Goal: Information Seeking & Learning: Learn about a topic

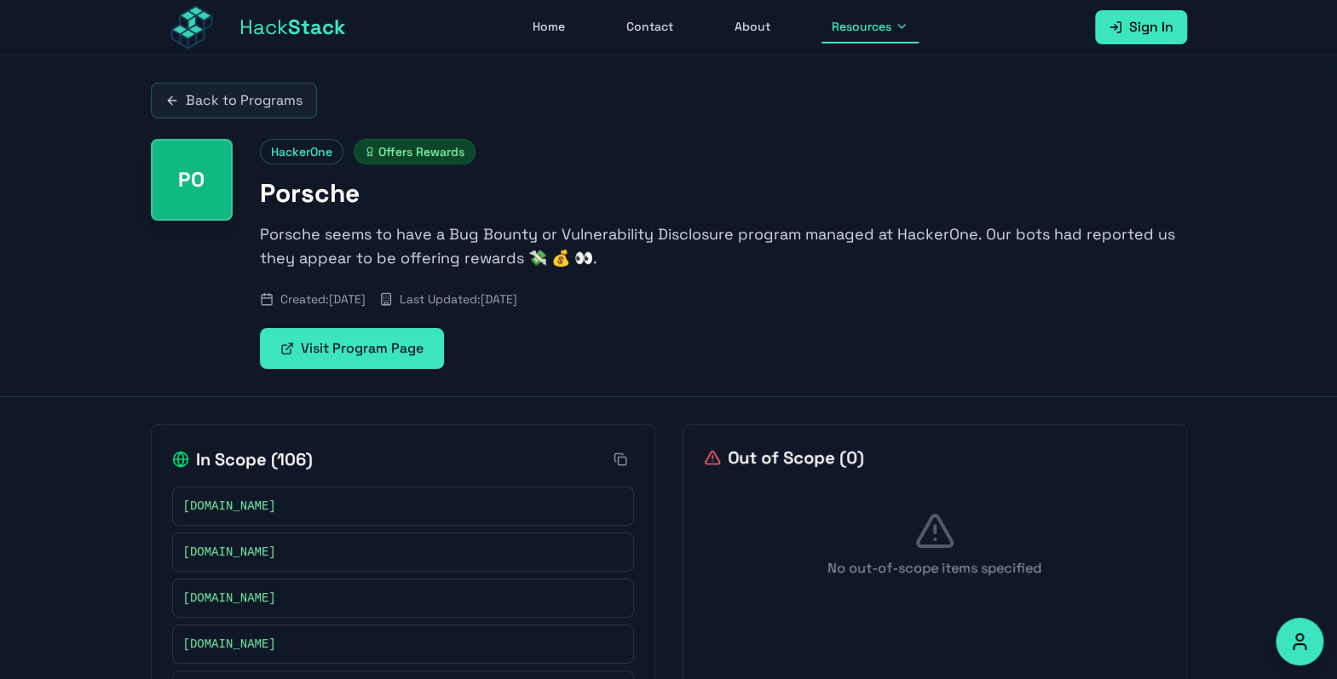
click at [254, 100] on link "Back to Programs" at bounding box center [234, 101] width 166 height 36
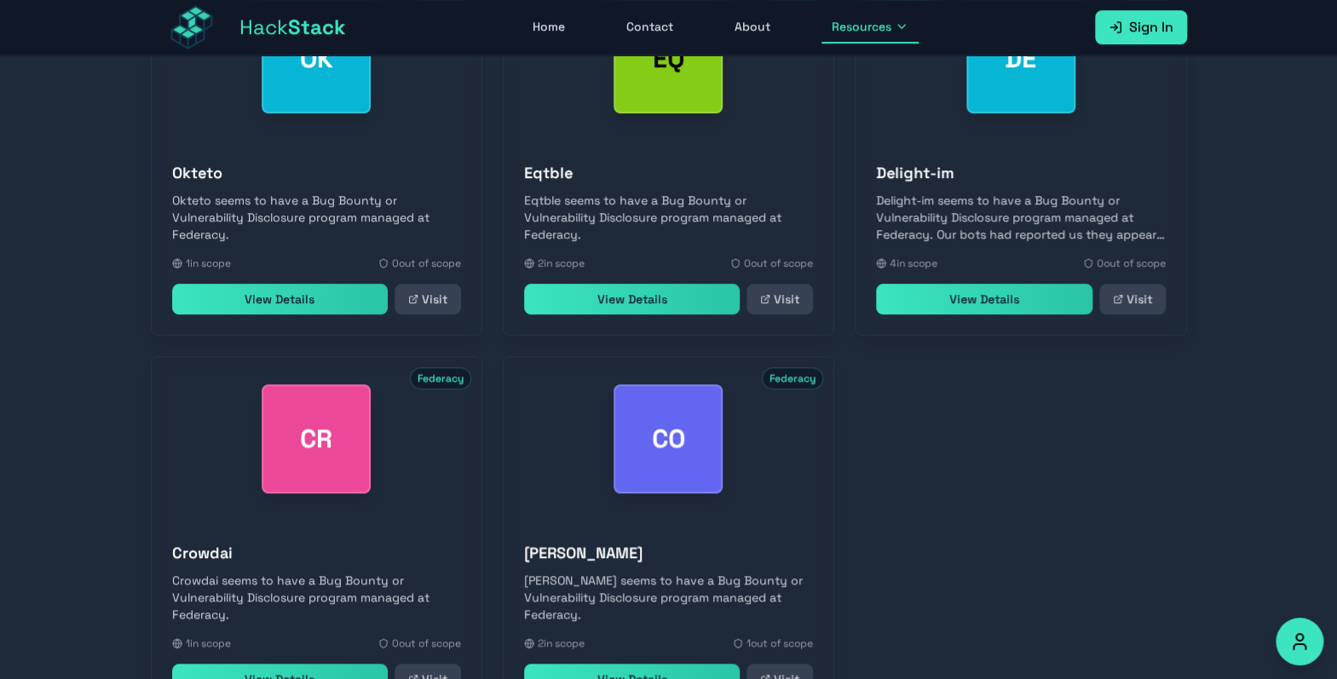
scroll to position [736, 0]
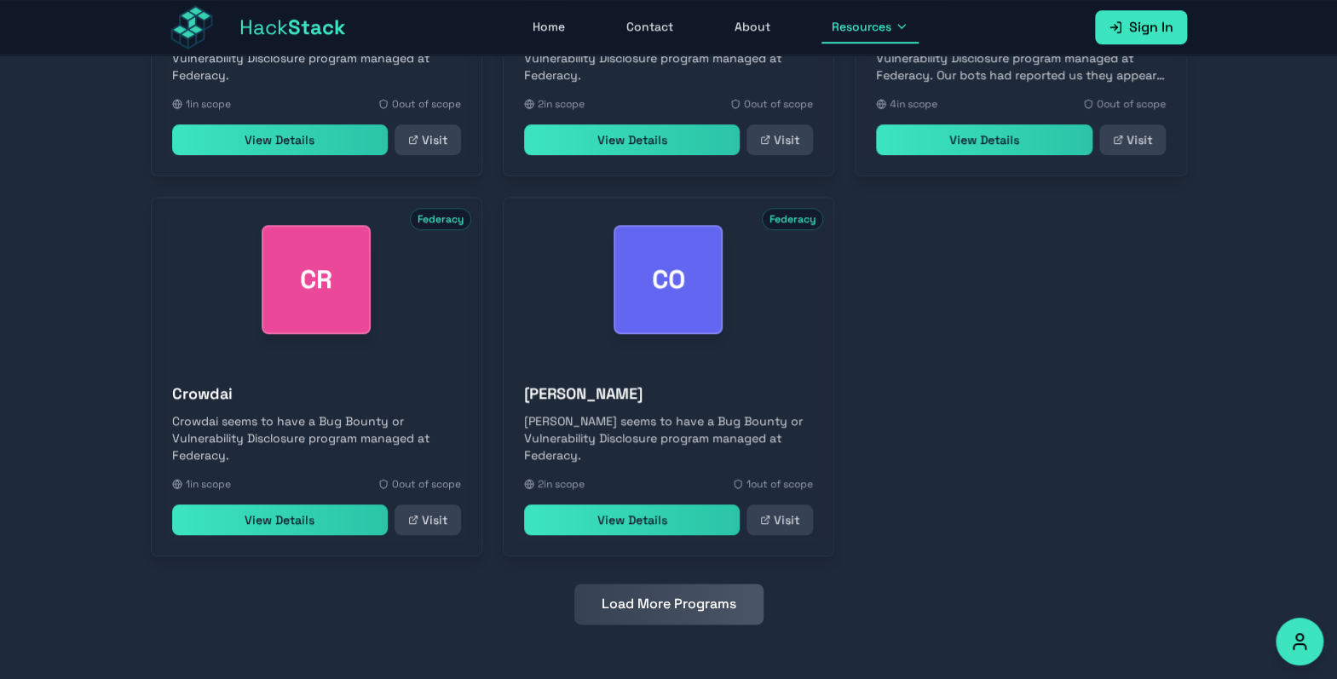
click at [693, 602] on button "Load More Programs" at bounding box center [668, 604] width 189 height 41
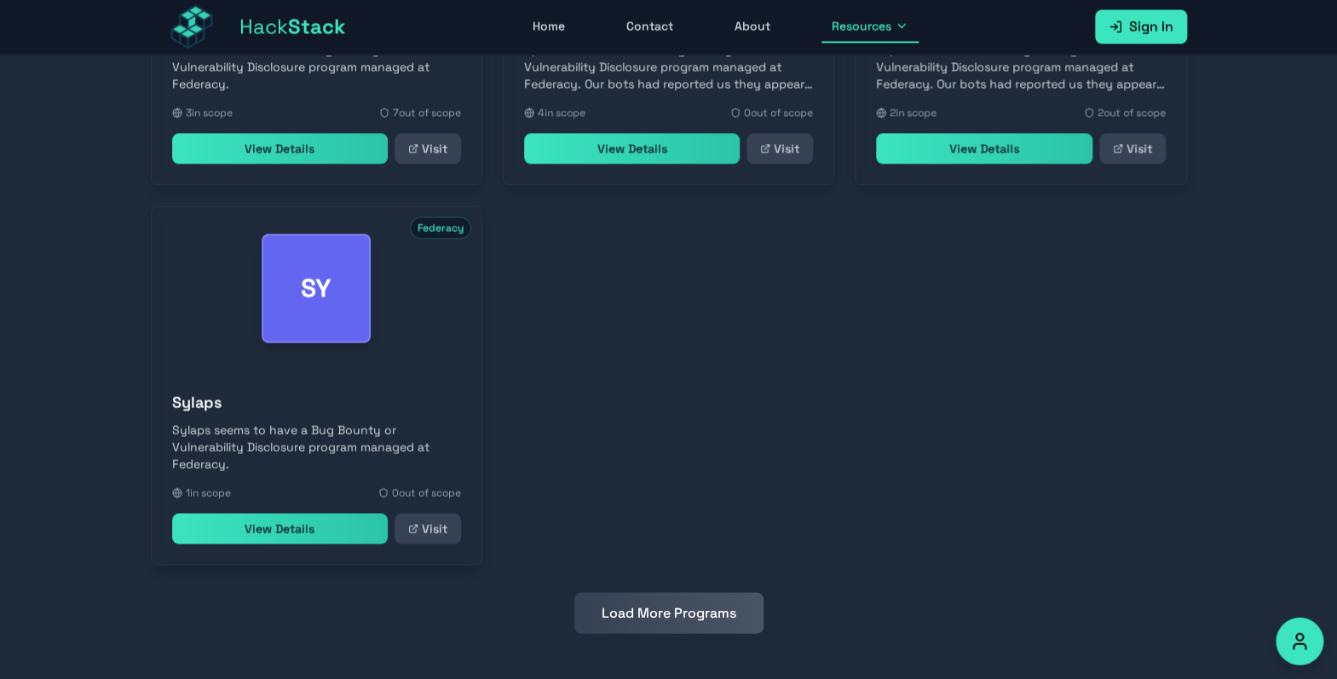
scroll to position [1496, 0]
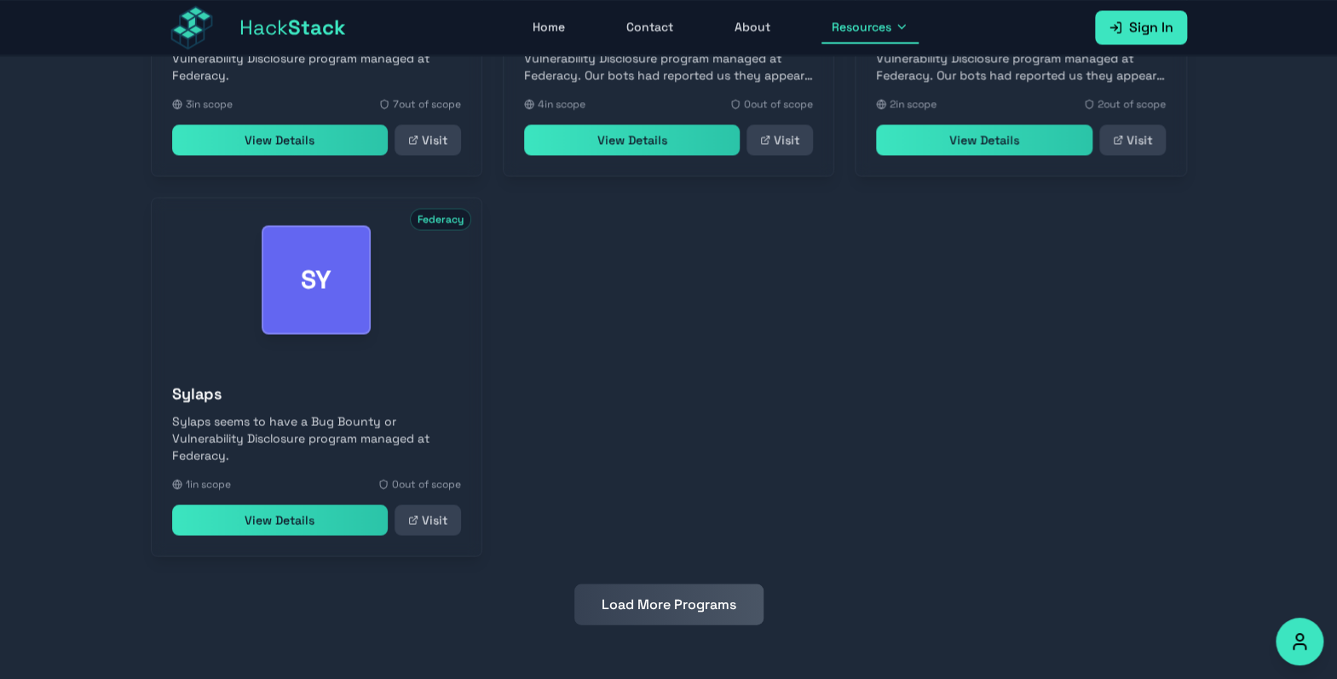
click at [722, 609] on button "Load More Programs" at bounding box center [668, 604] width 189 height 41
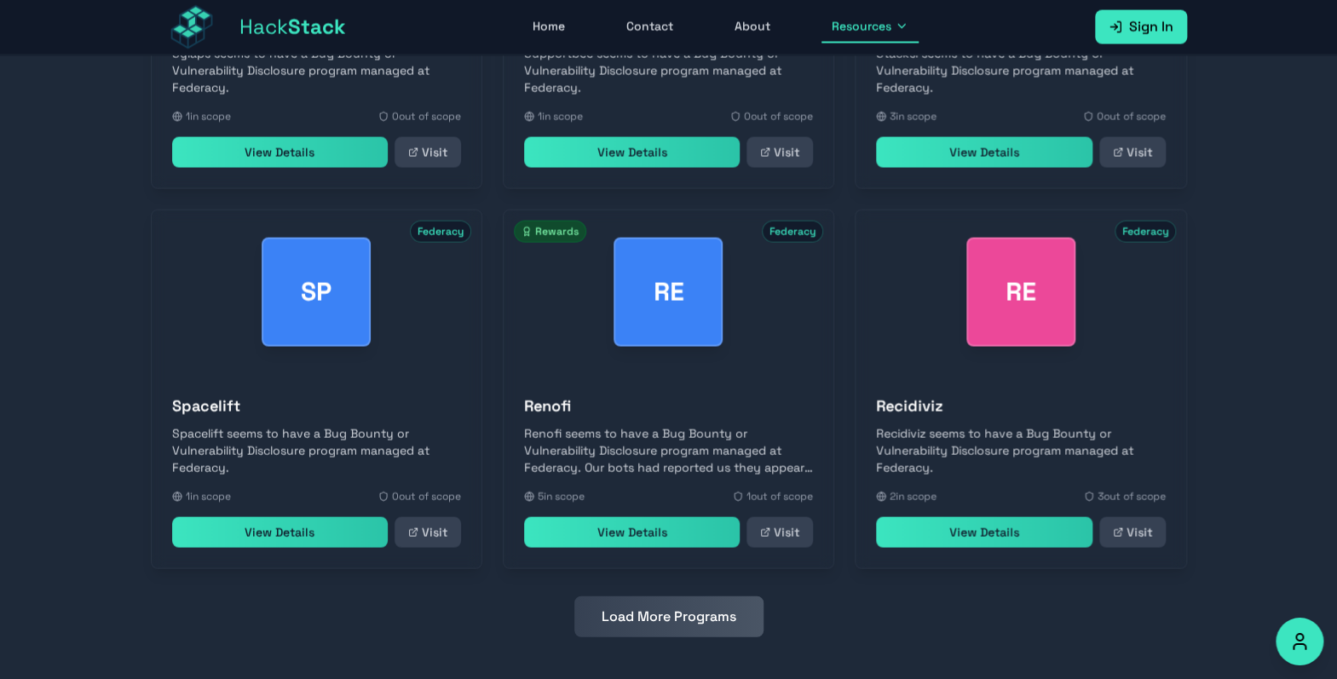
scroll to position [1877, 0]
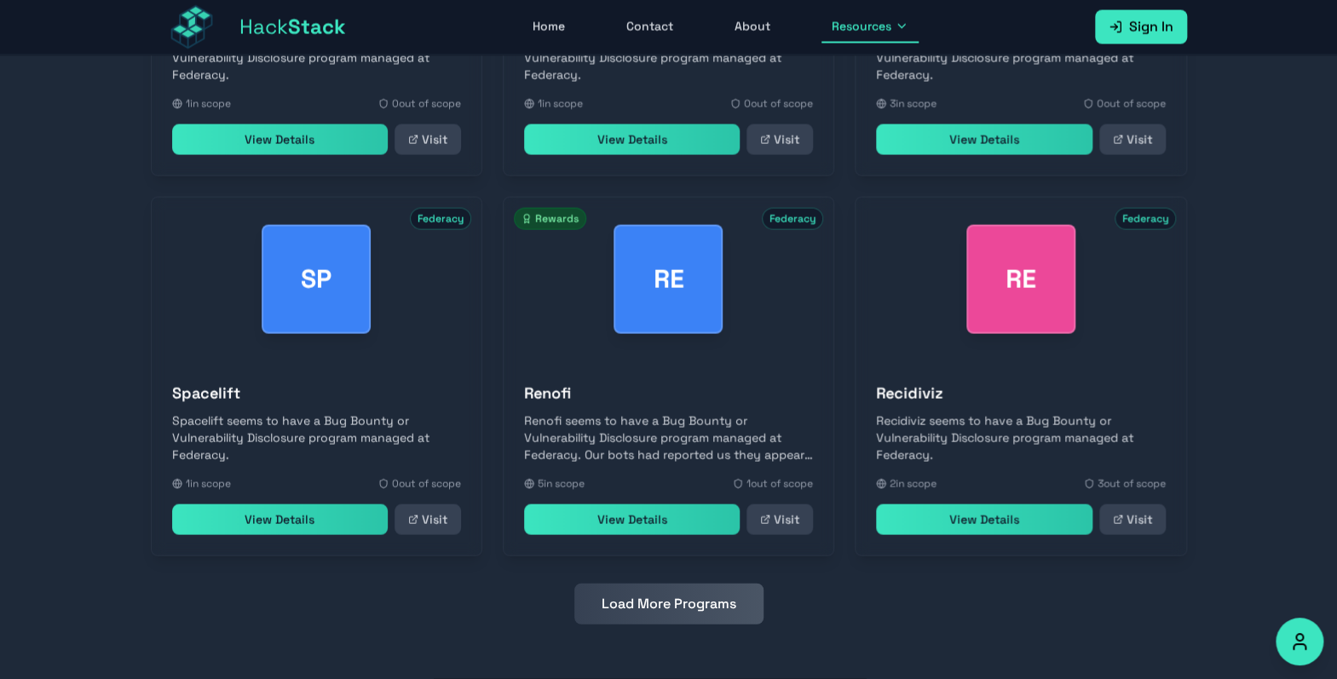
click at [706, 610] on button "Load More Programs" at bounding box center [668, 604] width 189 height 41
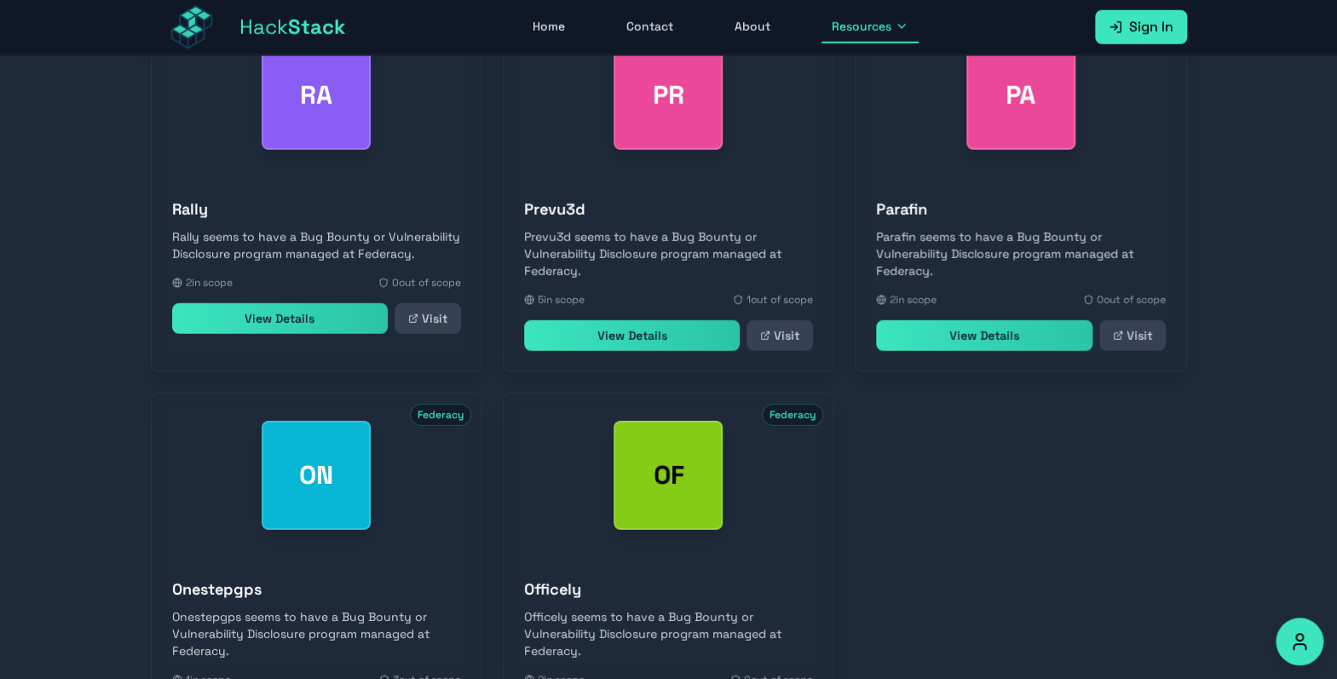
scroll to position [2636, 0]
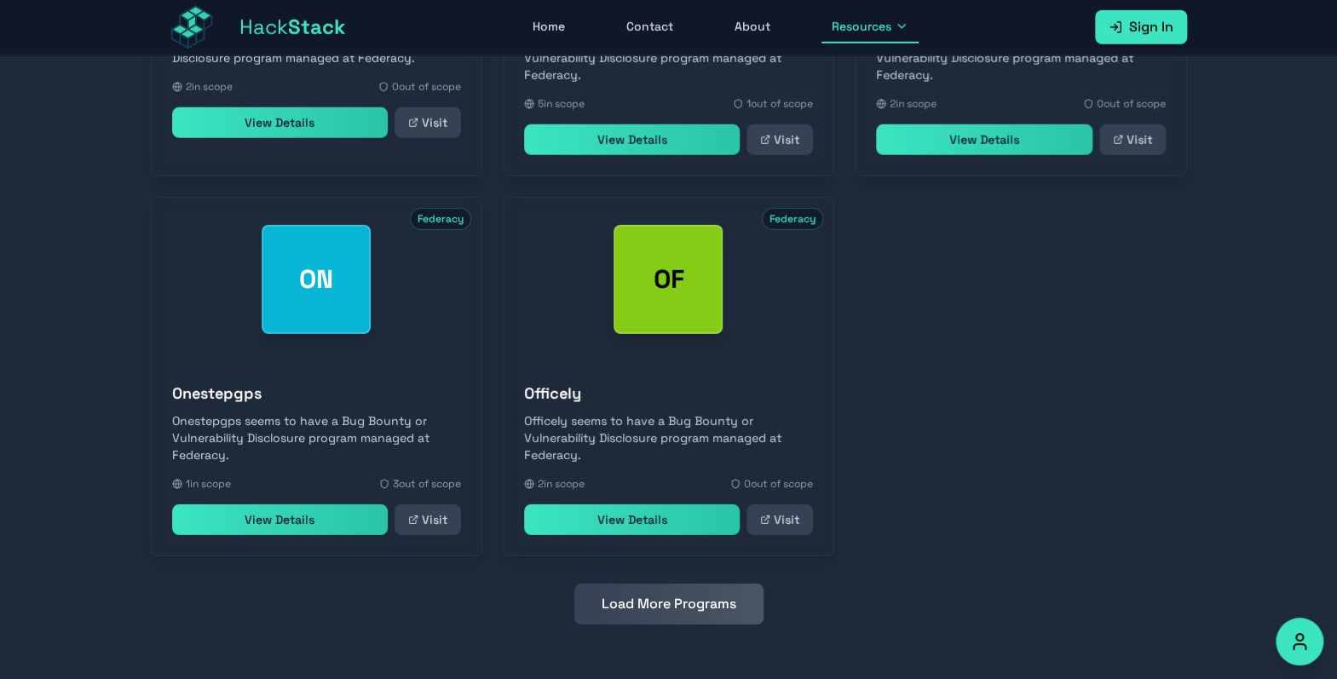
click at [719, 600] on button "Load More Programs" at bounding box center [668, 604] width 189 height 41
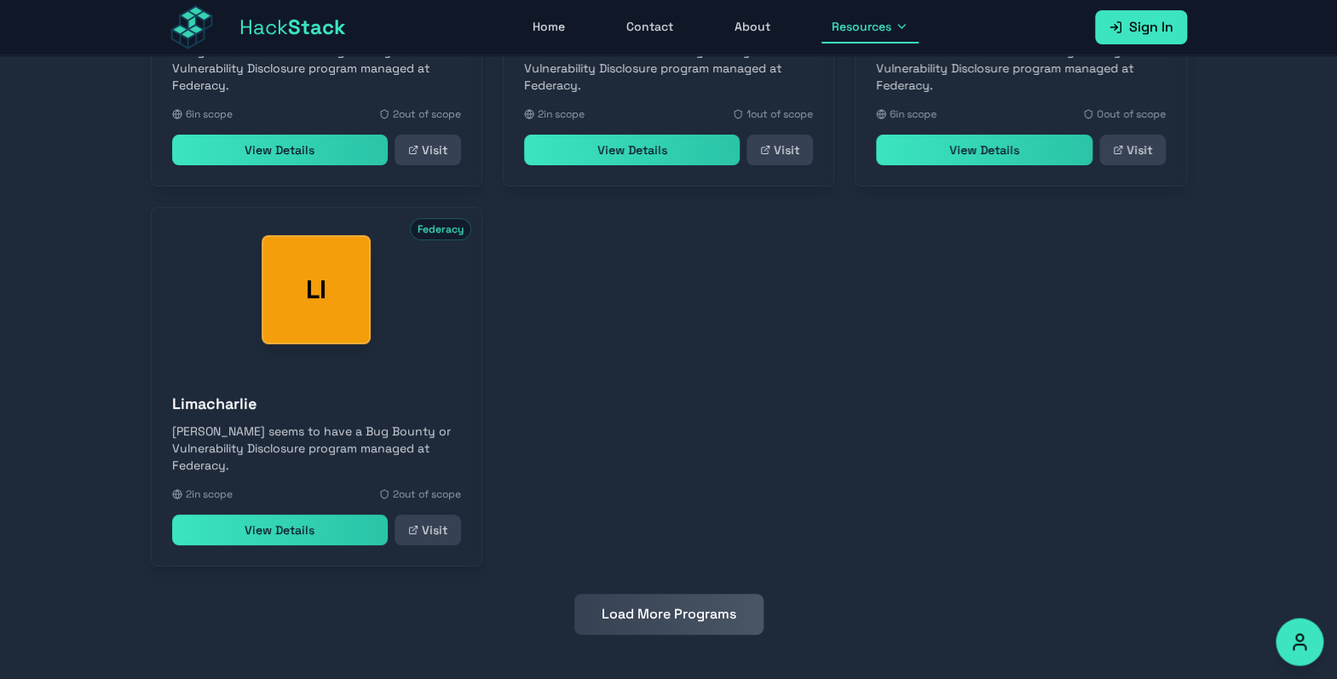
scroll to position [3396, 0]
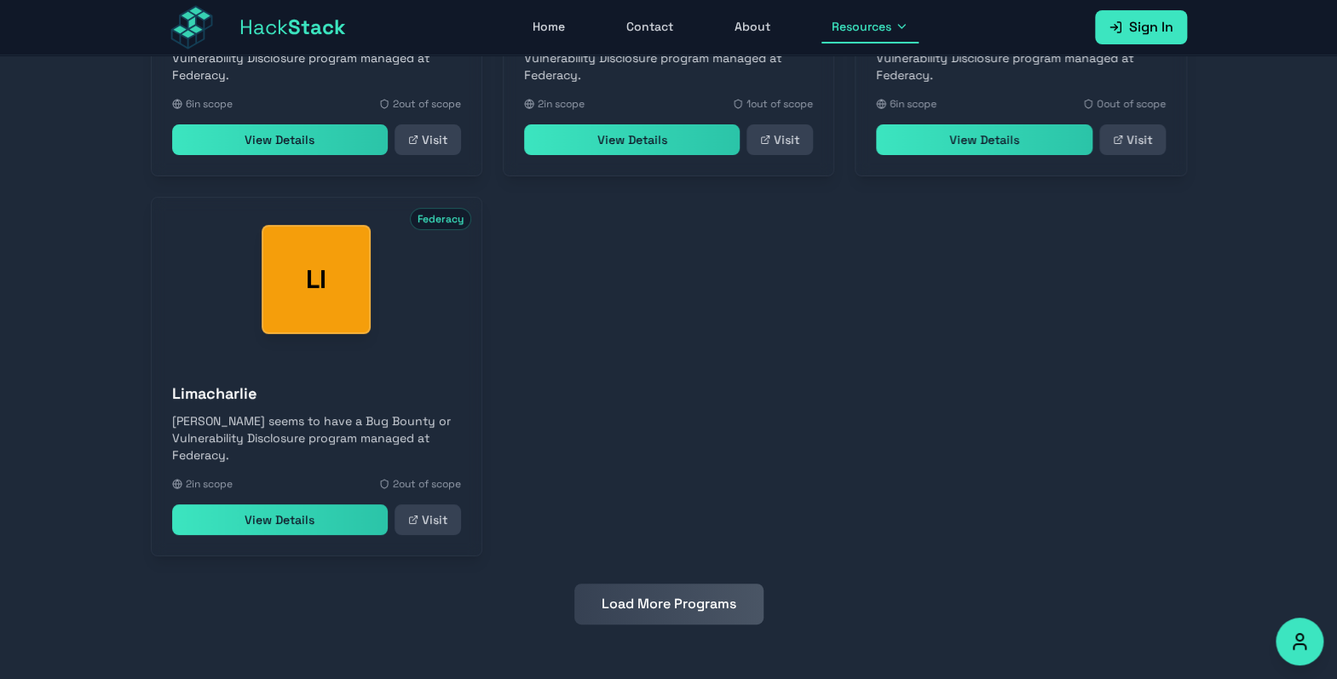
click at [719, 600] on button "Load More Programs" at bounding box center [668, 604] width 189 height 41
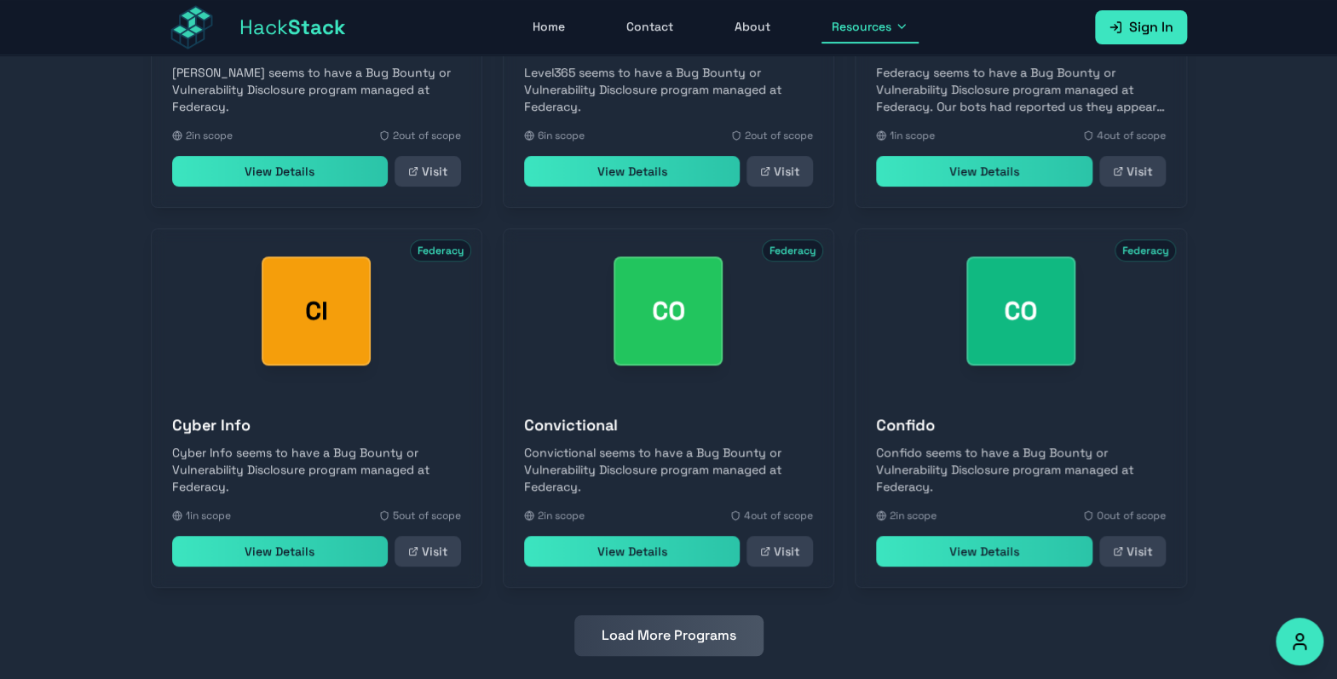
scroll to position [3777, 0]
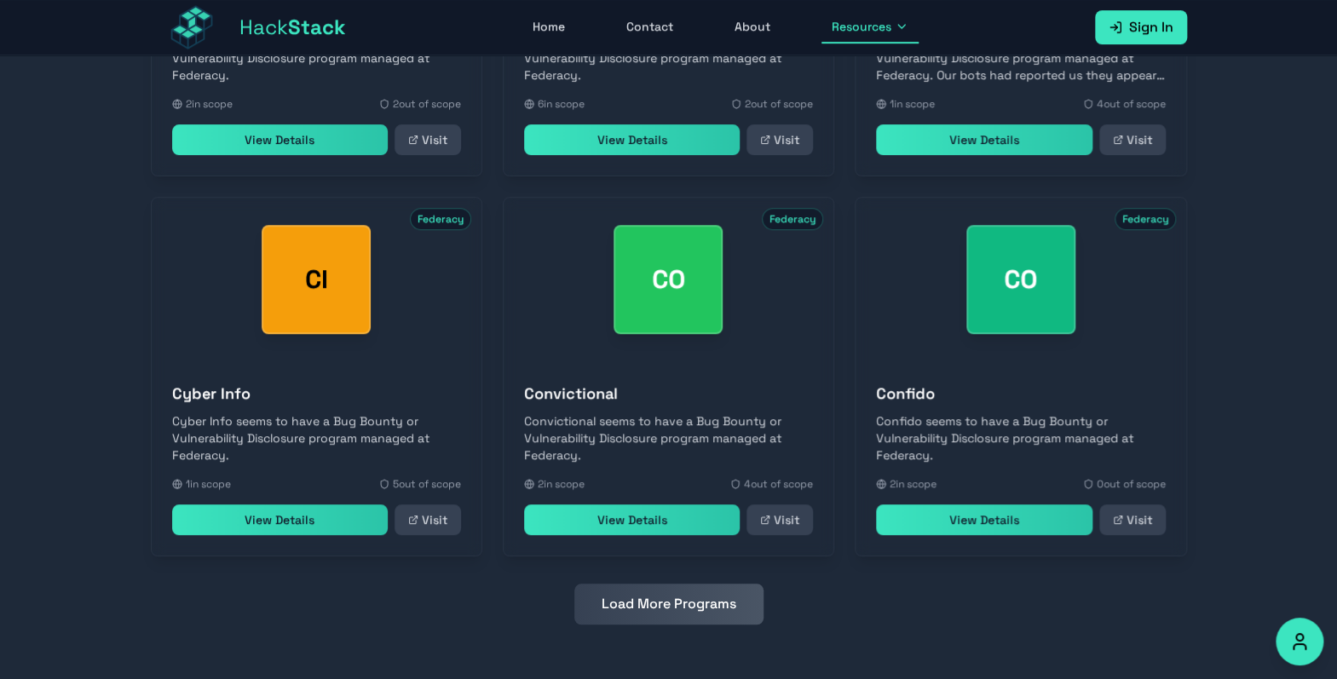
click at [719, 600] on button "Load More Programs" at bounding box center [668, 604] width 189 height 41
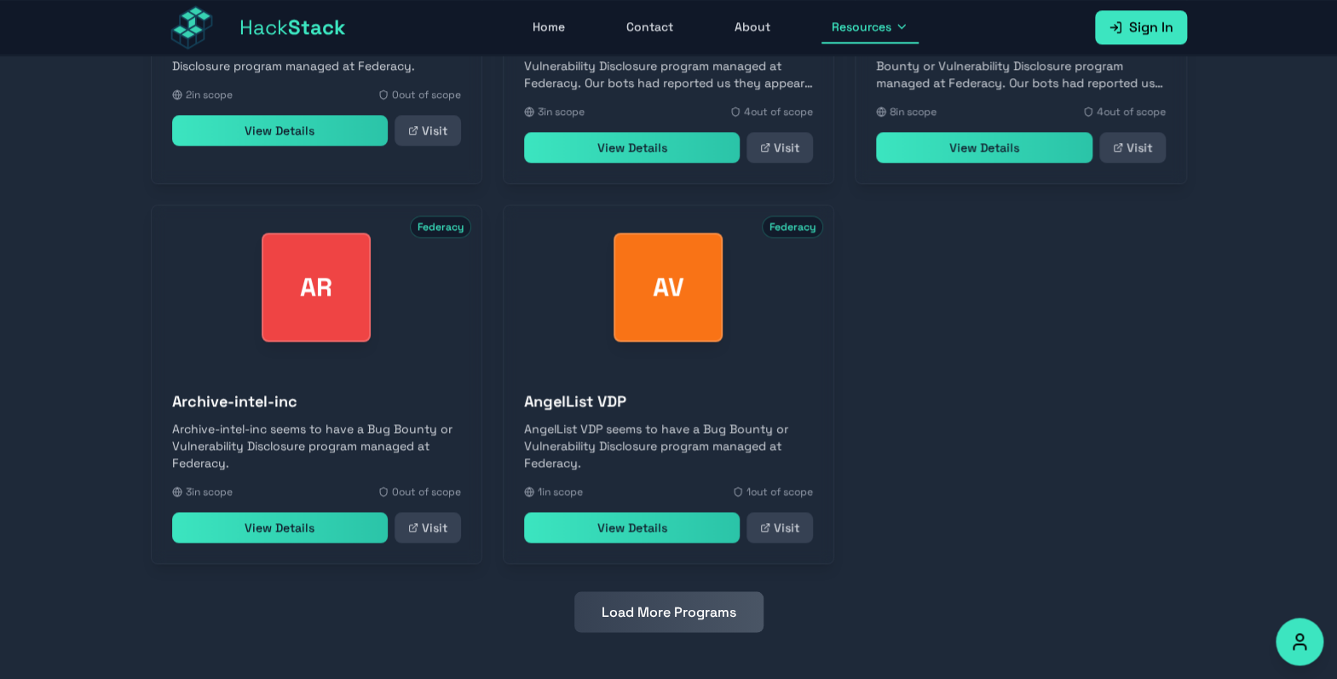
scroll to position [4536, 0]
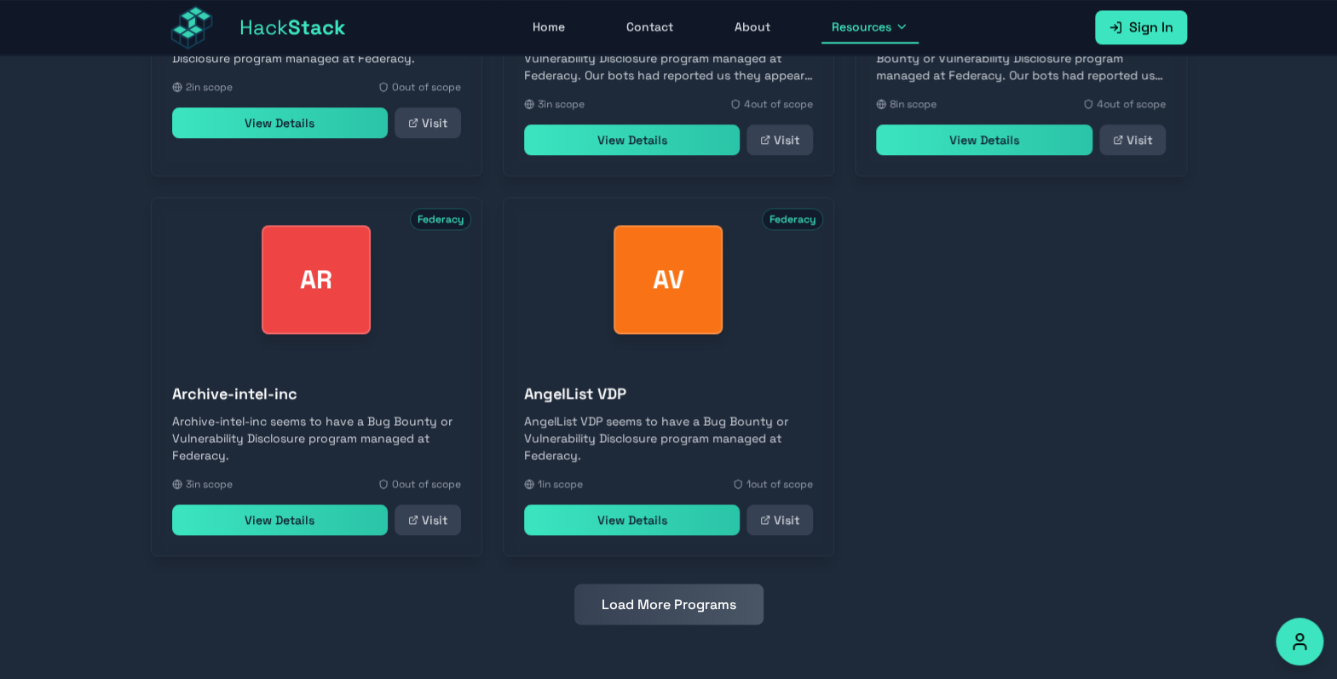
click at [719, 600] on button "Load More Programs" at bounding box center [668, 604] width 189 height 41
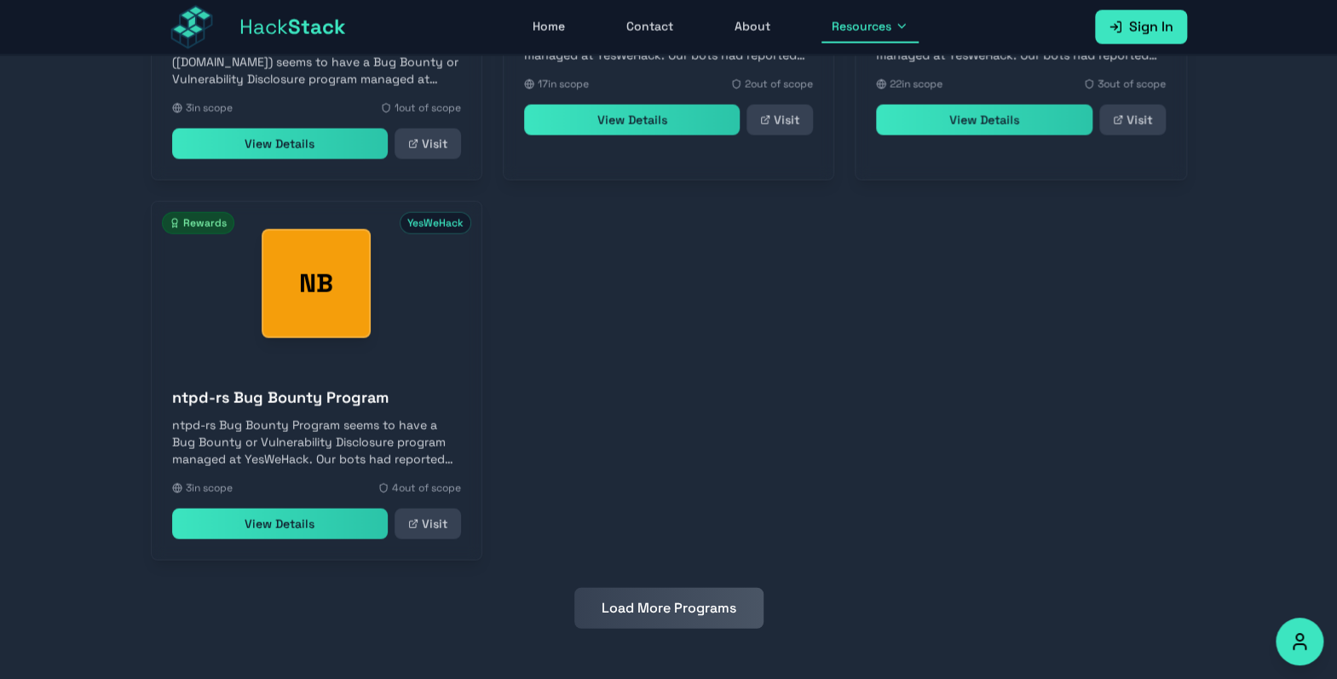
scroll to position [5345, 0]
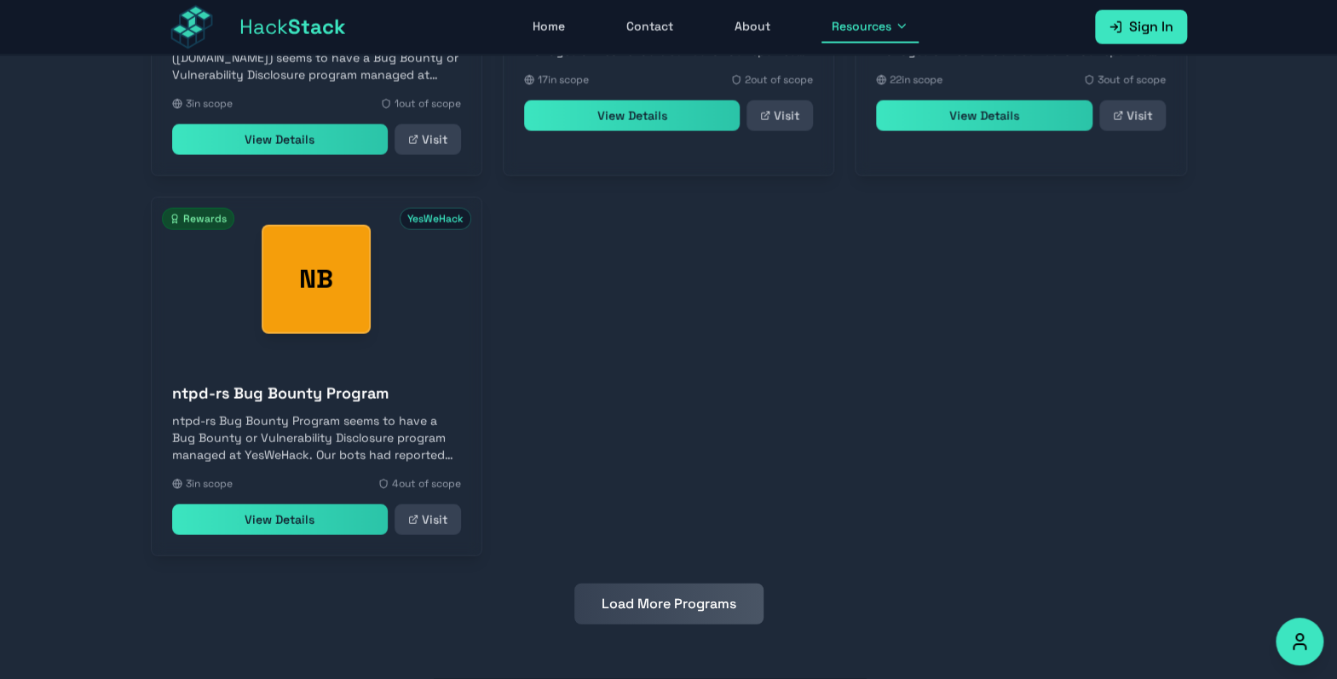
click at [719, 600] on button "Load More Programs" at bounding box center [668, 604] width 189 height 41
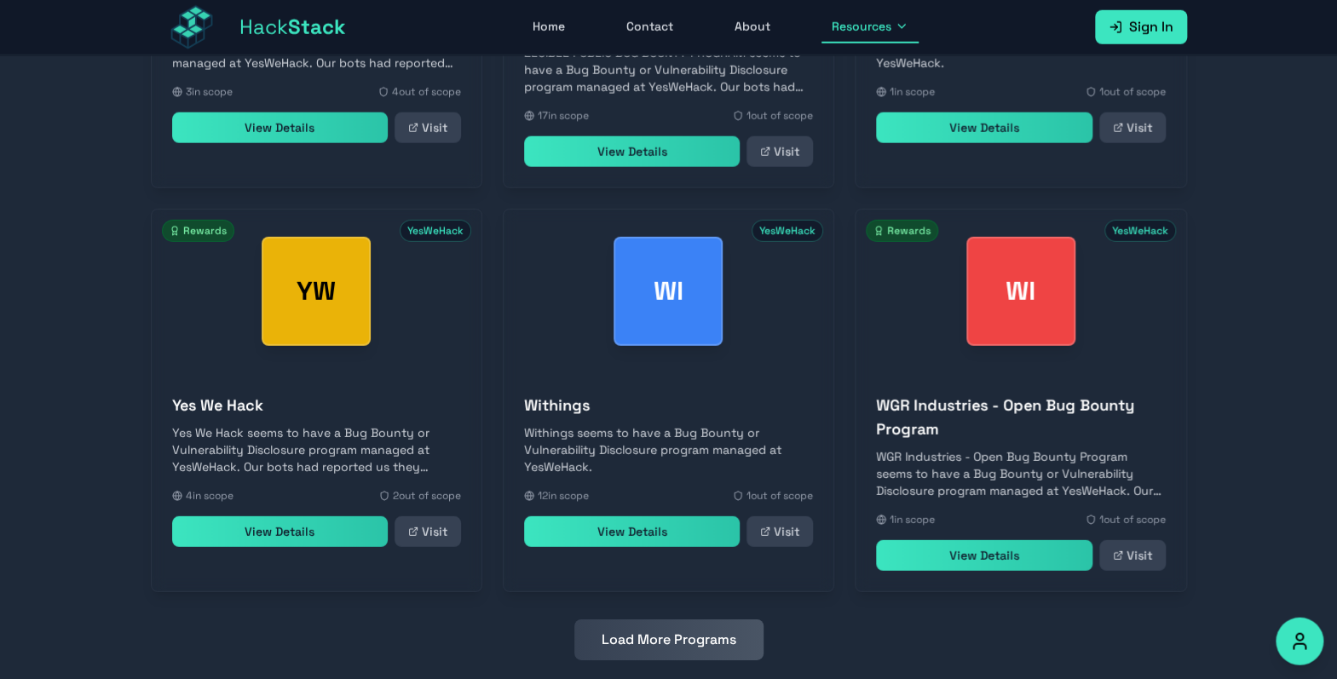
scroll to position [5749, 0]
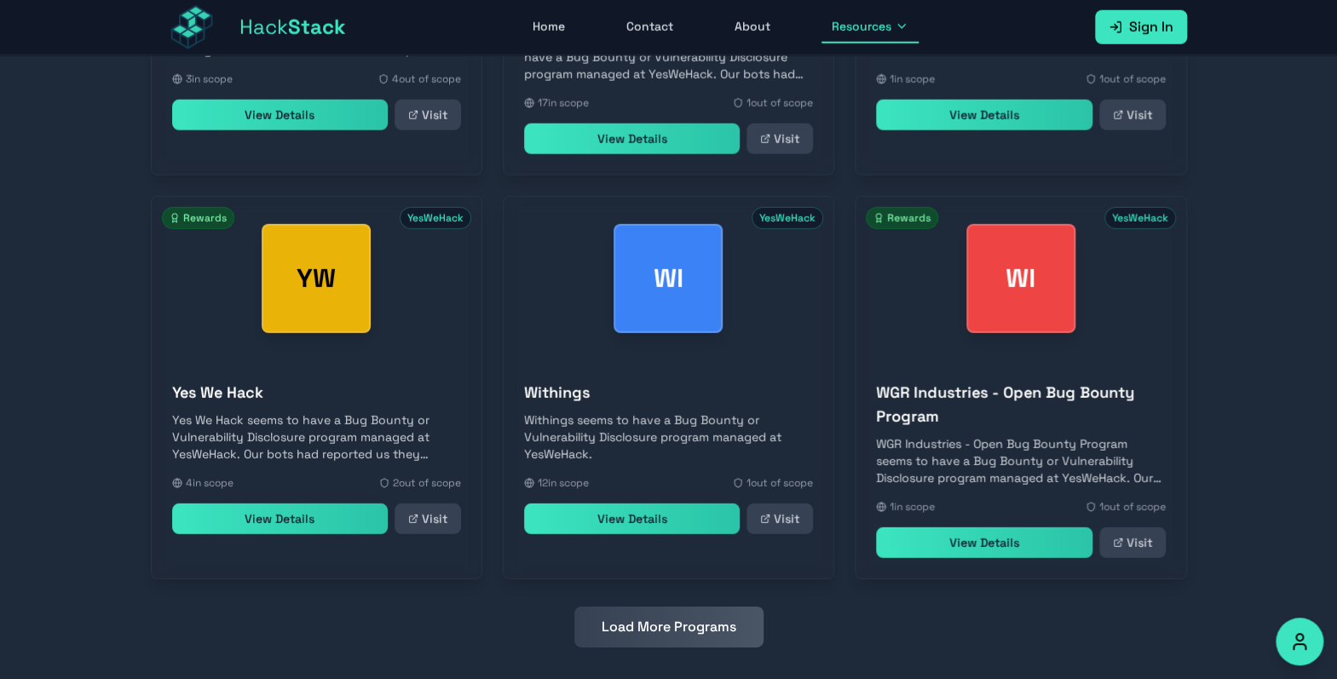
click at [719, 607] on button "Load More Programs" at bounding box center [668, 627] width 189 height 41
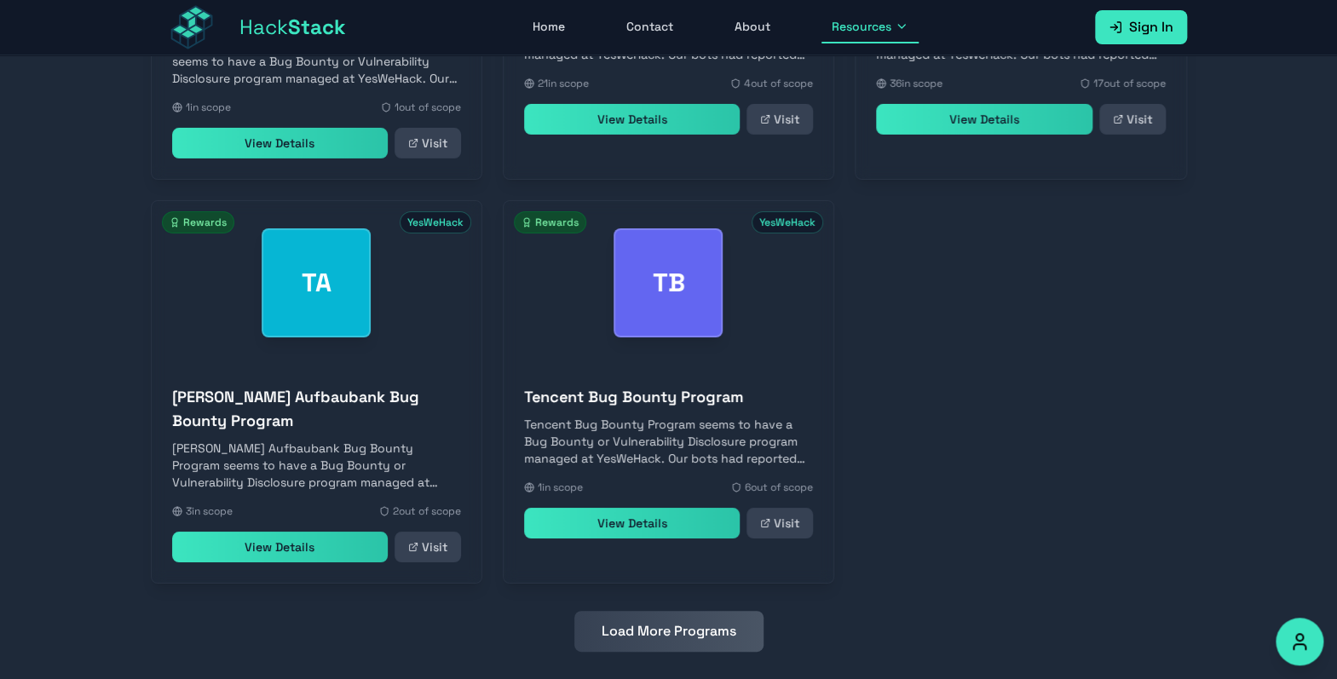
scroll to position [6557, 0]
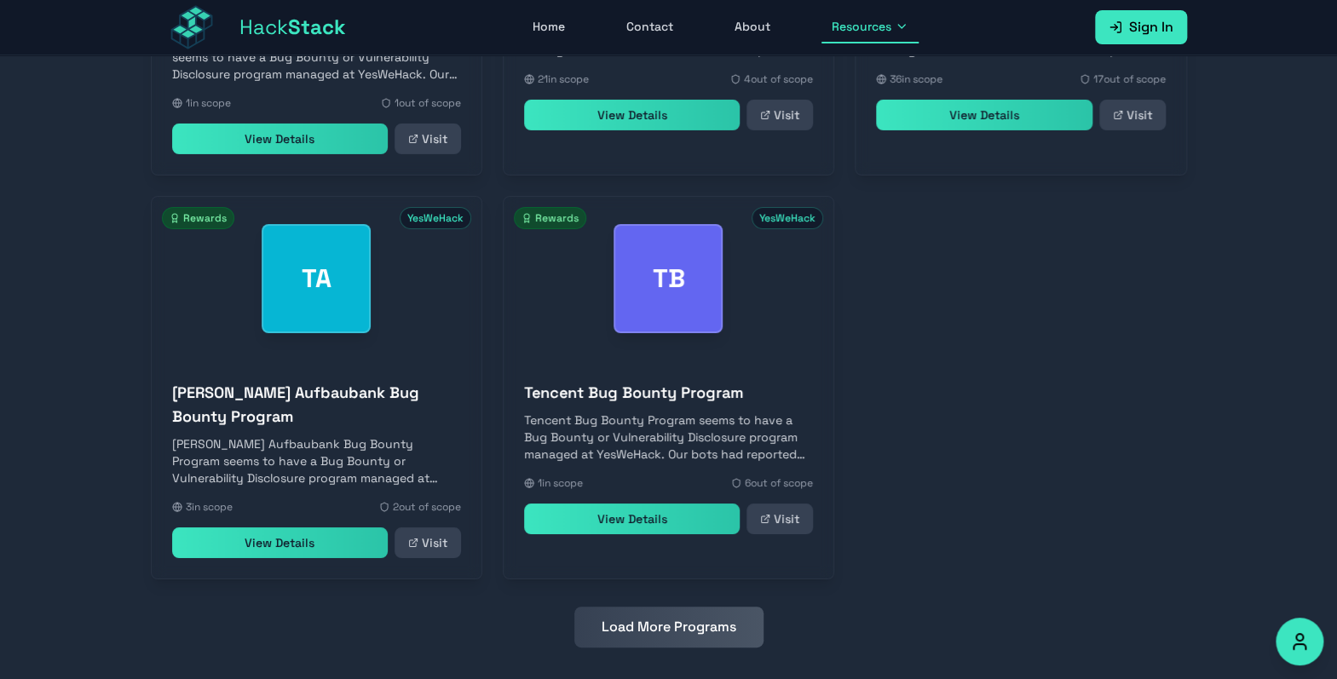
click at [719, 607] on button "Load More Programs" at bounding box center [668, 627] width 189 height 41
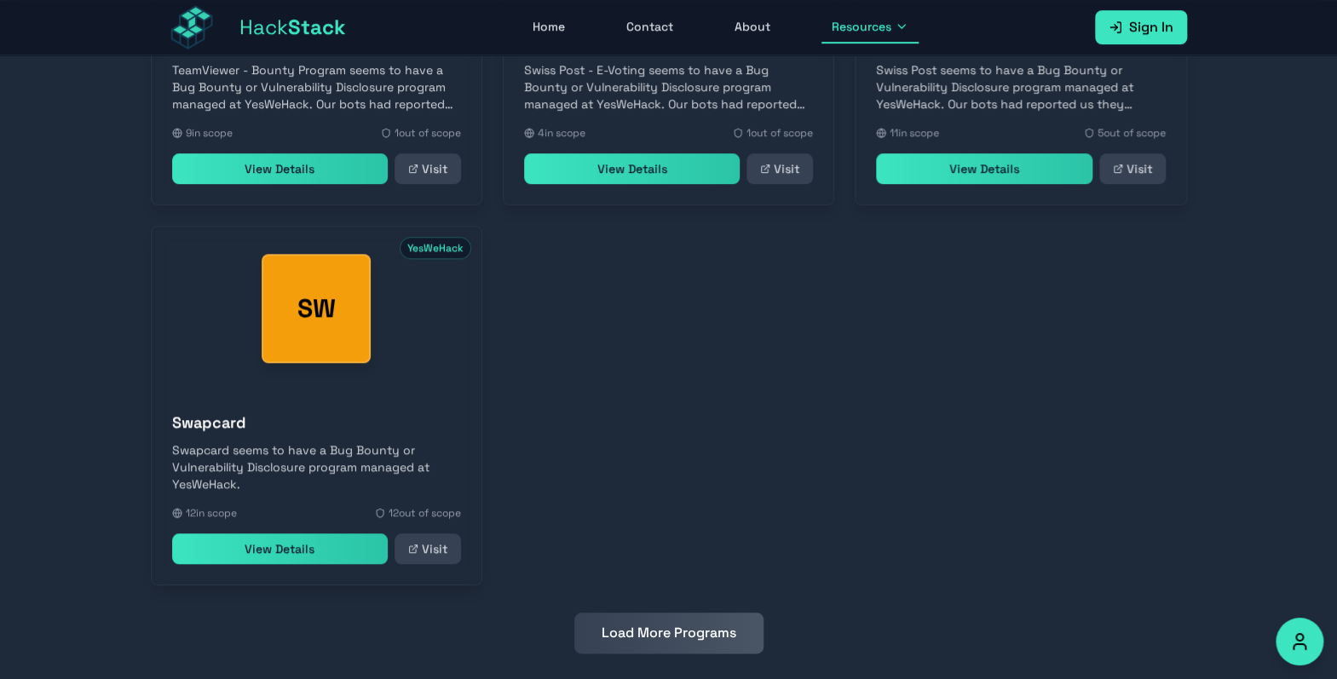
scroll to position [7318, 0]
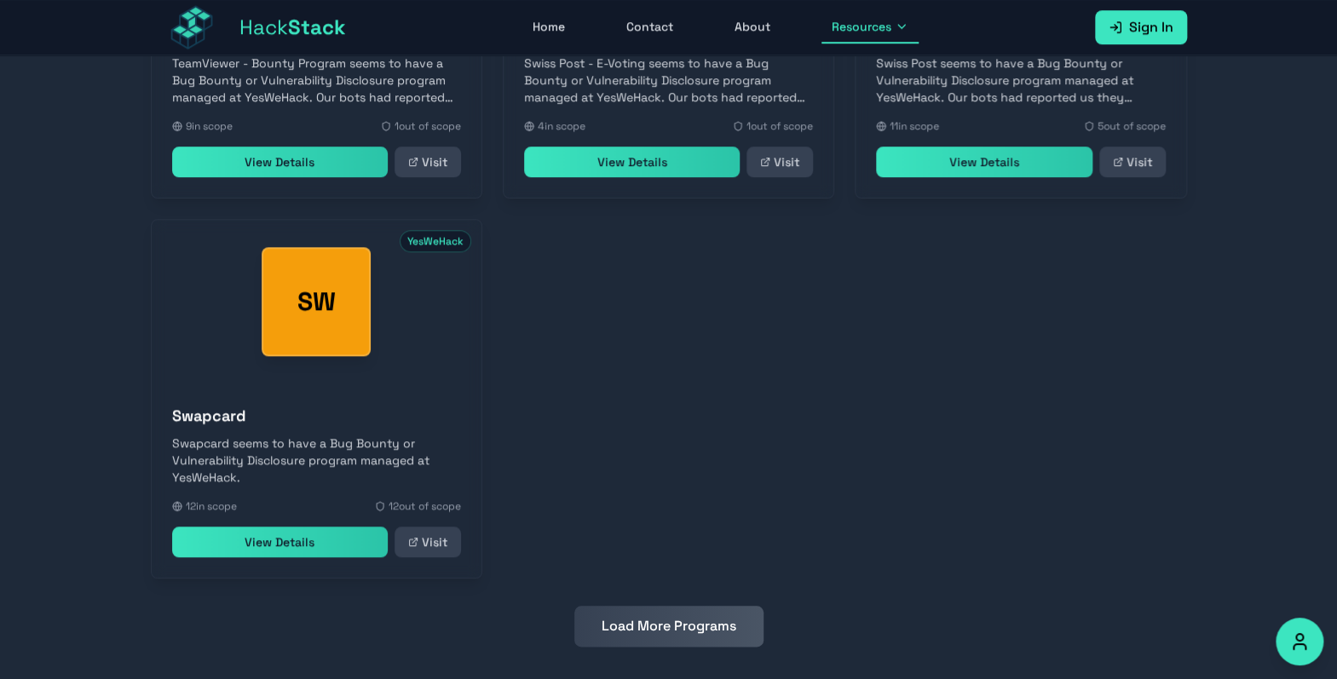
click at [719, 606] on button "Load More Programs" at bounding box center [668, 626] width 189 height 41
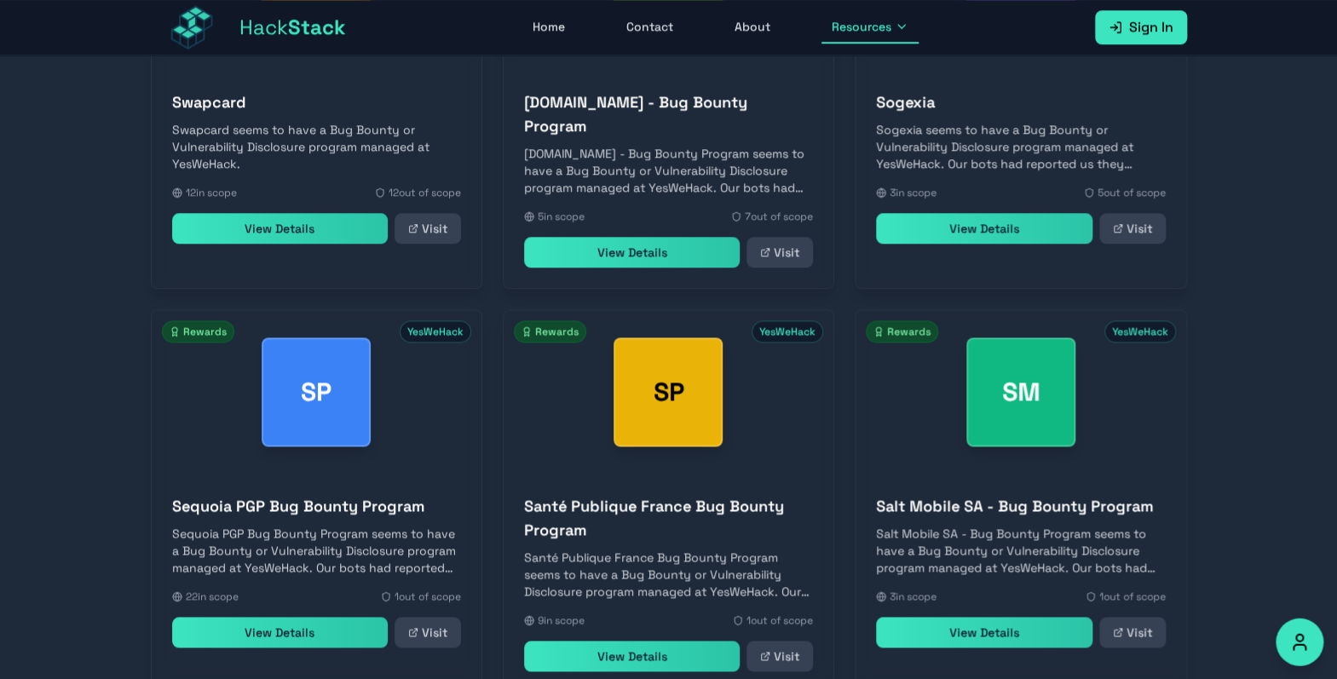
scroll to position [7721, 0]
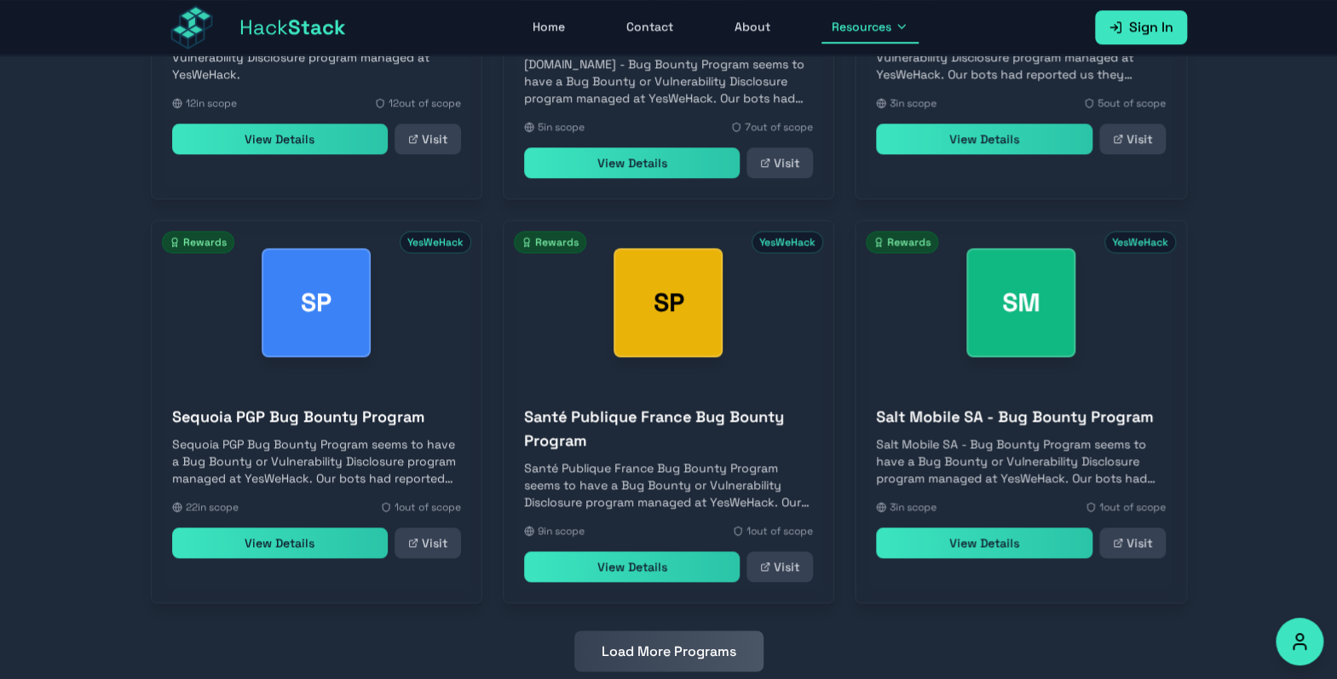
click at [719, 631] on button "Load More Programs" at bounding box center [668, 651] width 189 height 41
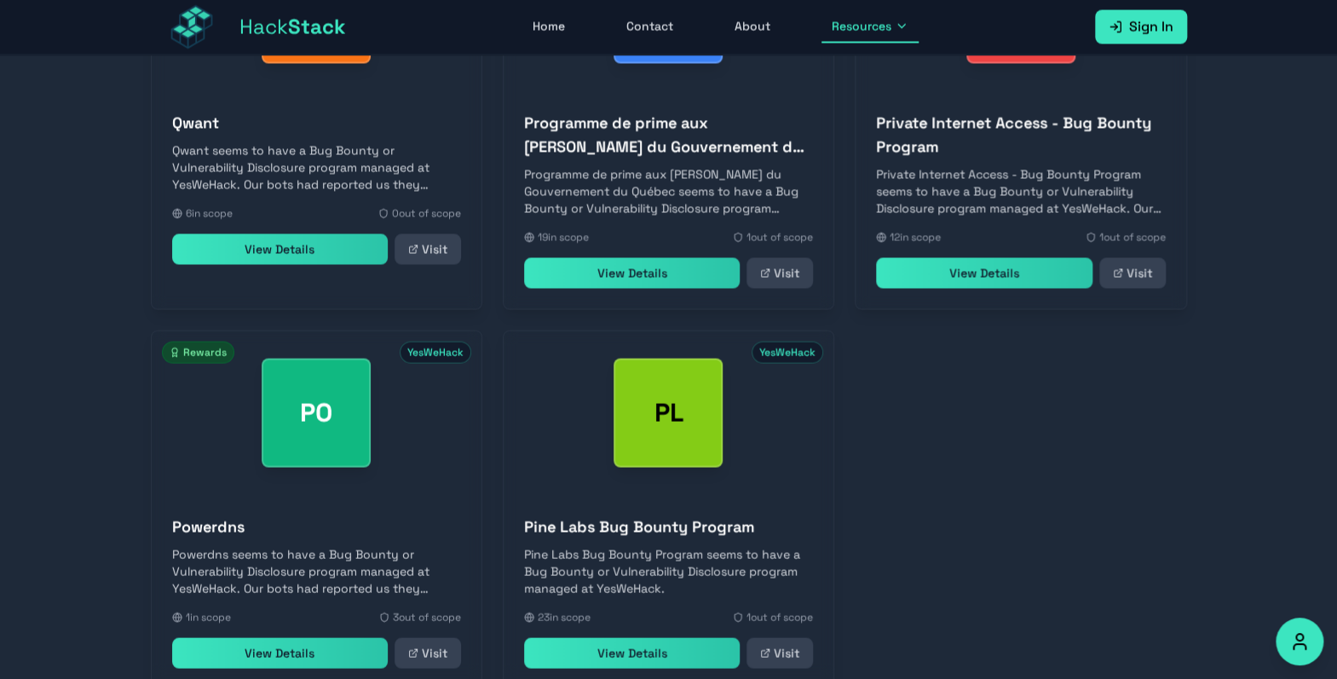
click at [719, 638] on link "View Details" at bounding box center [632, 653] width 216 height 31
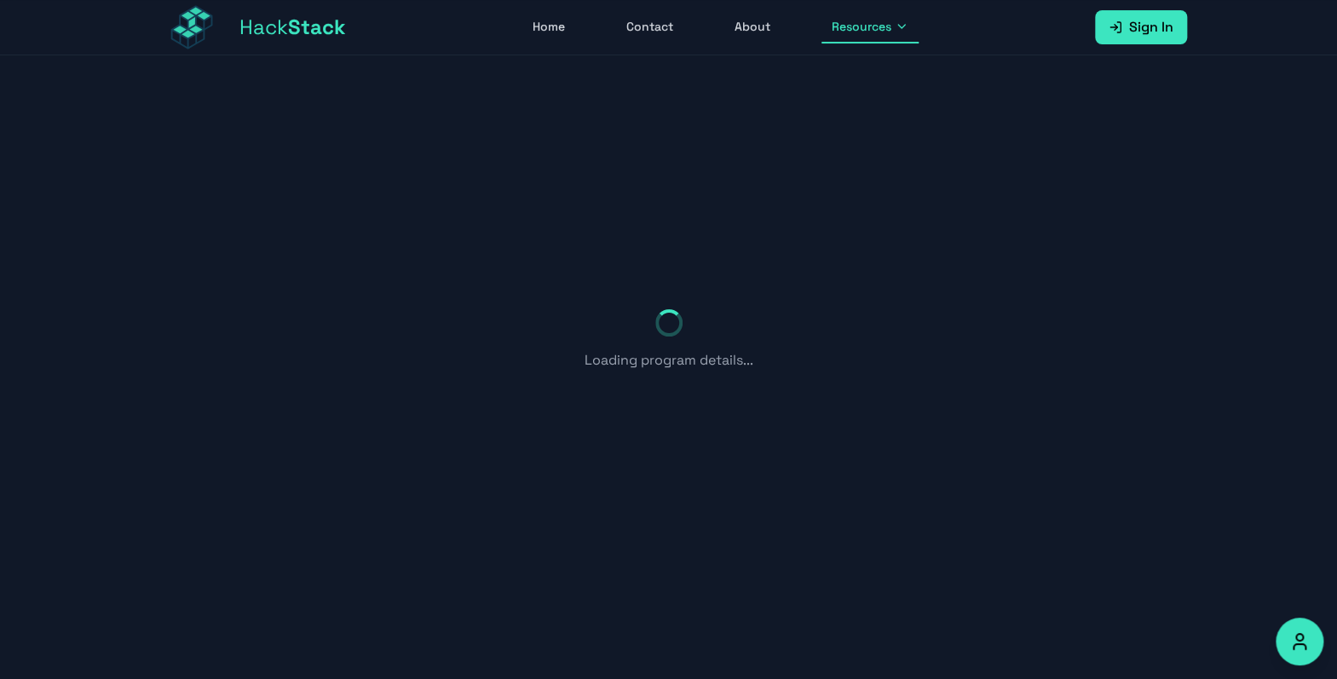
scroll to position [55, 0]
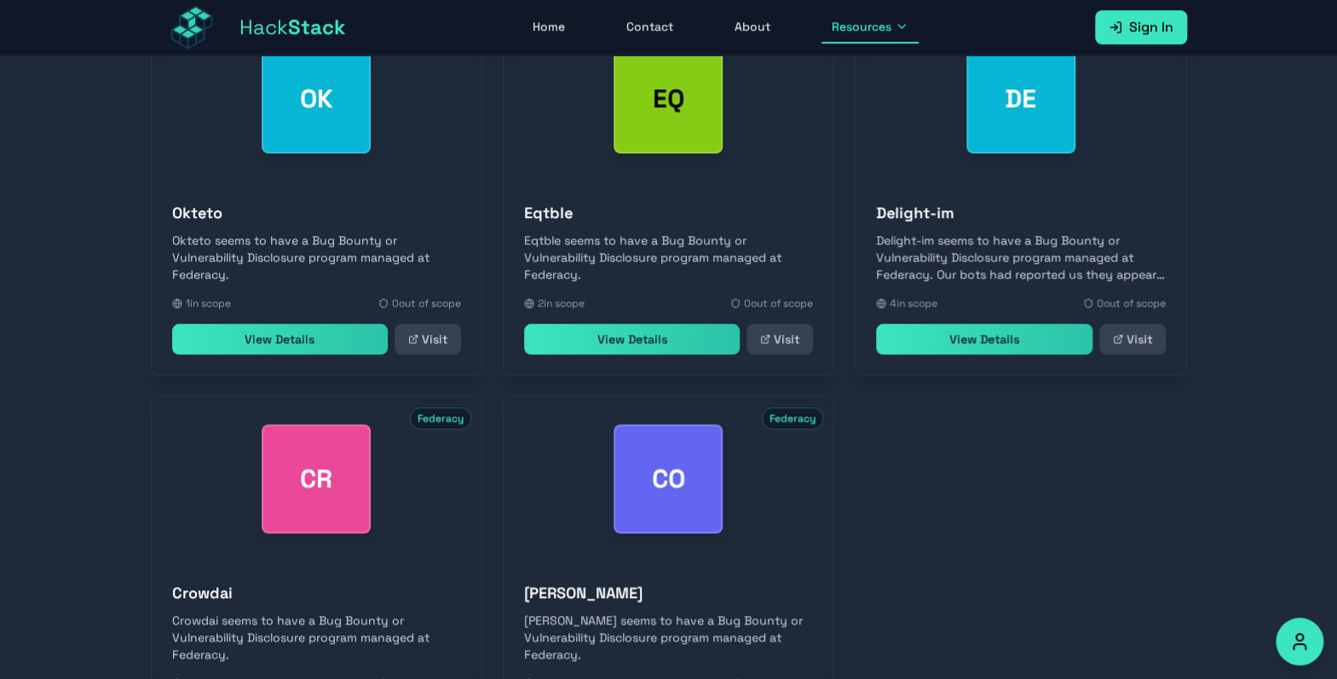
scroll to position [736, 0]
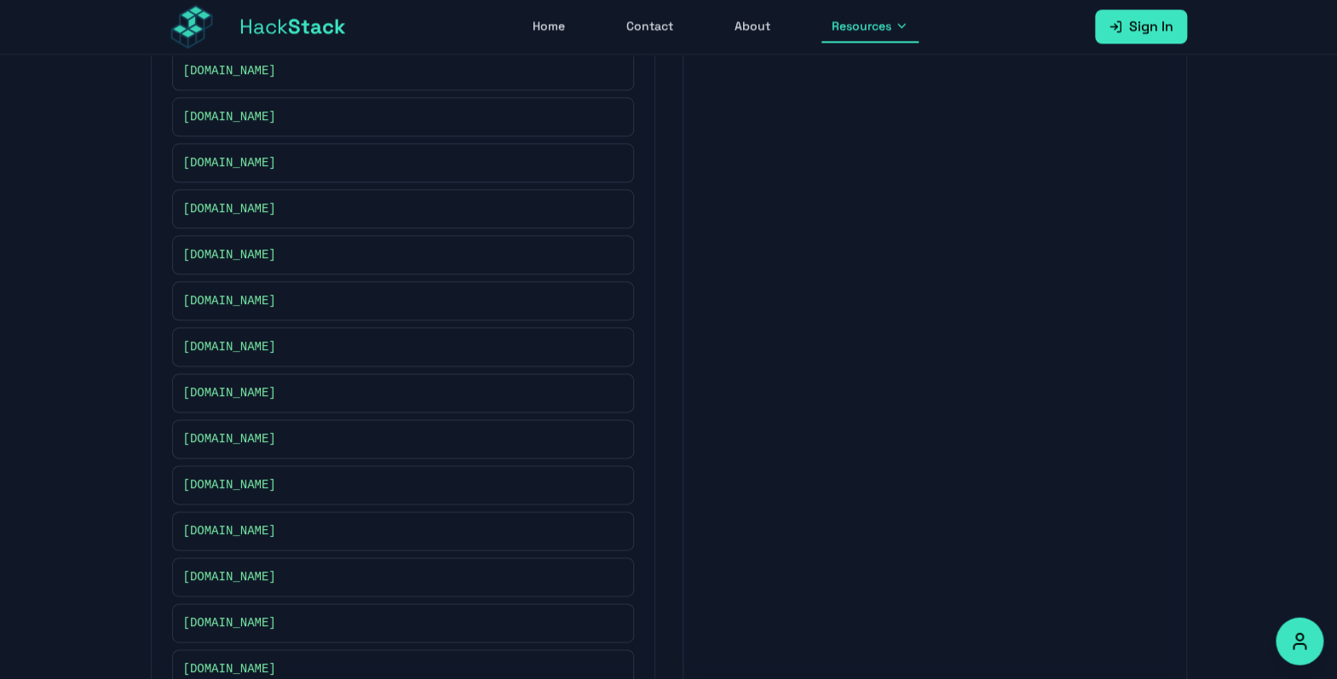
scroll to position [4749, 0]
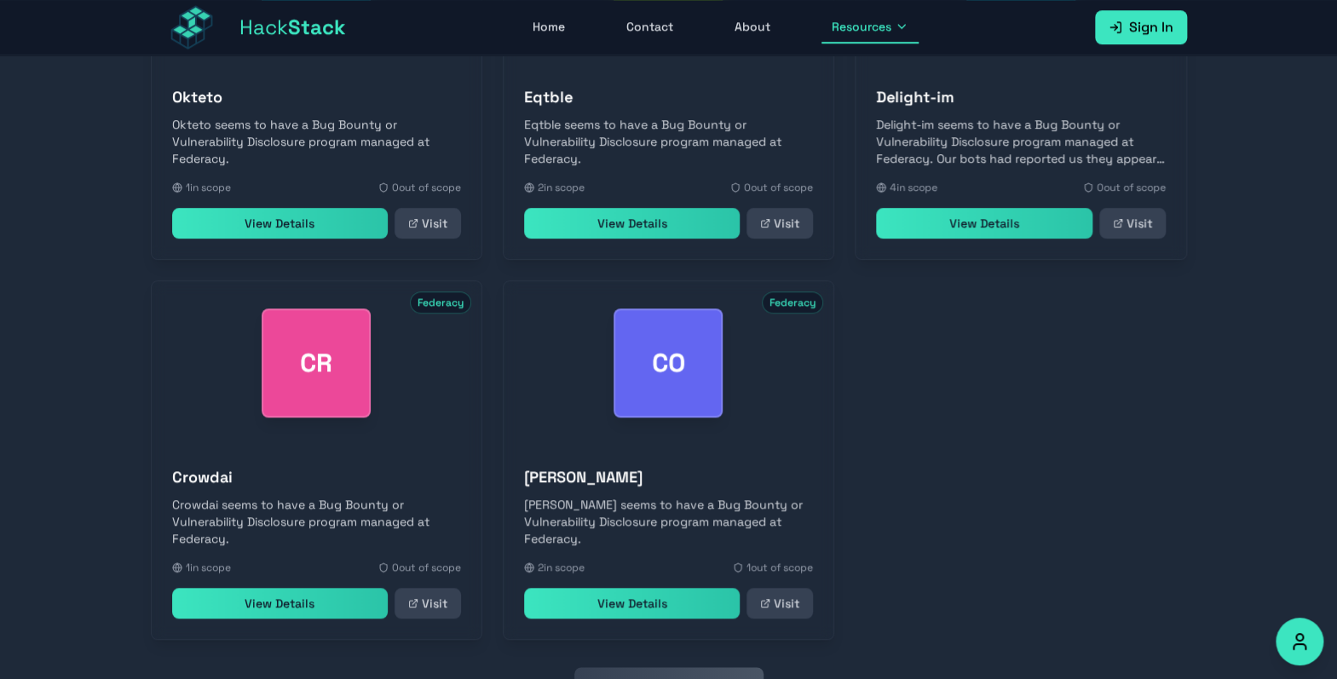
scroll to position [736, 0]
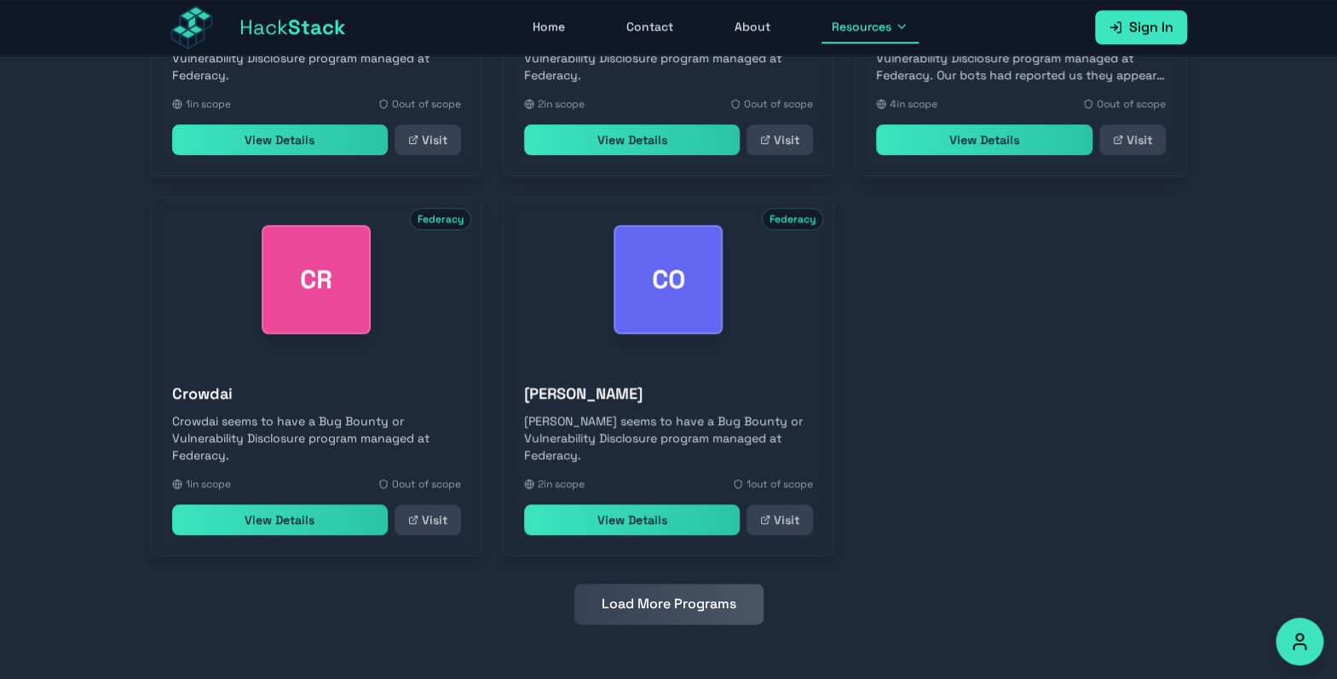
click at [687, 597] on button "Load More Programs" at bounding box center [668, 604] width 189 height 41
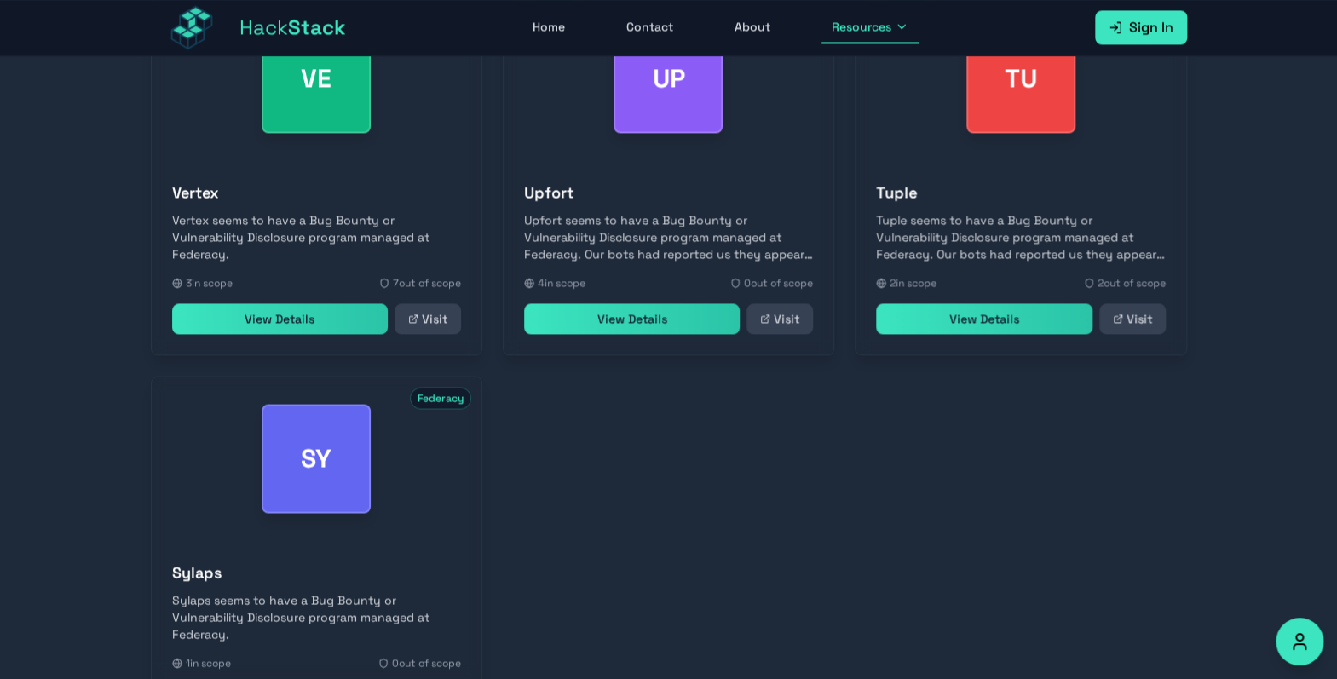
scroll to position [1496, 0]
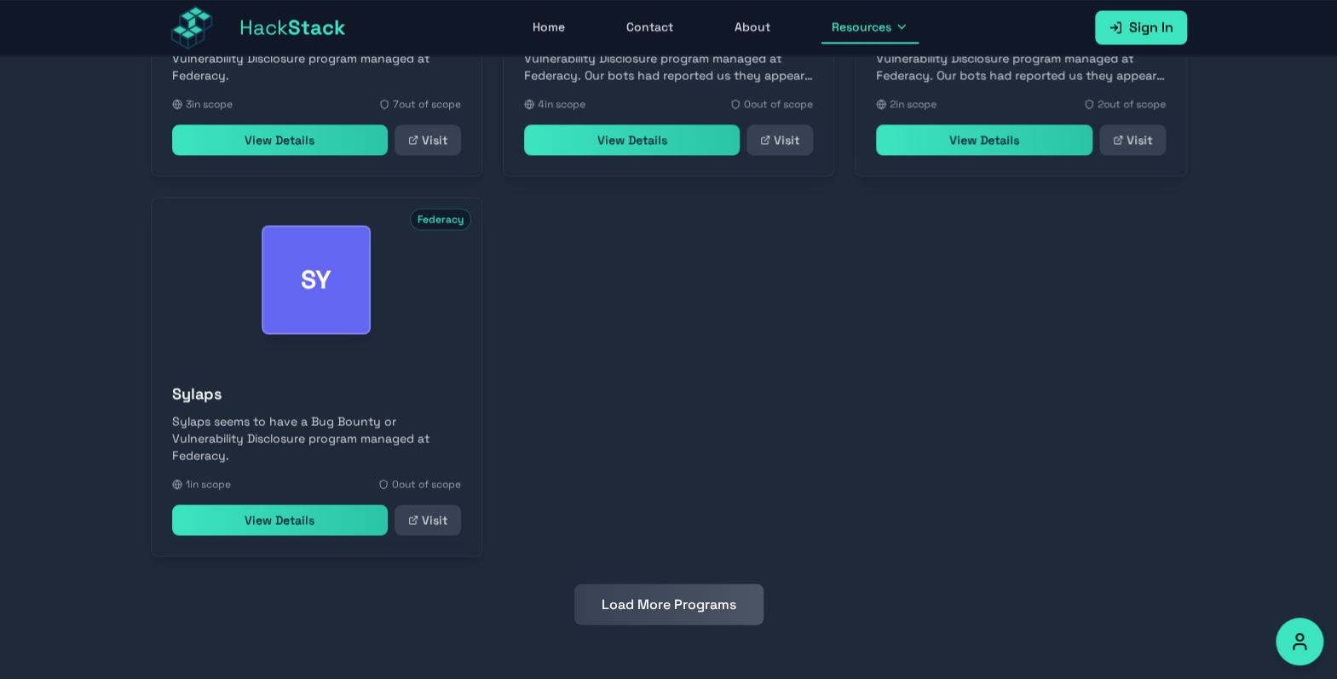
click at [688, 606] on button "Load More Programs" at bounding box center [668, 604] width 189 height 41
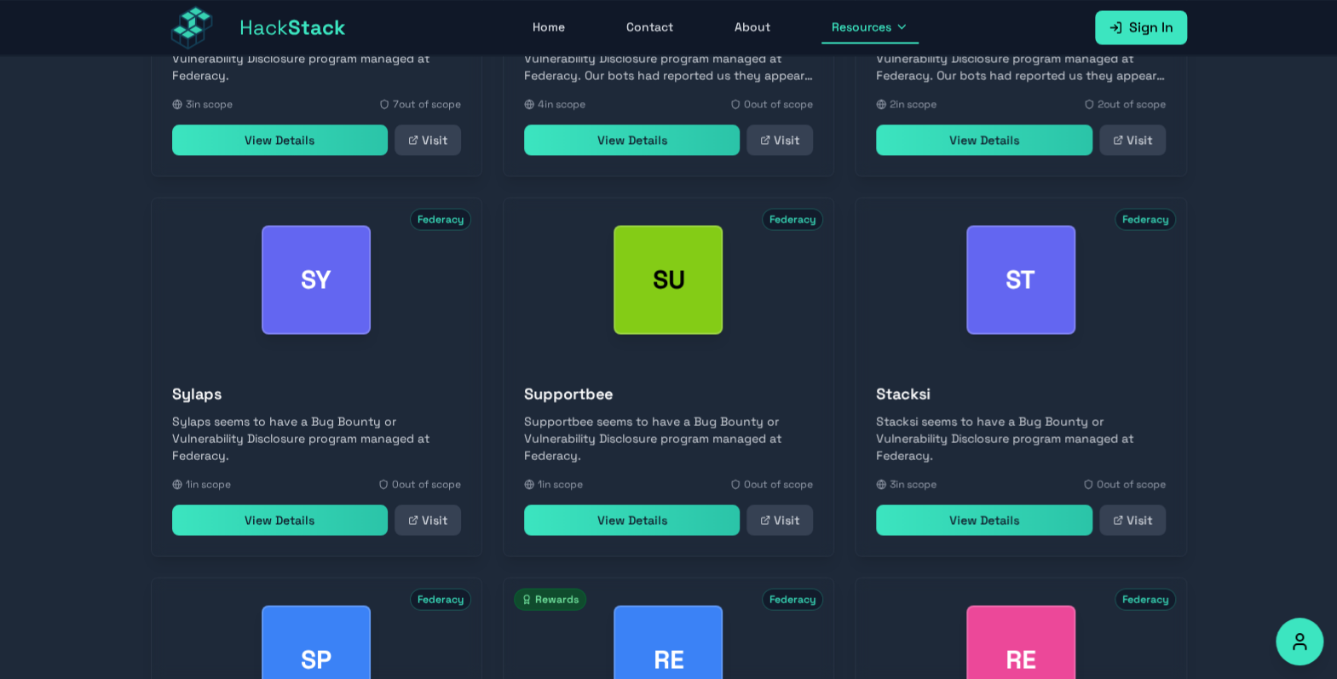
scroll to position [1877, 0]
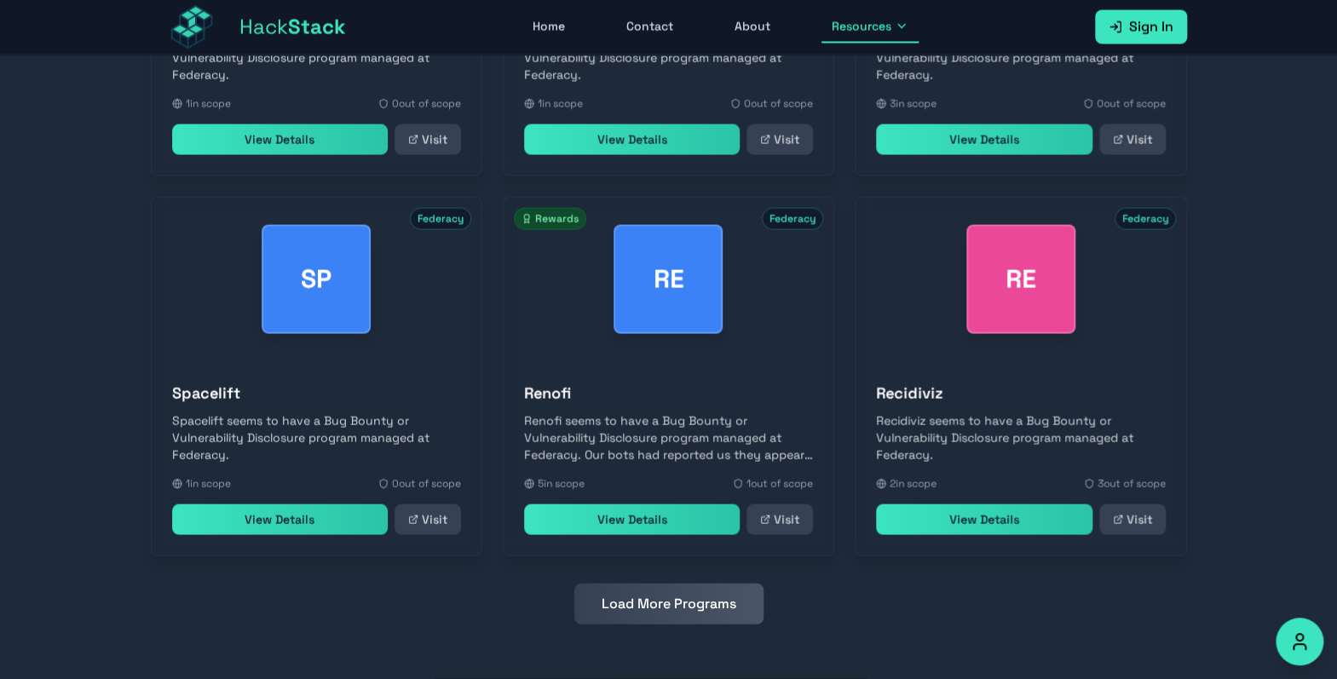
click at [689, 604] on button "Load More Programs" at bounding box center [668, 604] width 189 height 41
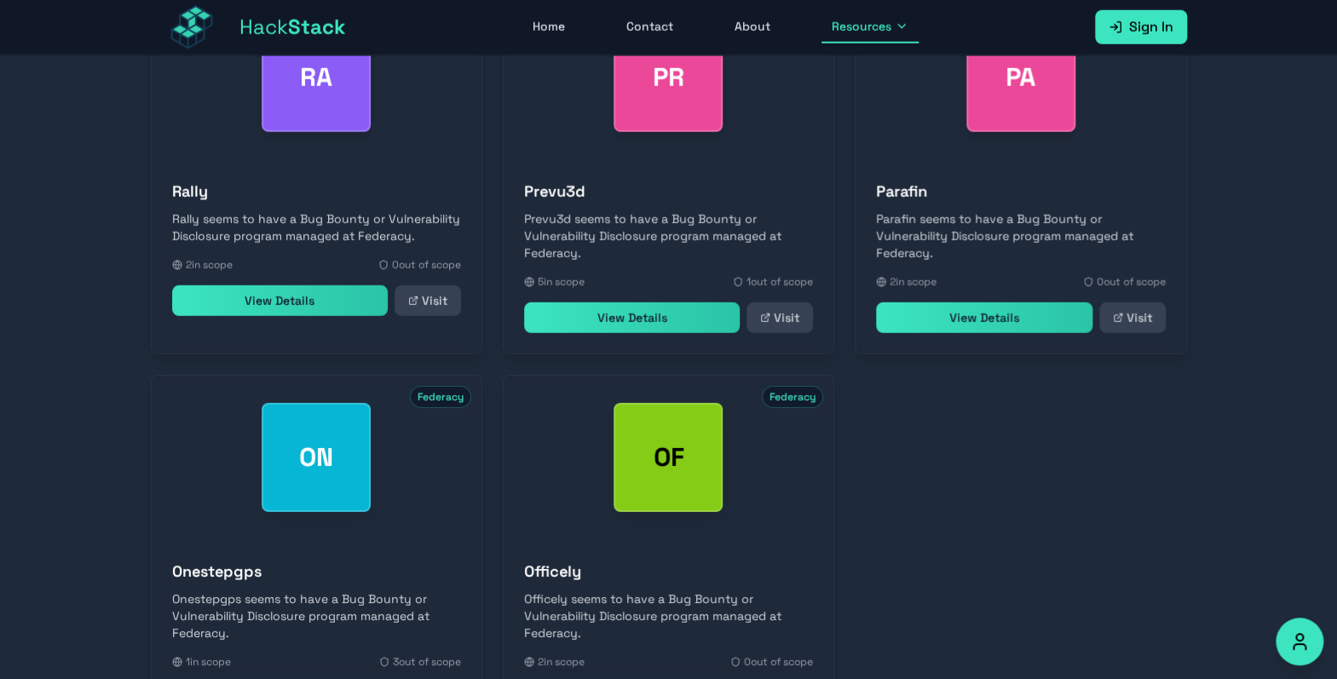
scroll to position [2636, 0]
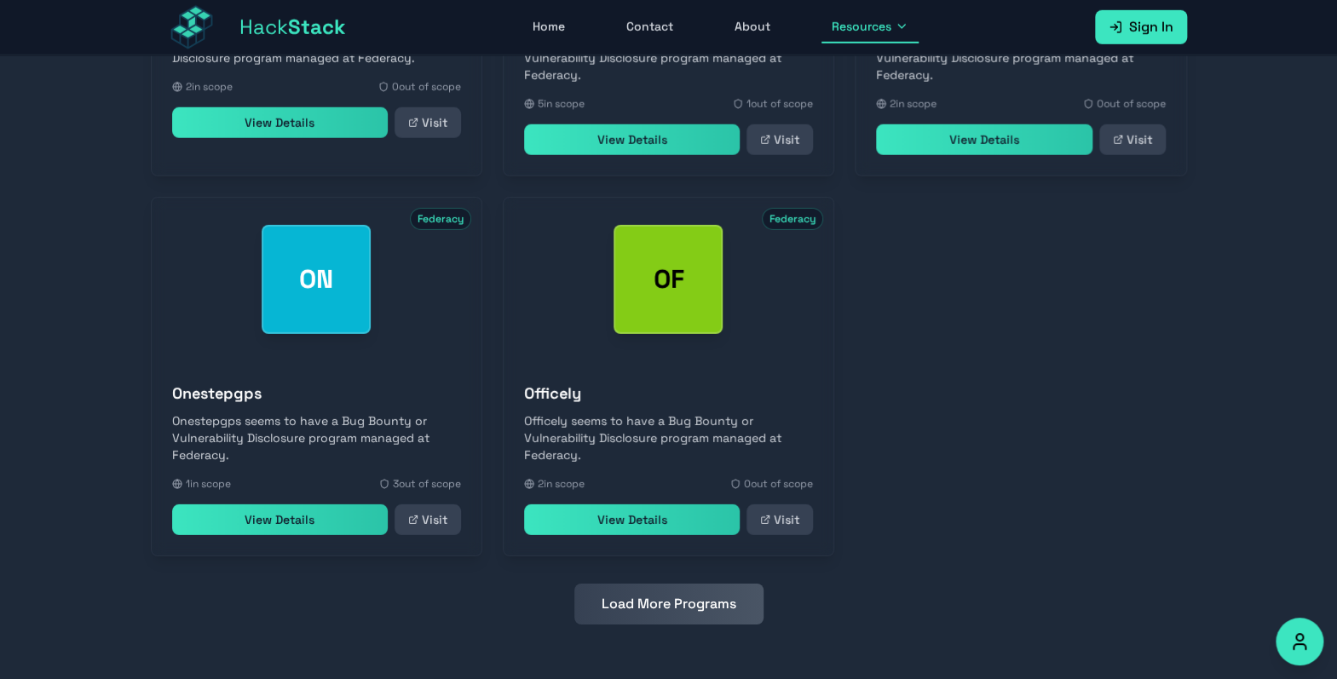
click at [689, 604] on button "Load More Programs" at bounding box center [668, 604] width 189 height 41
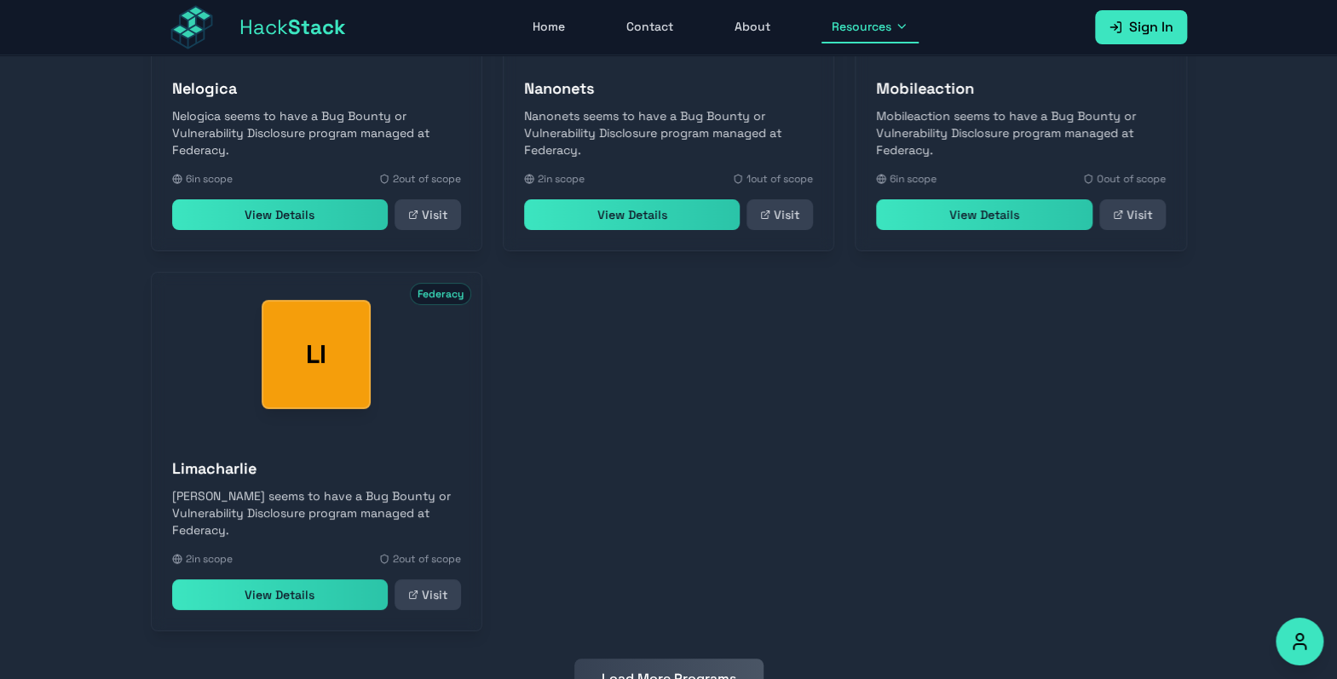
scroll to position [3396, 0]
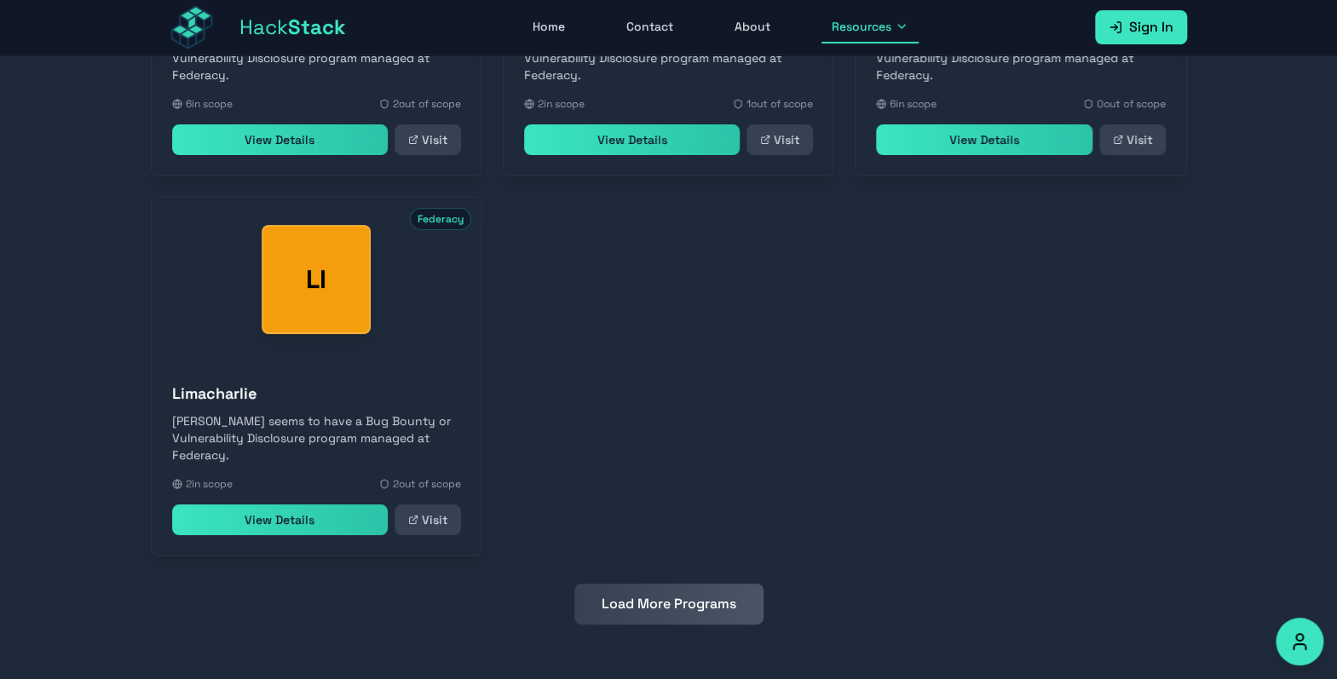
click at [689, 604] on button "Load More Programs" at bounding box center [668, 604] width 189 height 41
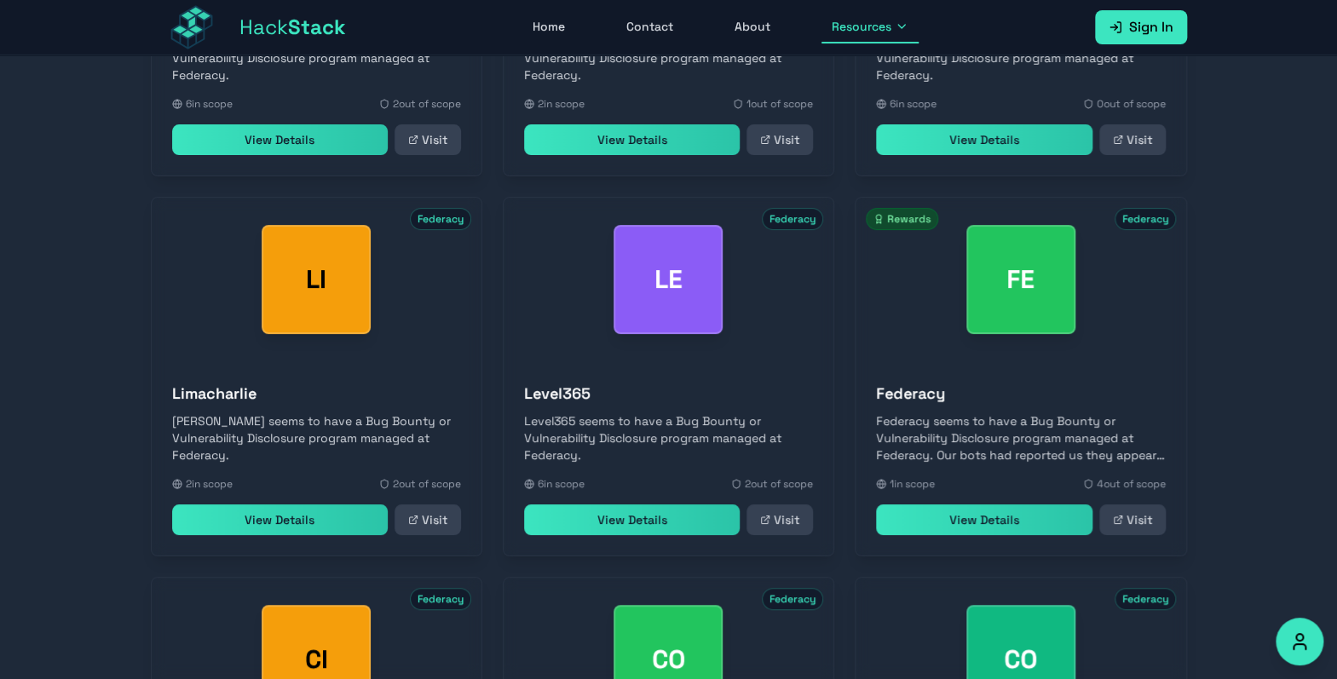
scroll to position [3777, 0]
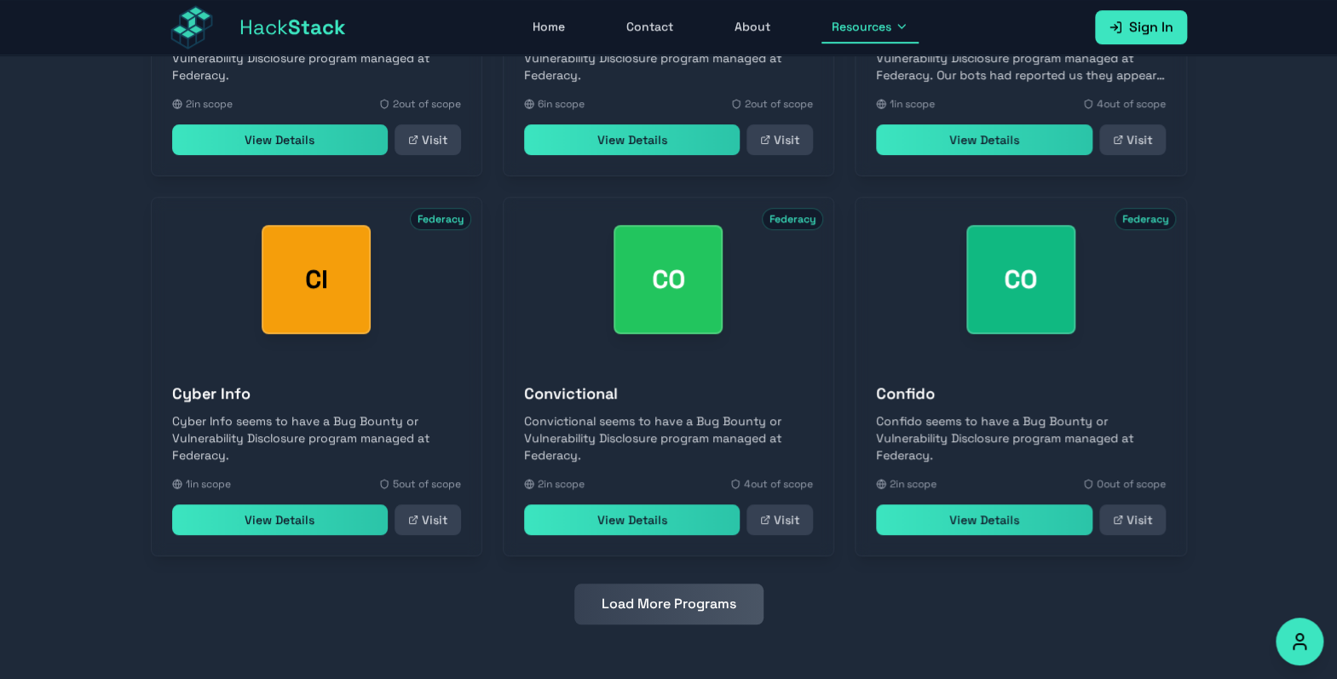
click at [689, 604] on button "Load More Programs" at bounding box center [668, 604] width 189 height 41
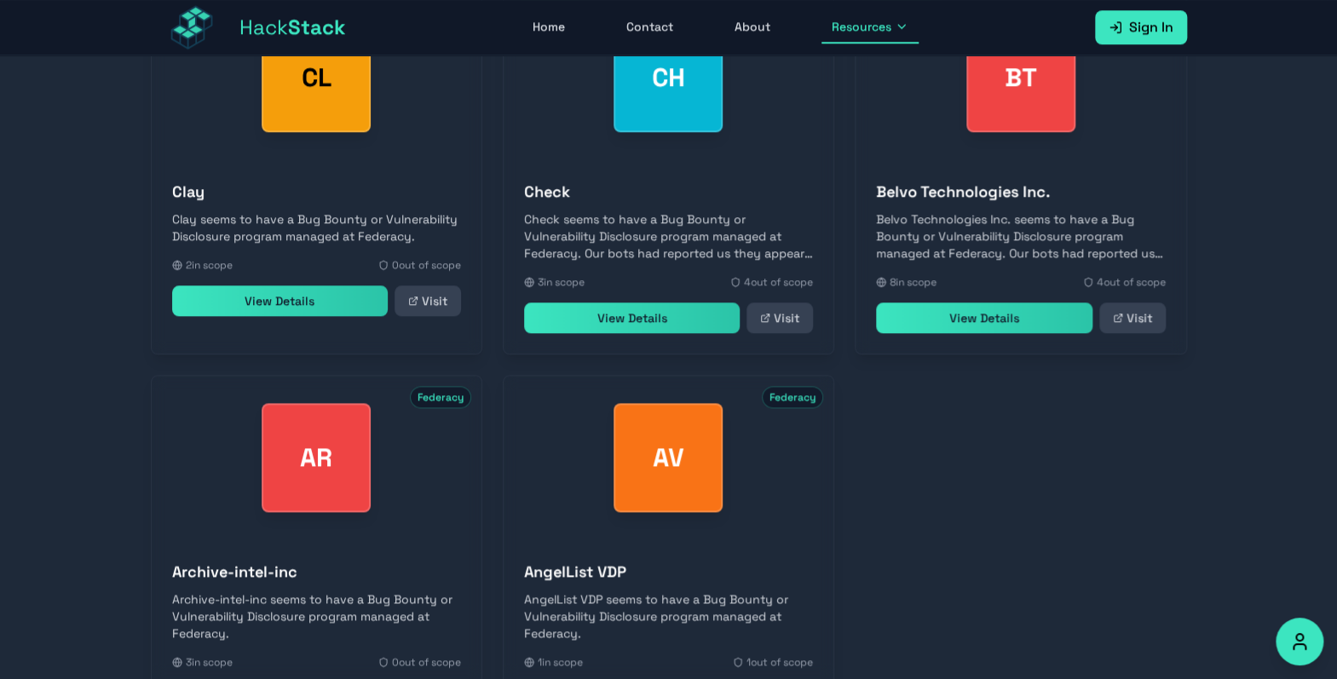
scroll to position [4536, 0]
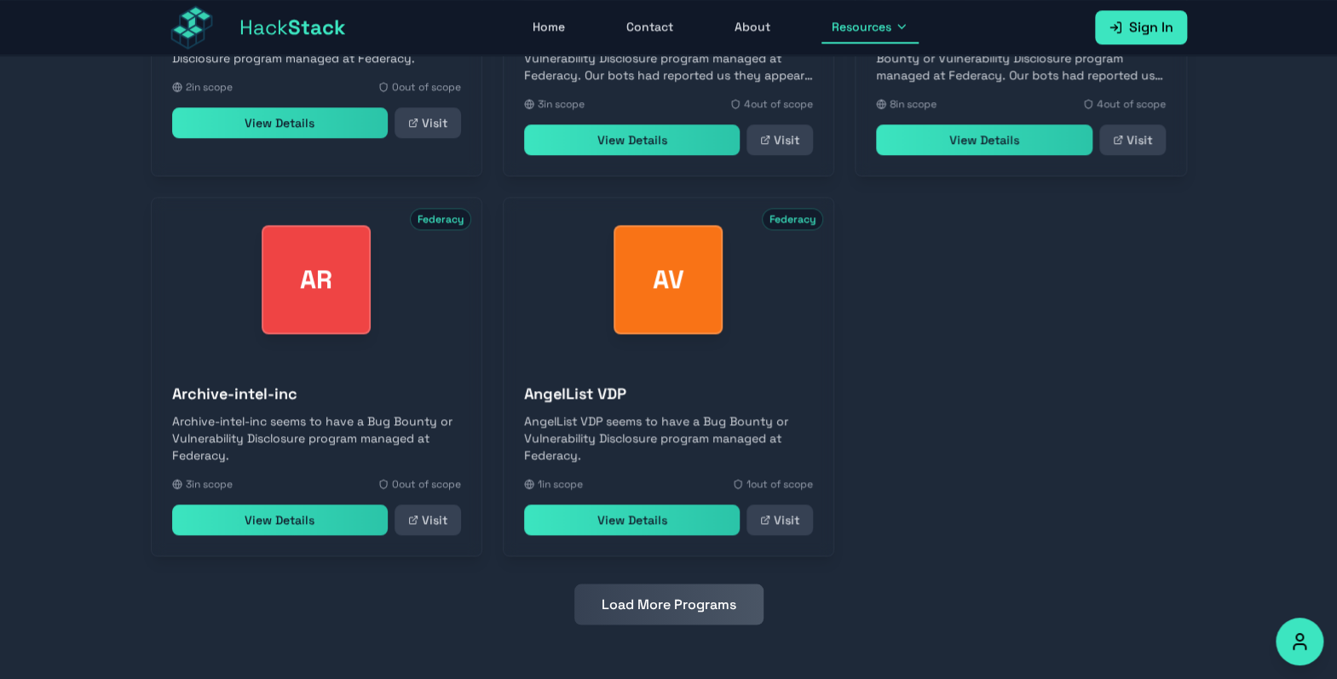
click at [689, 604] on button "Load More Programs" at bounding box center [668, 604] width 189 height 41
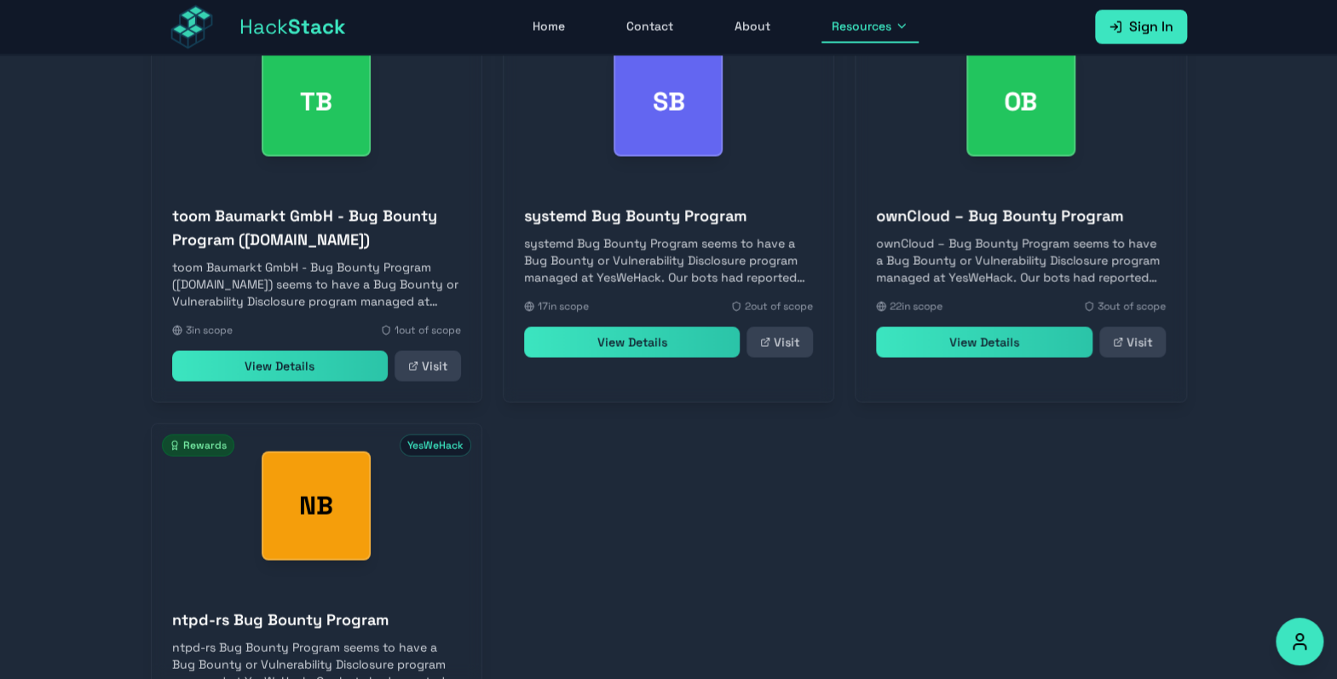
scroll to position [5345, 0]
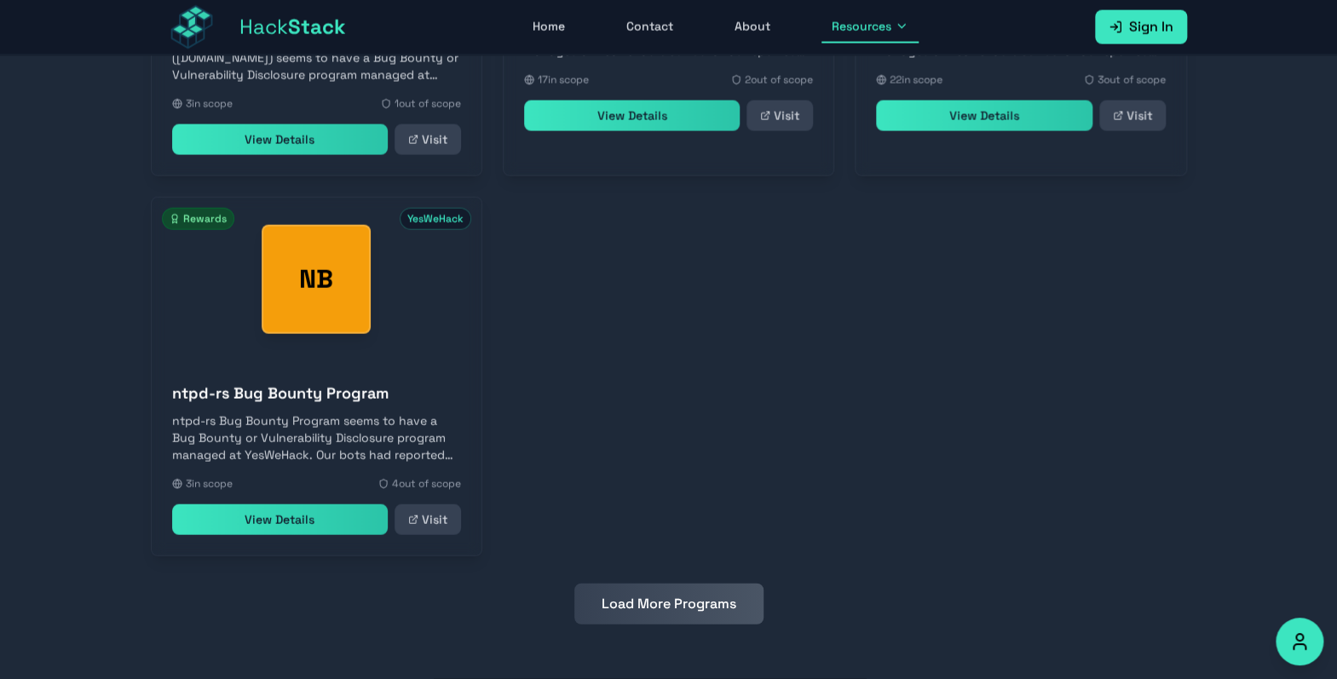
click at [689, 604] on button "Load More Programs" at bounding box center [668, 604] width 189 height 41
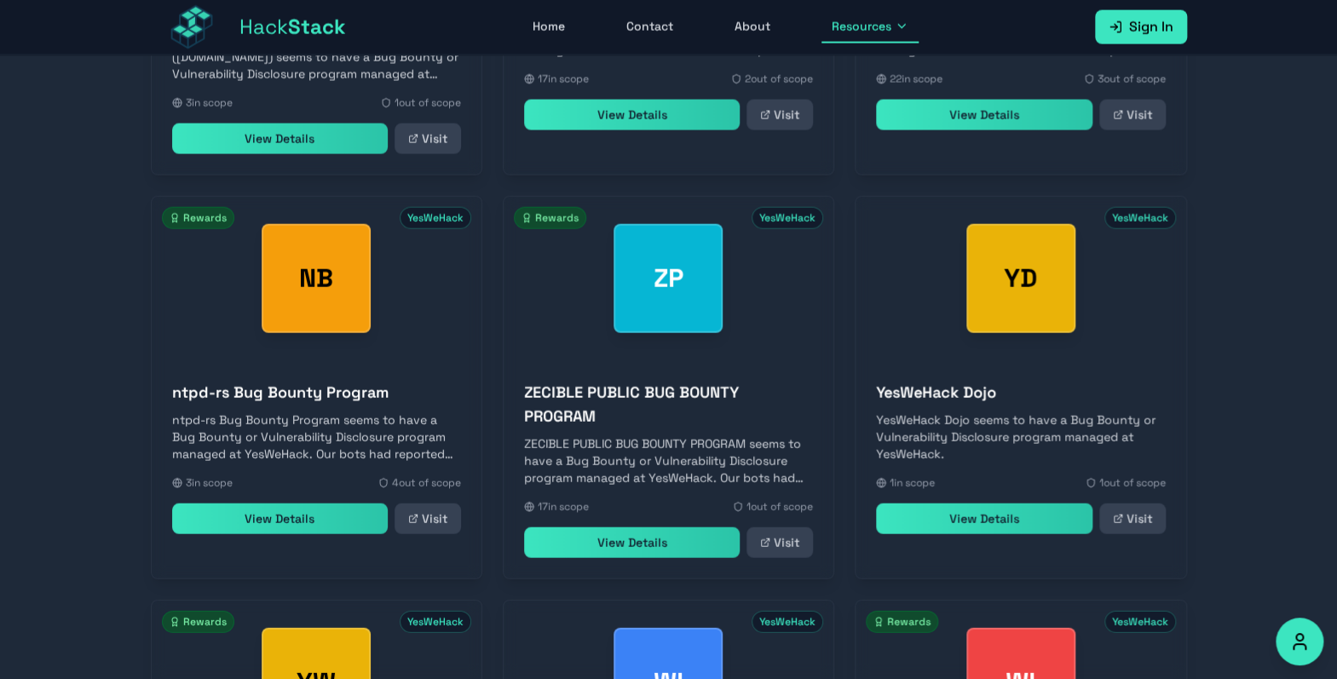
scroll to position [5749, 0]
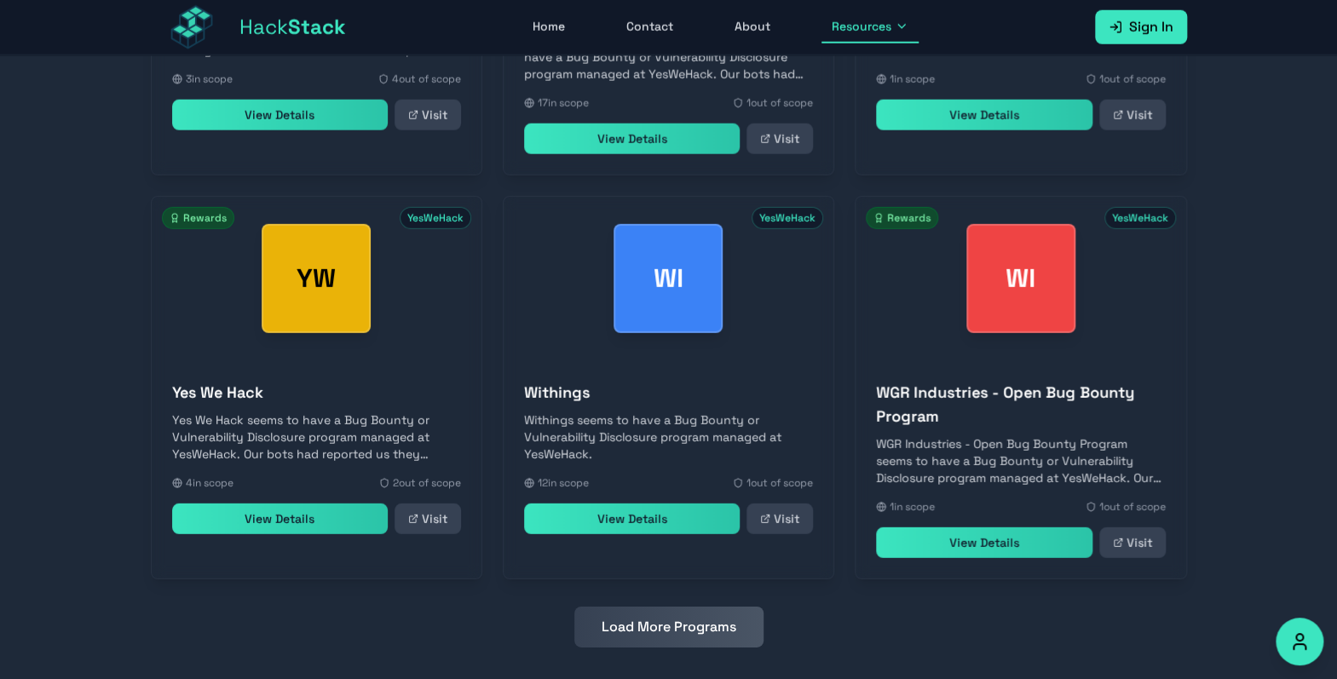
click at [689, 607] on button "Load More Programs" at bounding box center [668, 627] width 189 height 41
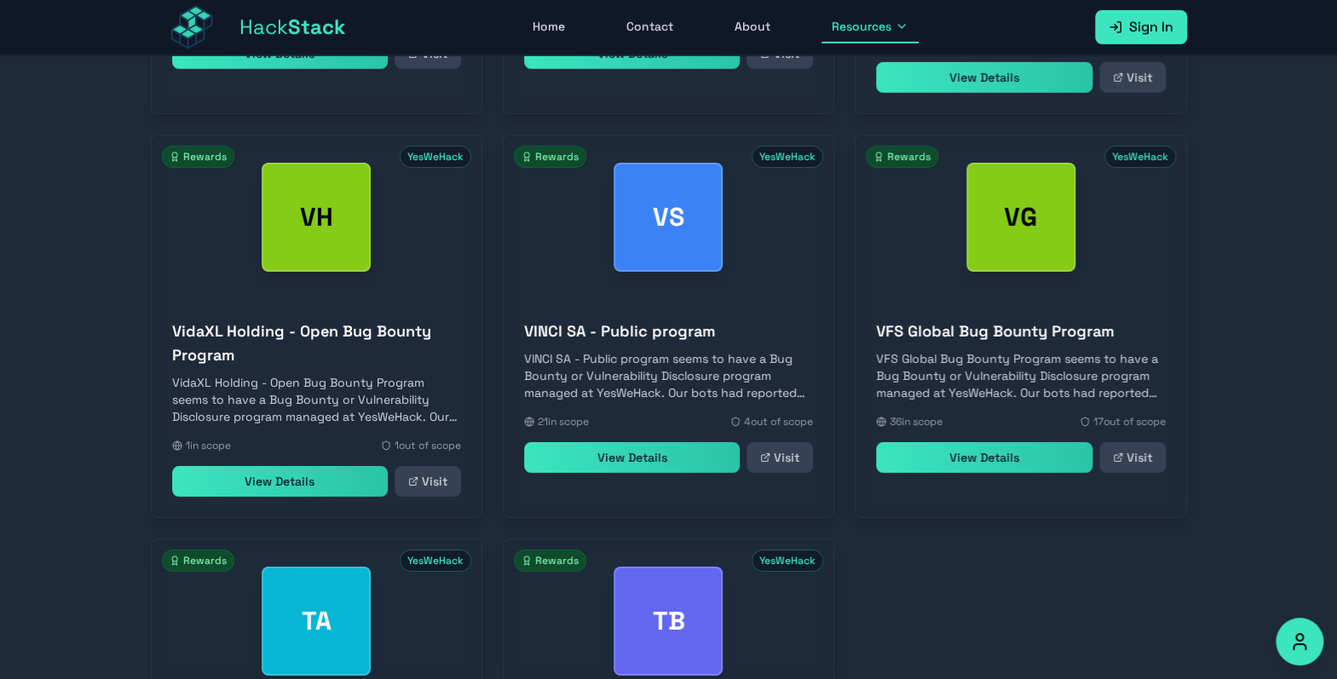
scroll to position [6557, 0]
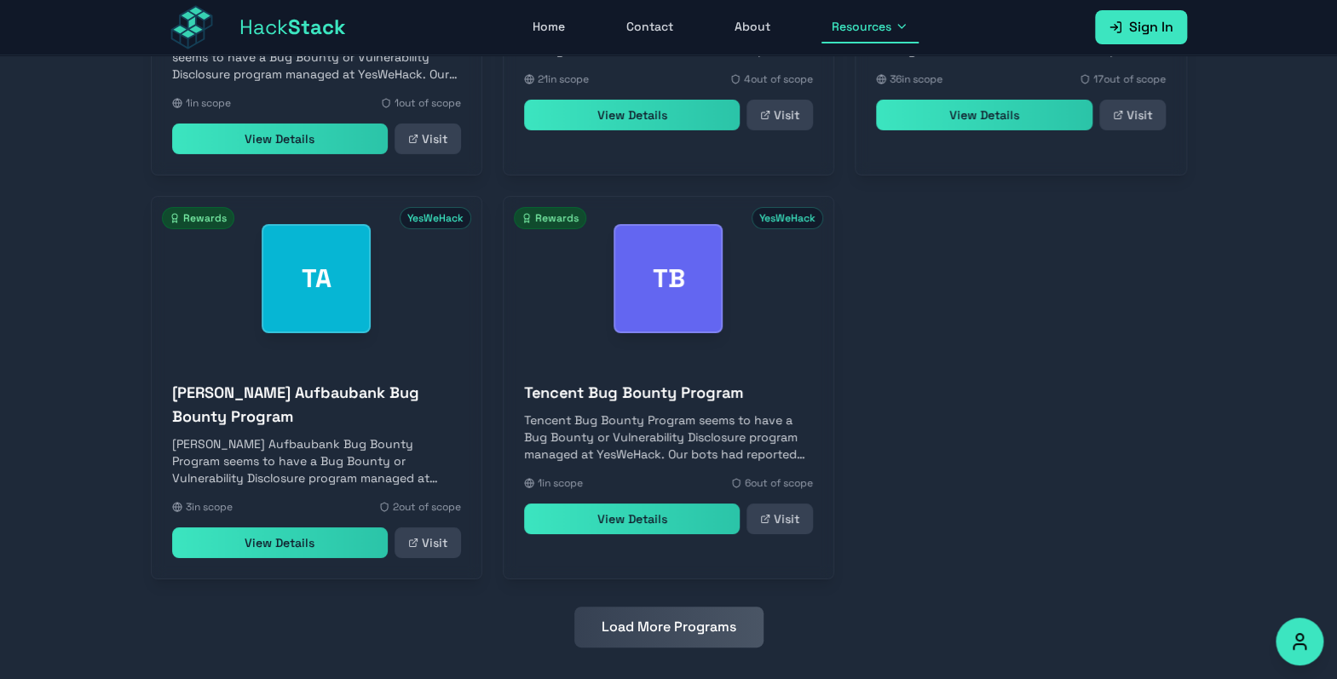
click at [689, 607] on button "Load More Programs" at bounding box center [668, 627] width 189 height 41
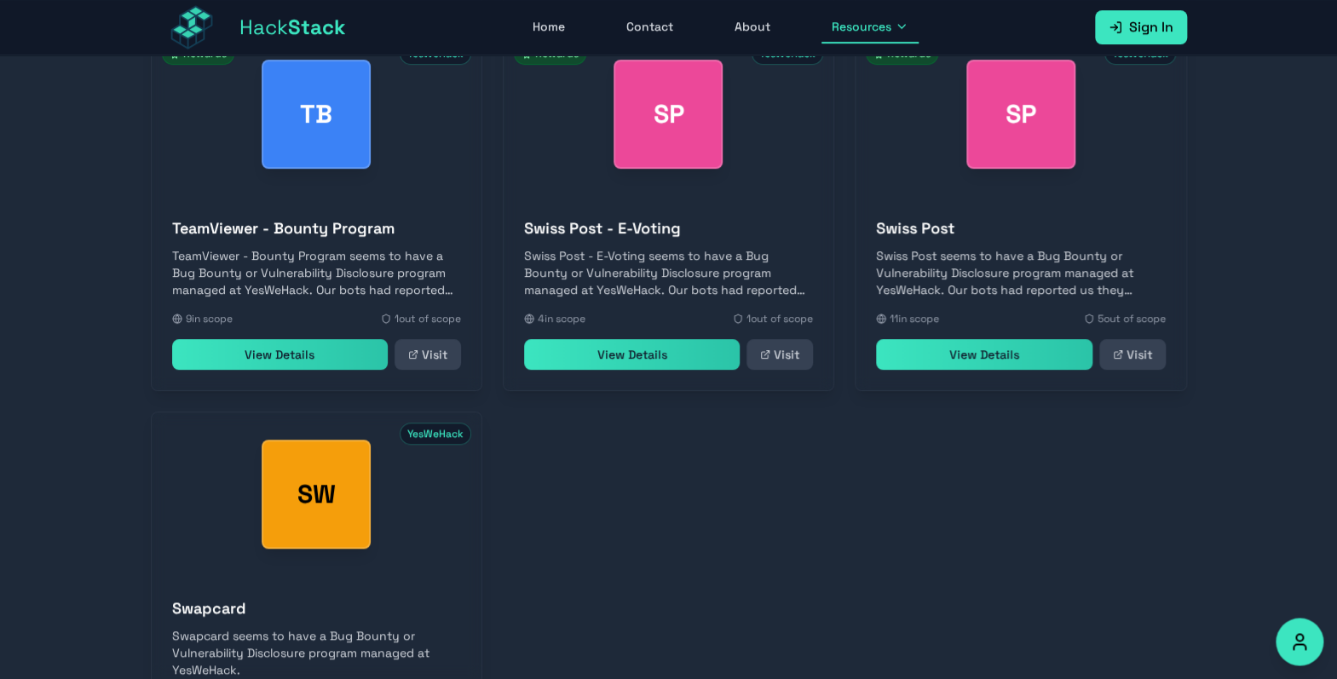
scroll to position [7318, 0]
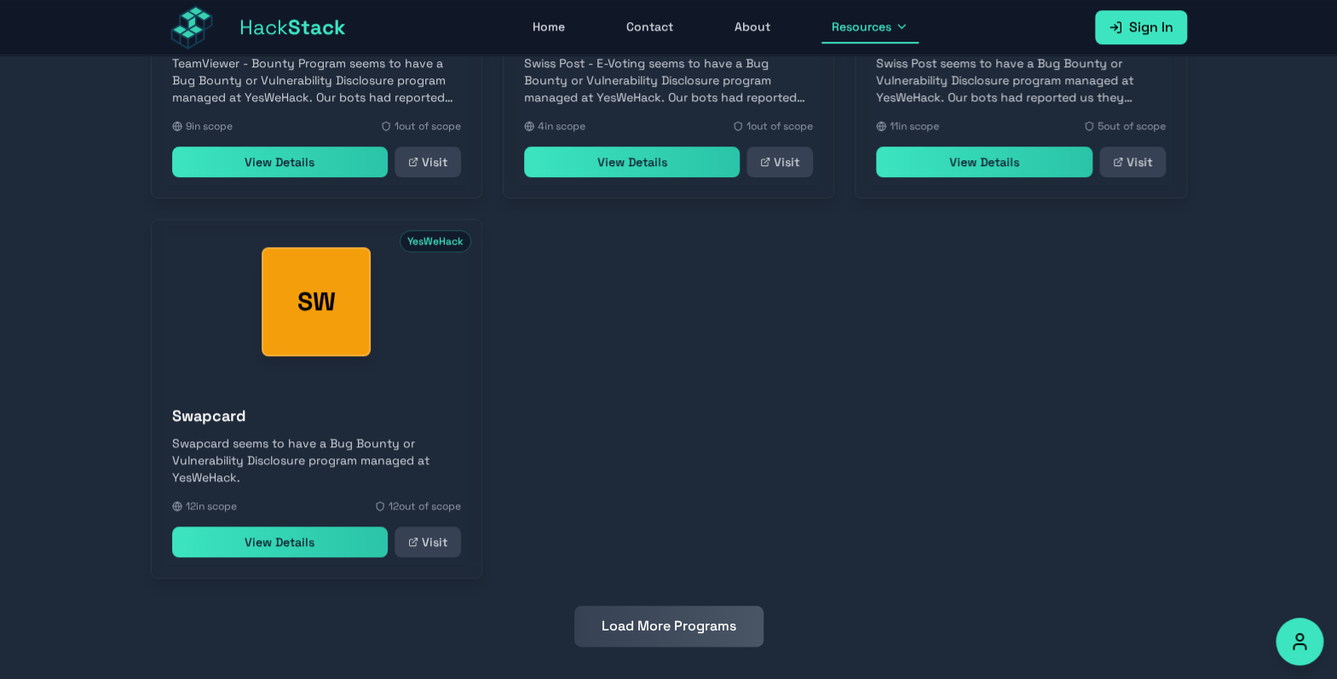
click at [689, 606] on button "Load More Programs" at bounding box center [668, 626] width 189 height 41
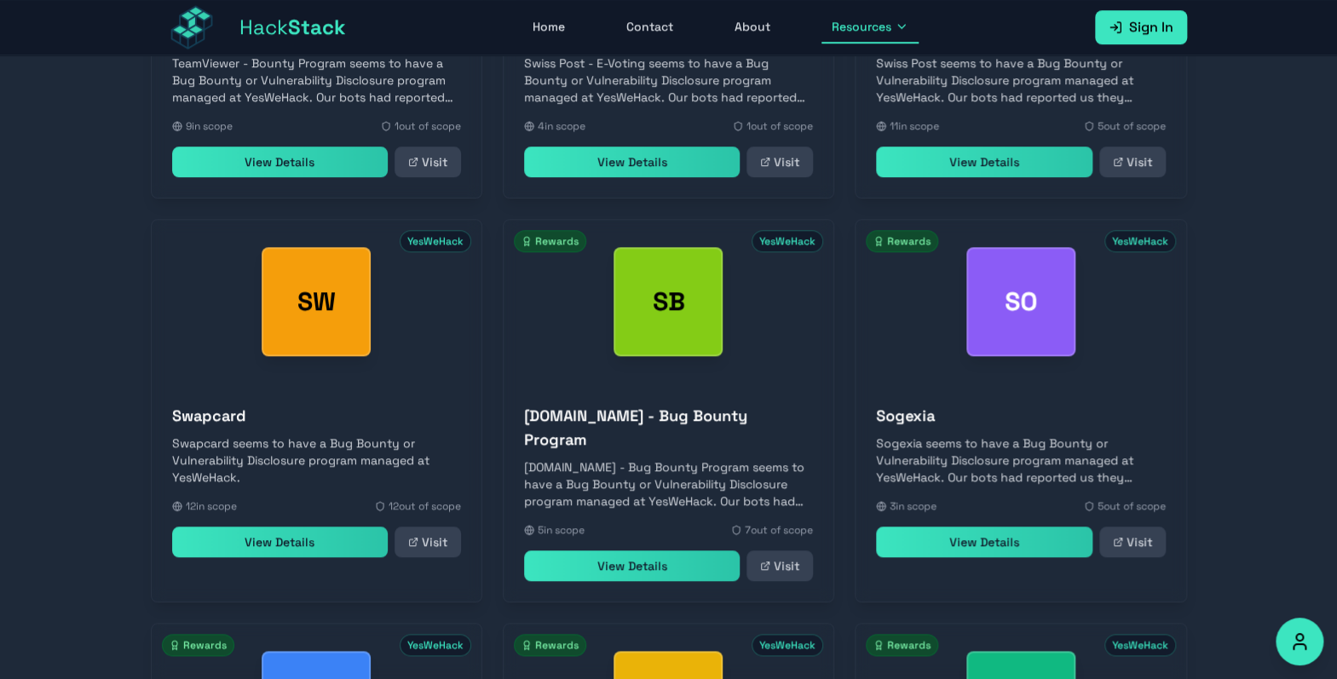
scroll to position [7721, 0]
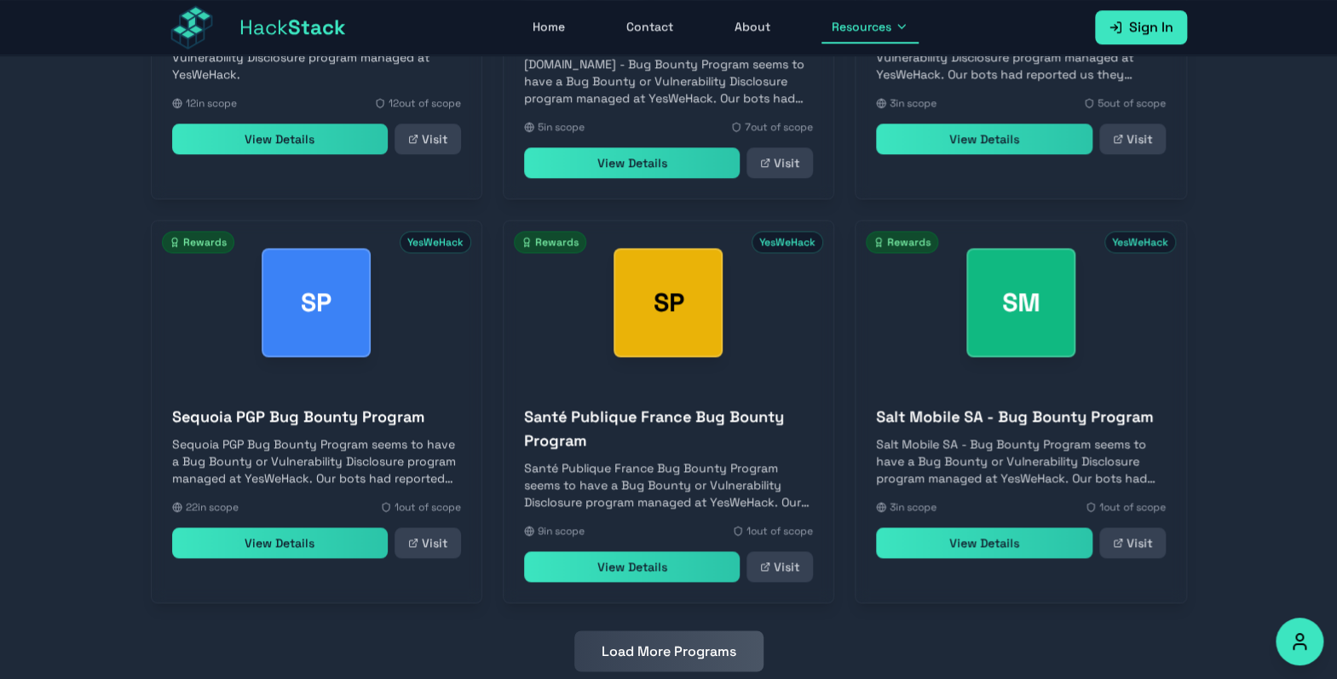
click at [689, 631] on button "Load More Programs" at bounding box center [668, 651] width 189 height 41
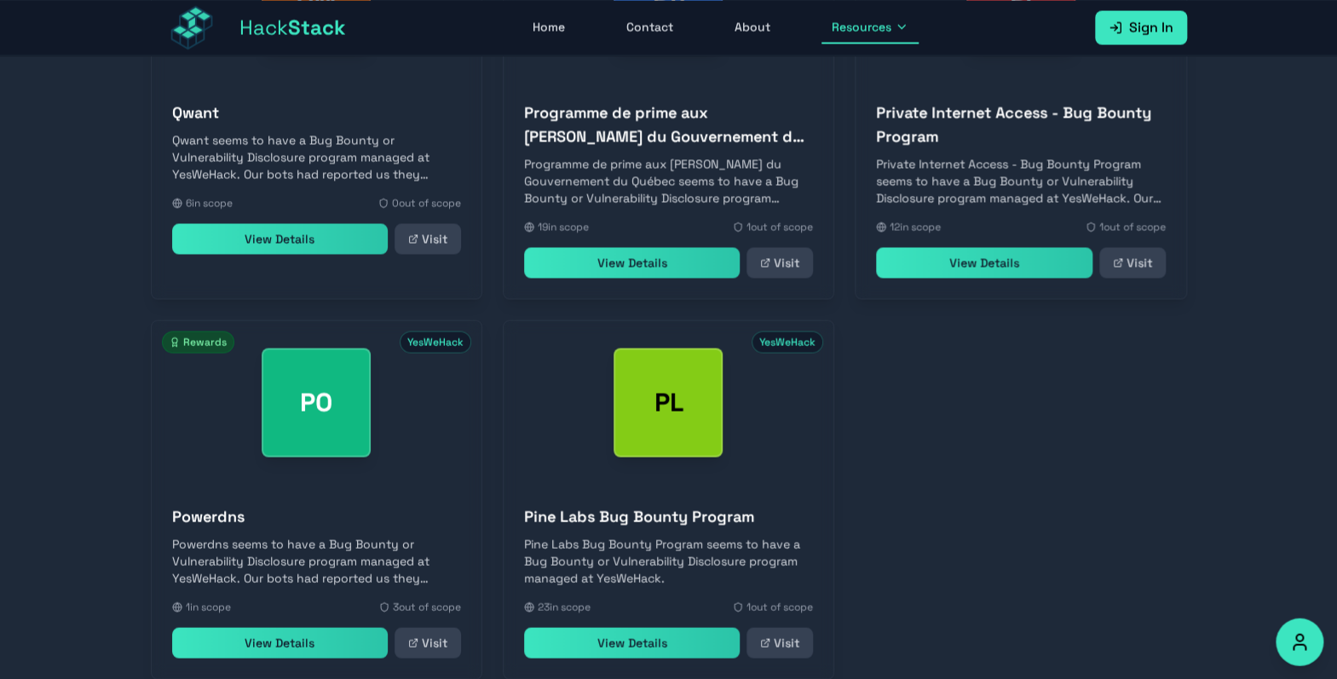
scroll to position [8505, 0]
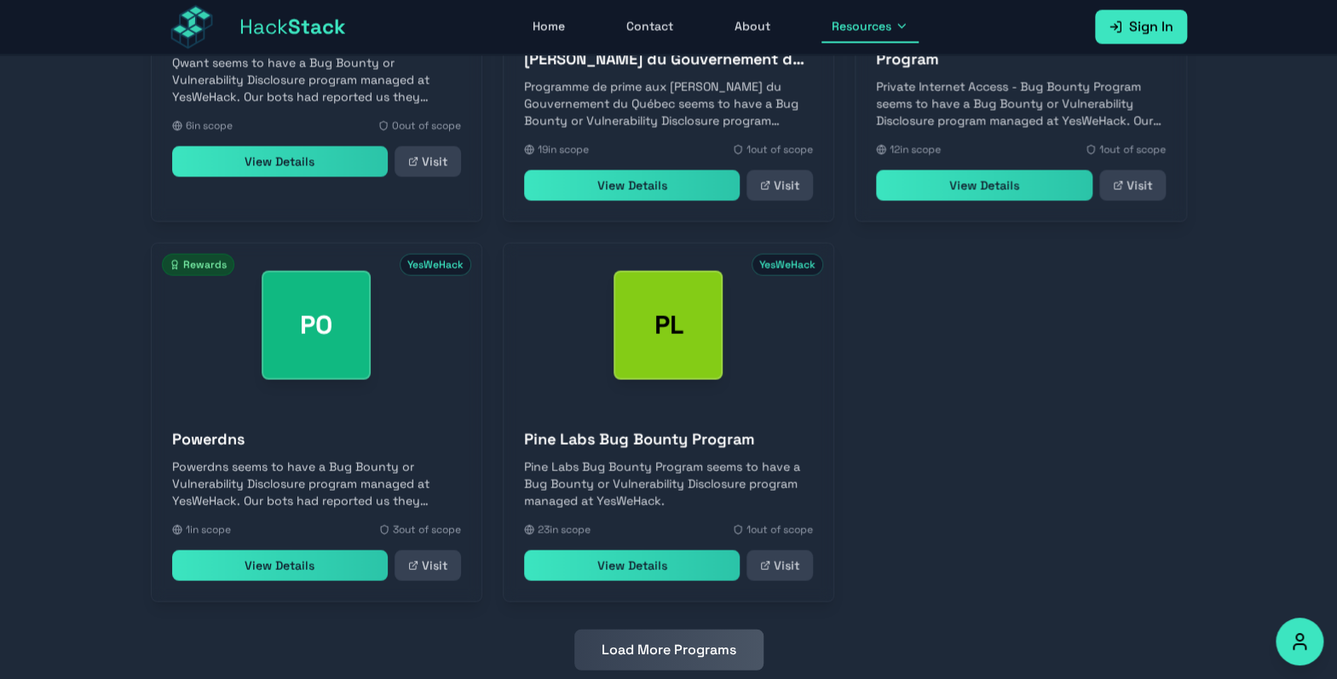
click at [691, 630] on button "Load More Programs" at bounding box center [668, 650] width 189 height 41
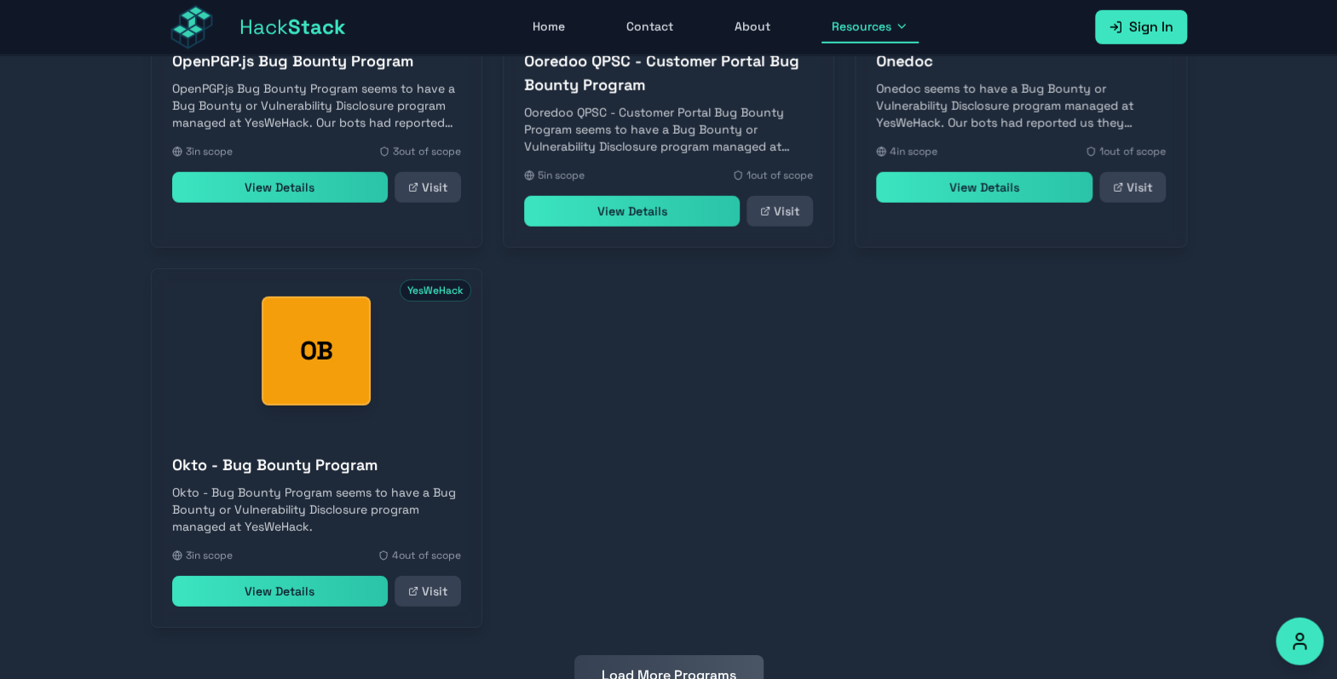
scroll to position [9312, 0]
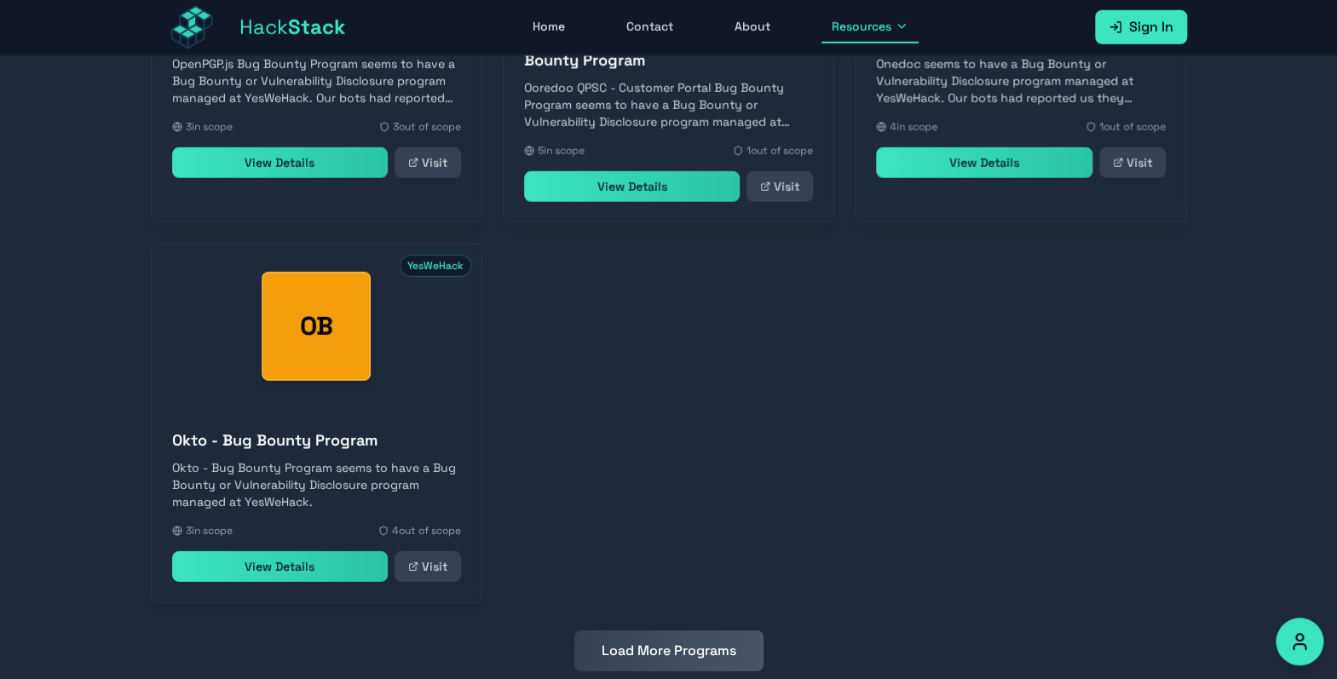
click at [691, 631] on button "Load More Programs" at bounding box center [668, 651] width 189 height 41
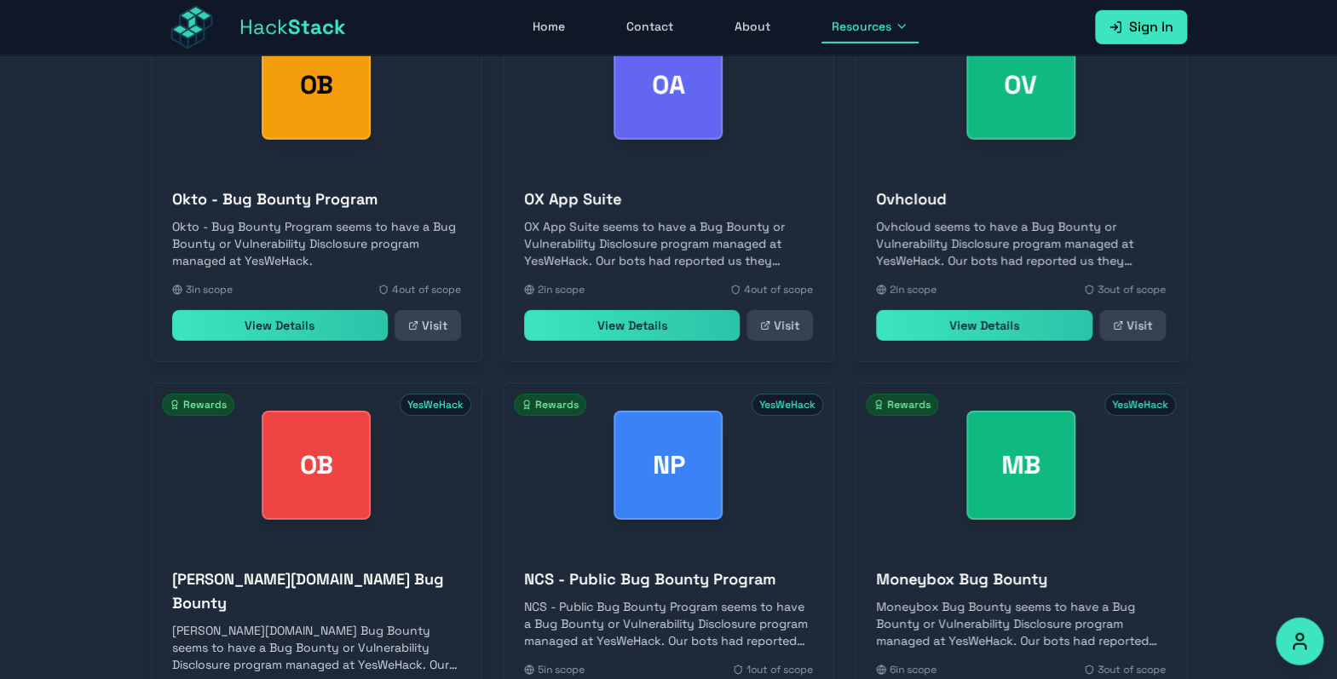
scroll to position [9692, 0]
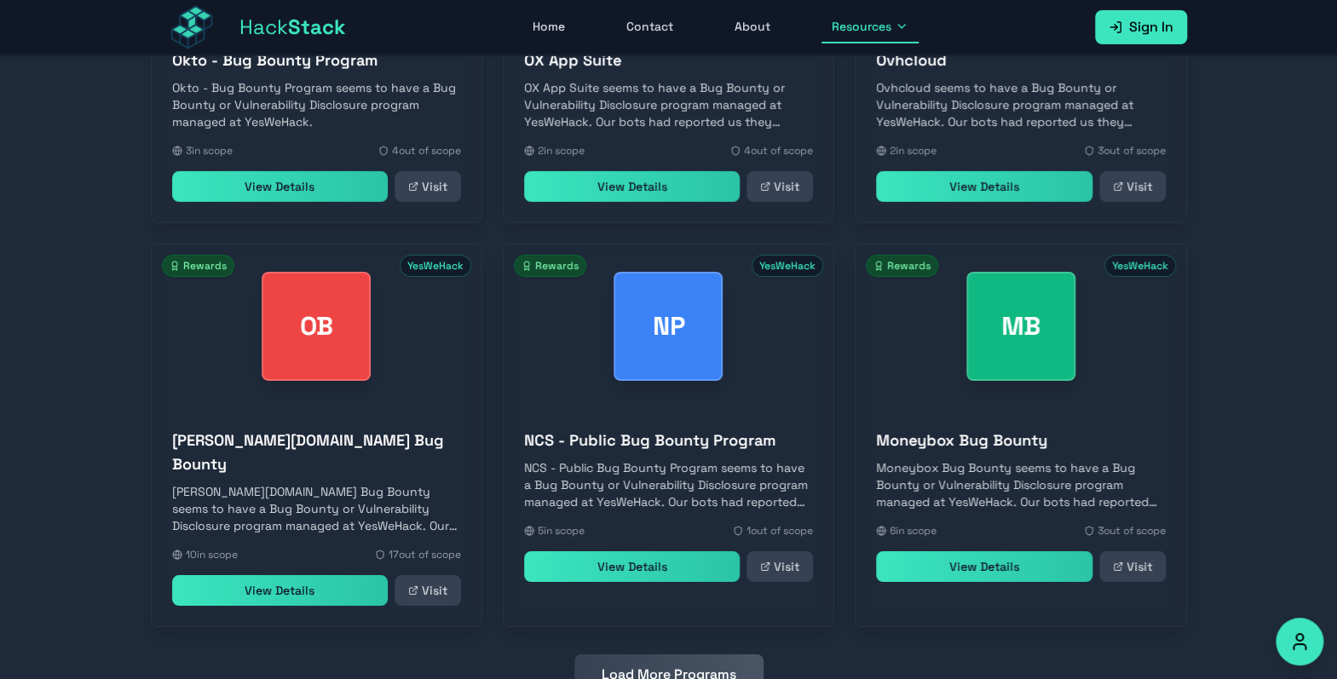
click at [692, 654] on button "Load More Programs" at bounding box center [668, 674] width 189 height 41
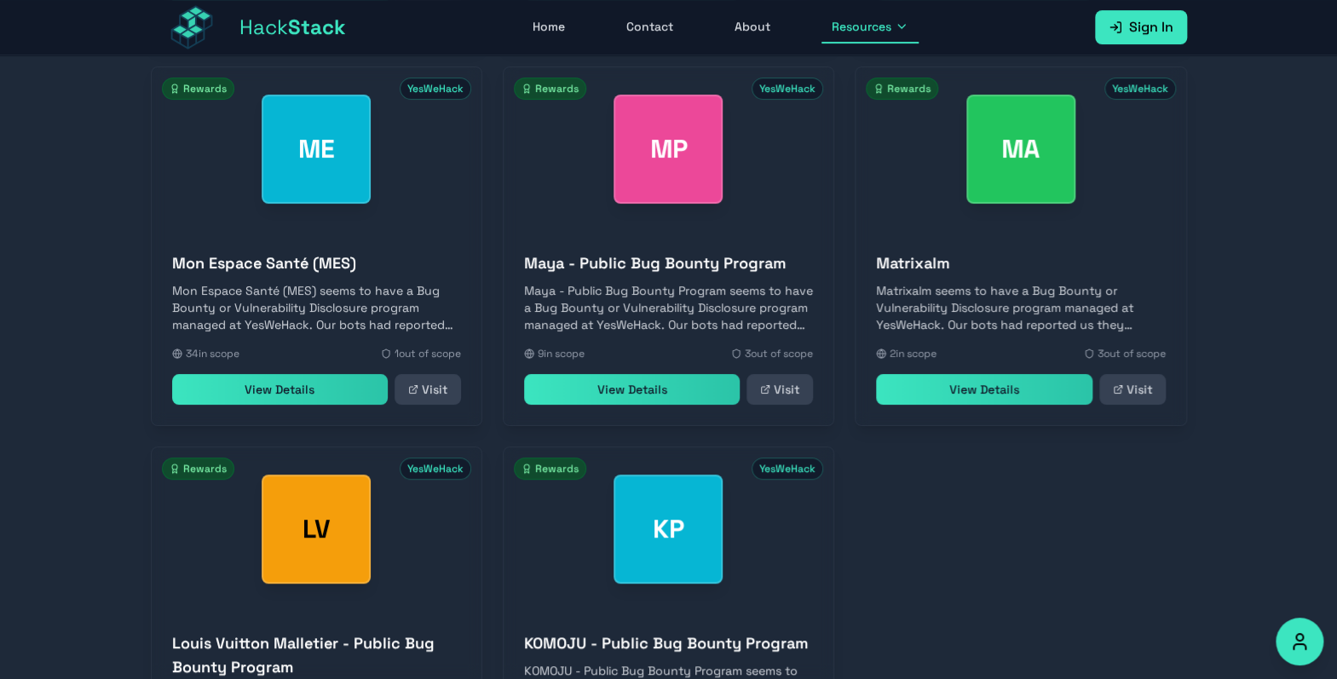
scroll to position [10477, 0]
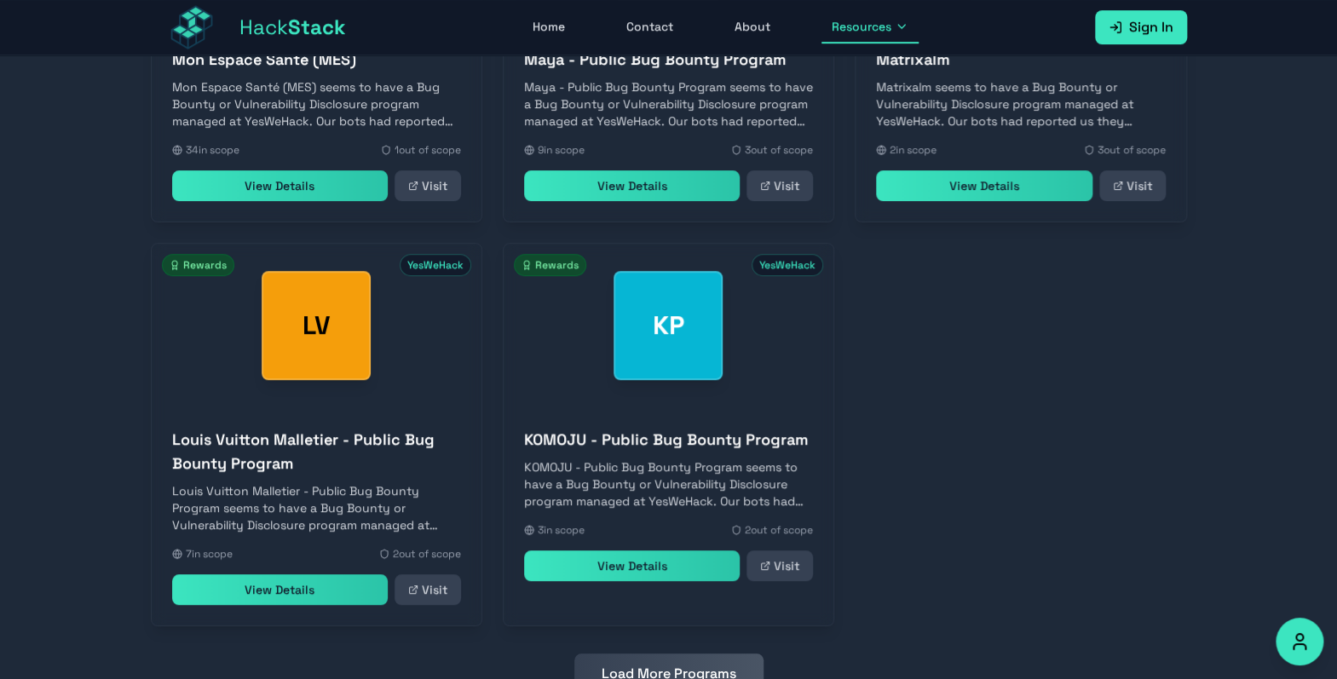
click at [692, 654] on button "Load More Programs" at bounding box center [668, 674] width 189 height 41
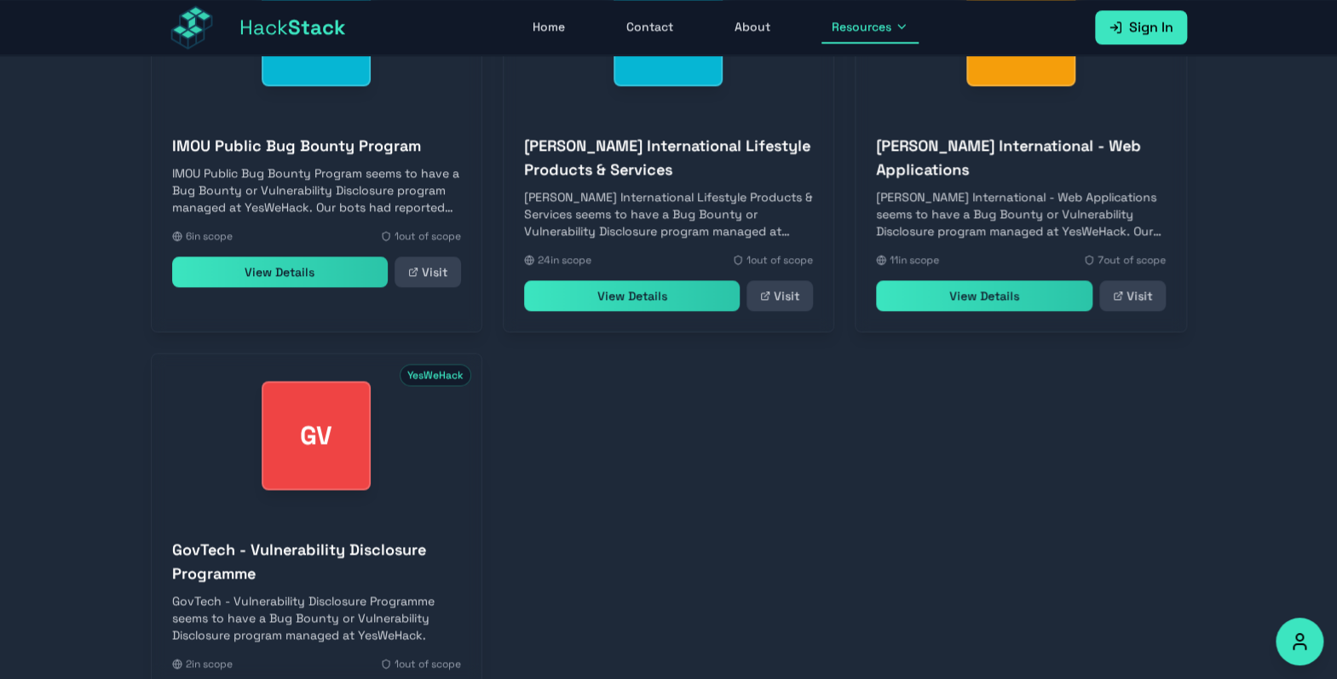
scroll to position [11285, 0]
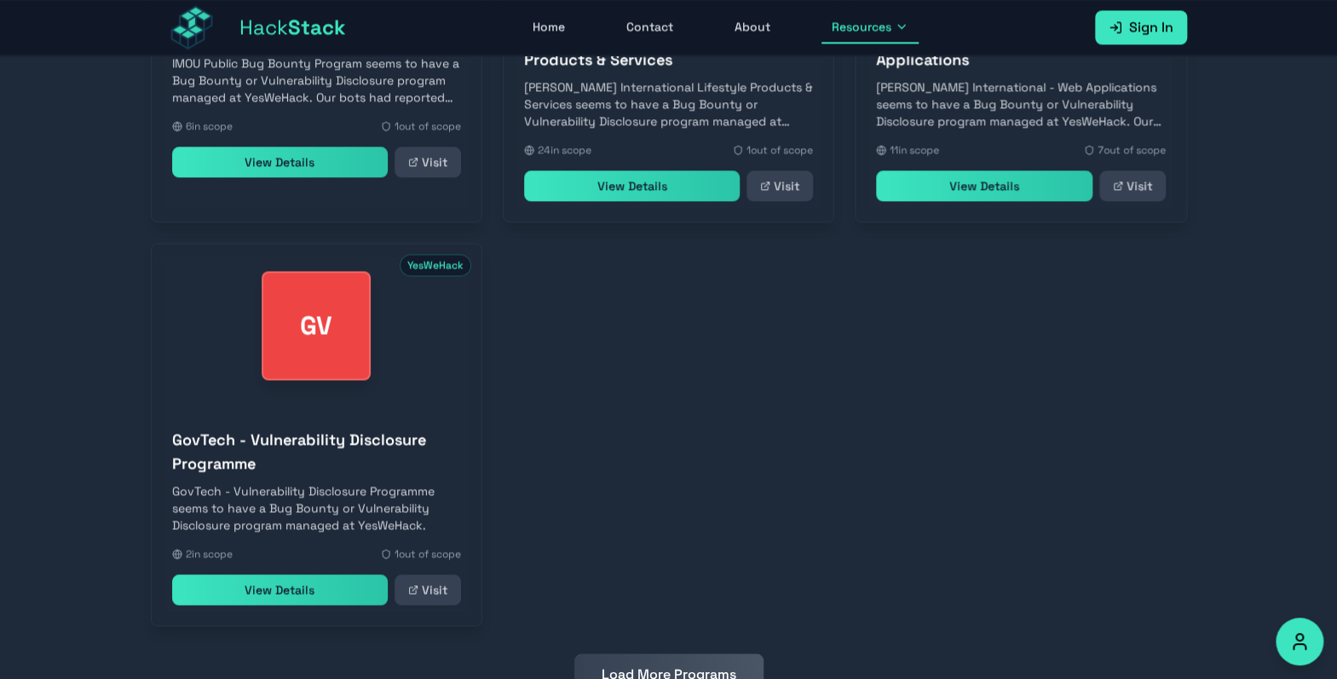
click at [692, 654] on button "Load More Programs" at bounding box center [668, 674] width 189 height 41
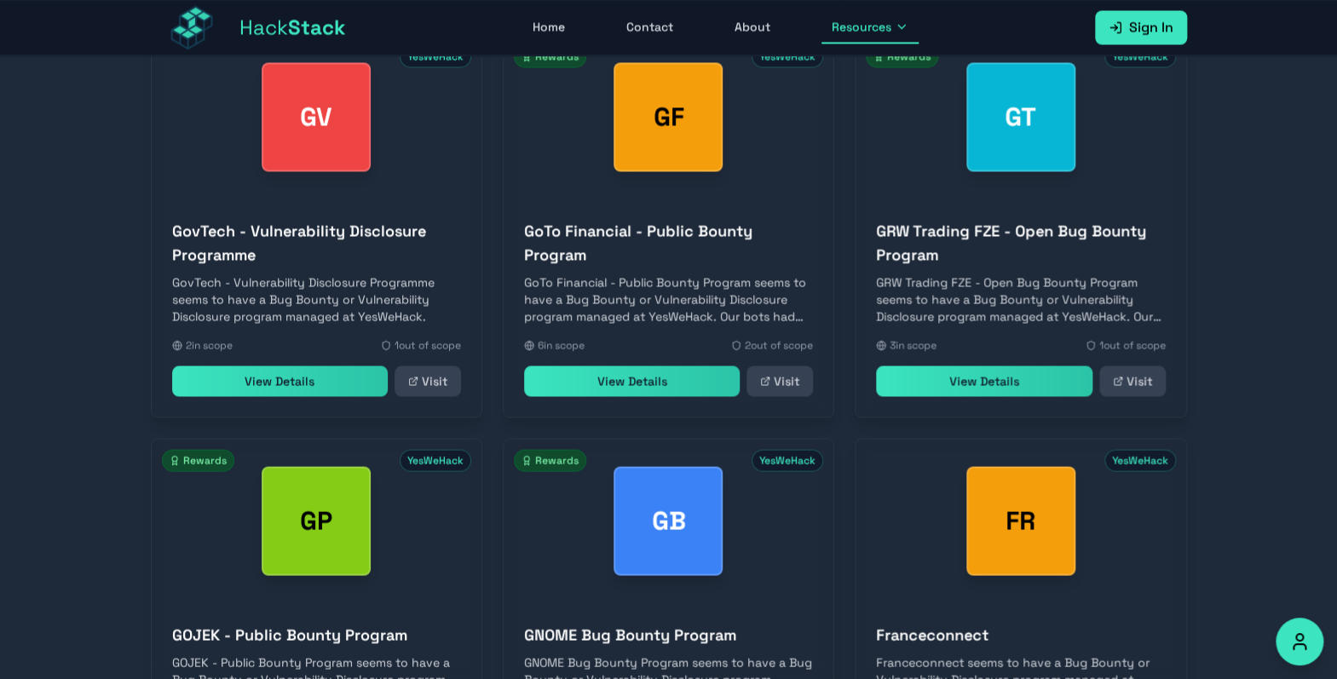
scroll to position [11665, 0]
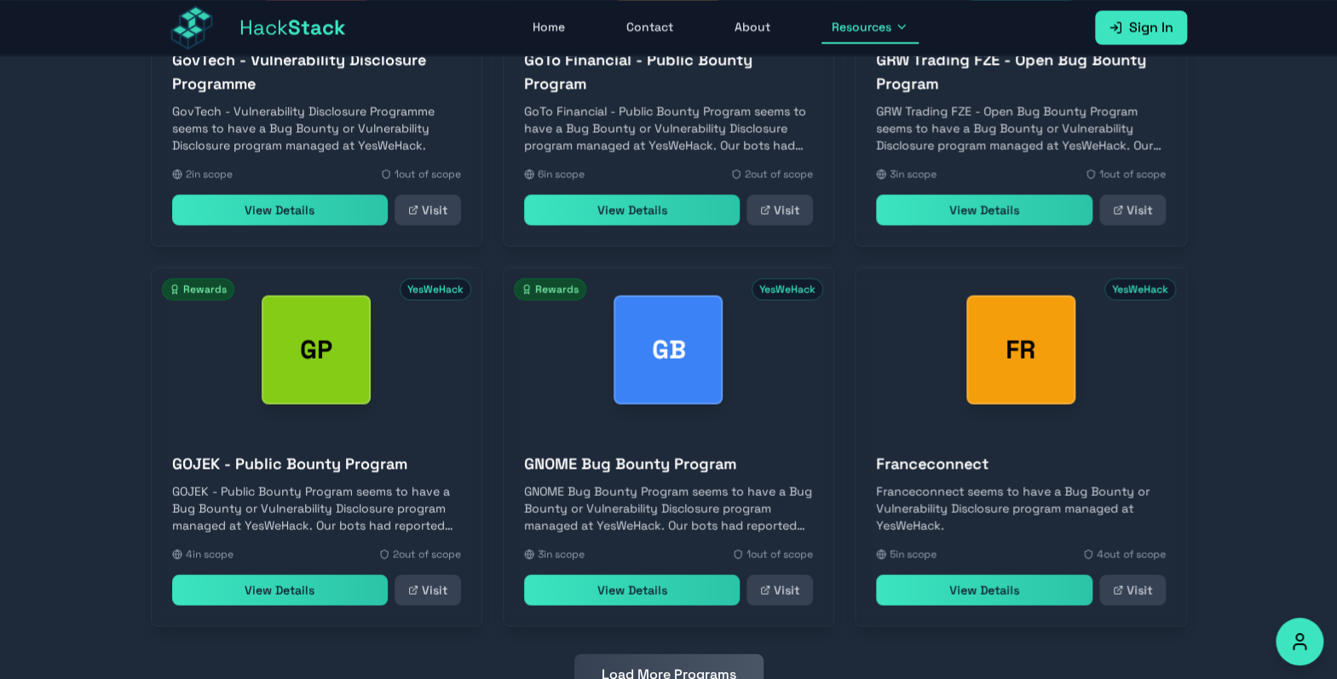
click at [692, 654] on button "Load More Programs" at bounding box center [668, 674] width 189 height 41
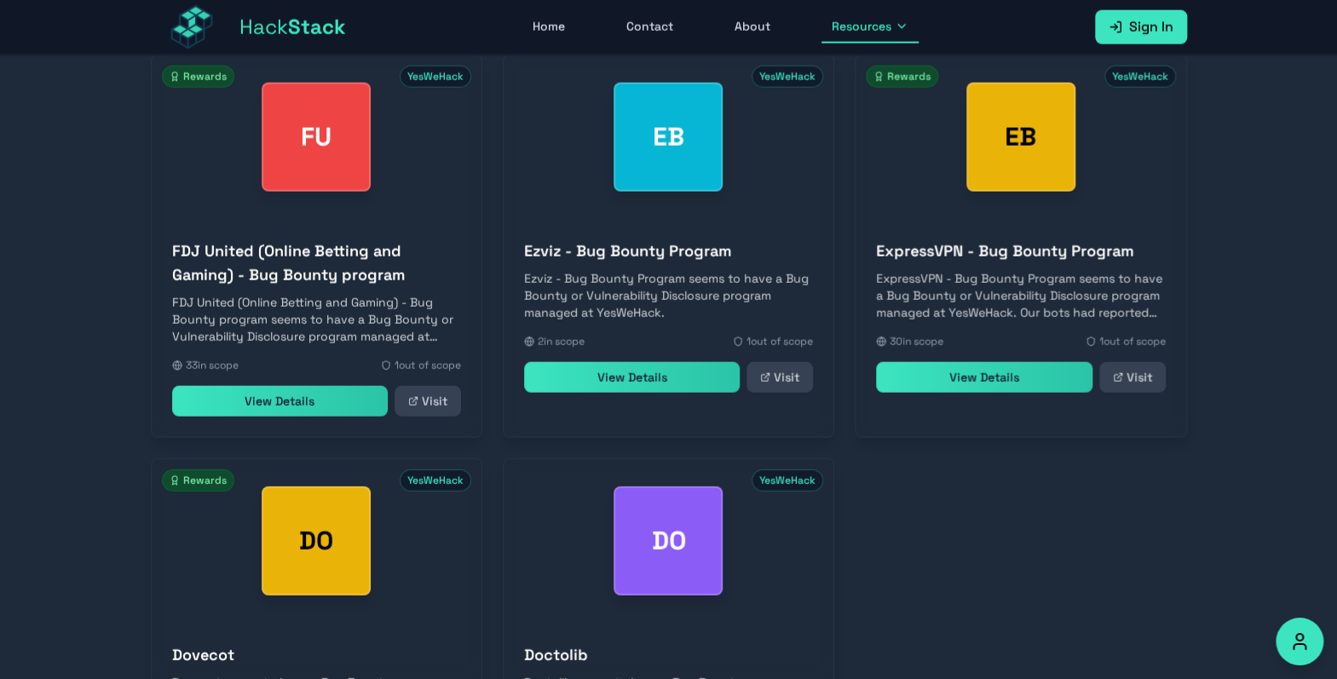
scroll to position [12449, 0]
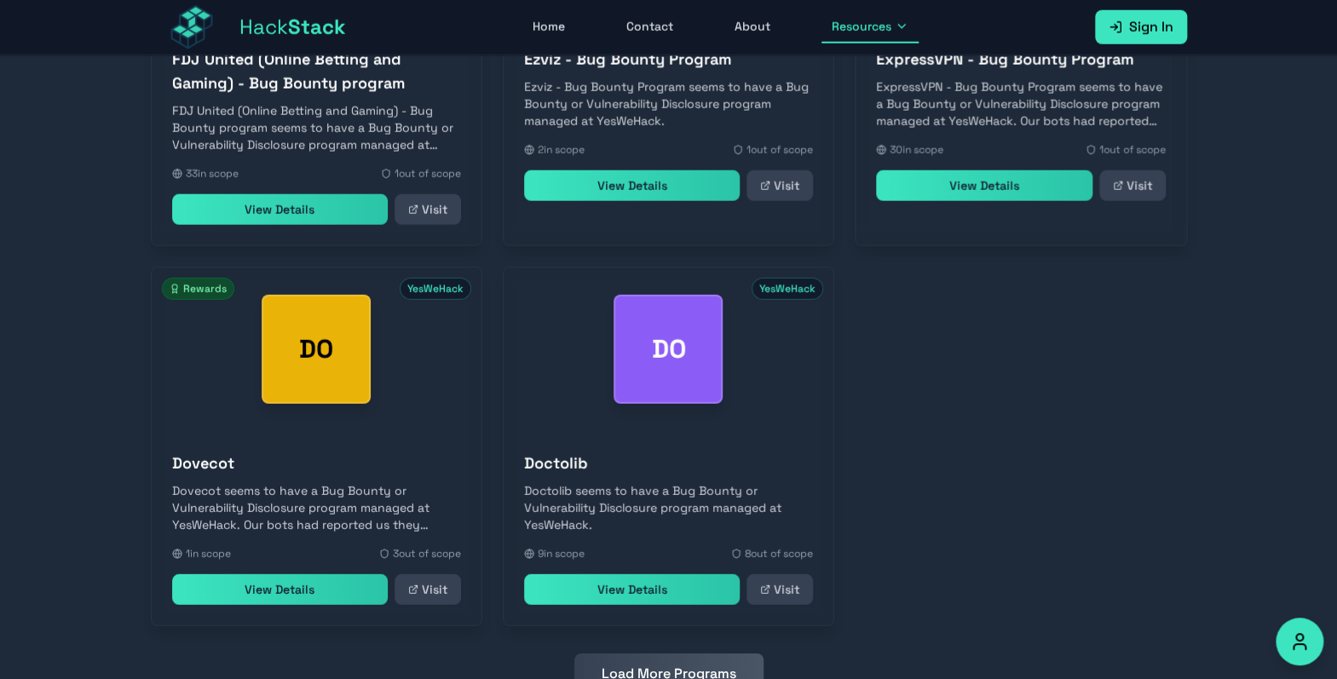
click at [692, 654] on button "Load More Programs" at bounding box center [668, 674] width 189 height 41
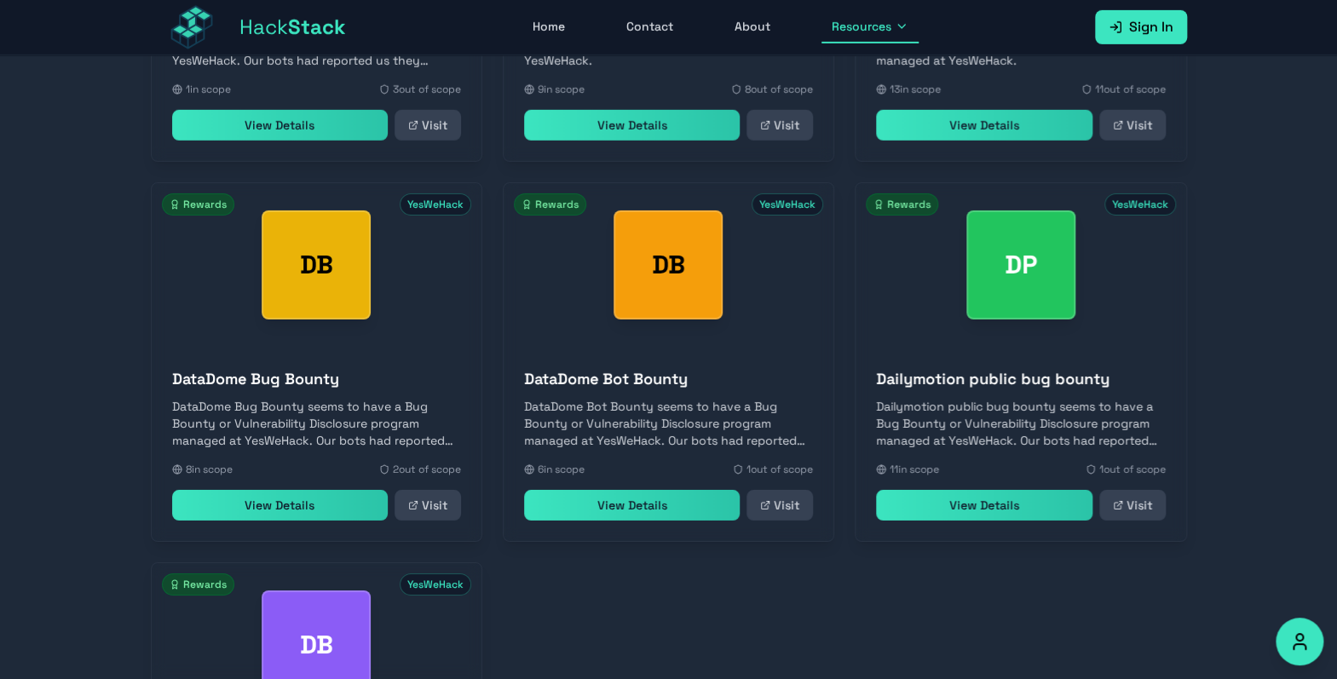
scroll to position [13210, 0]
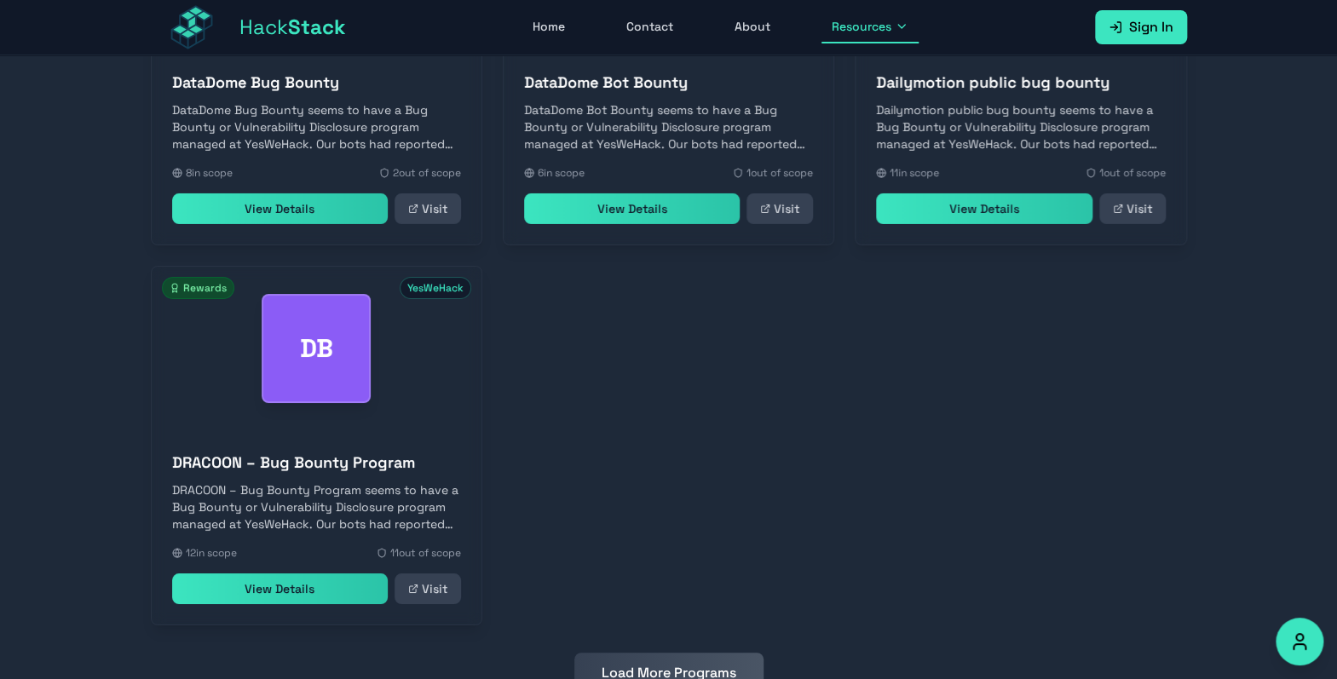
click at [692, 653] on button "Load More Programs" at bounding box center [668, 673] width 189 height 41
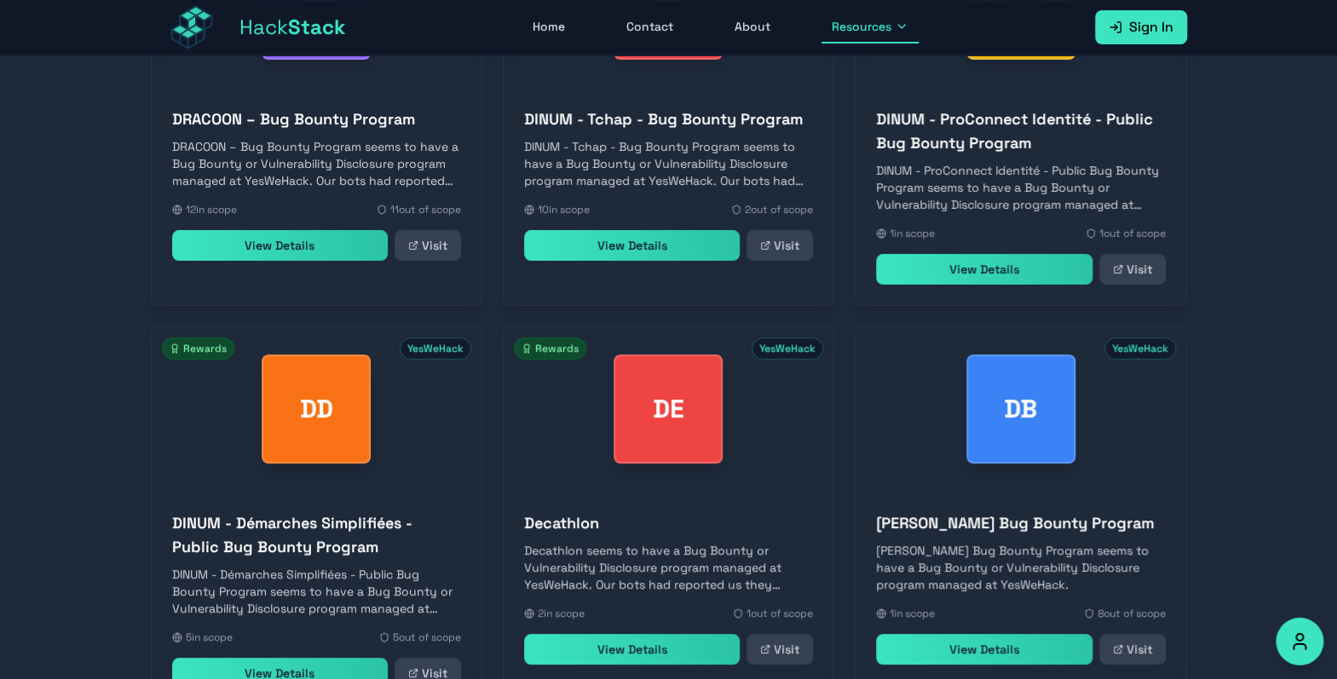
scroll to position [13637, 0]
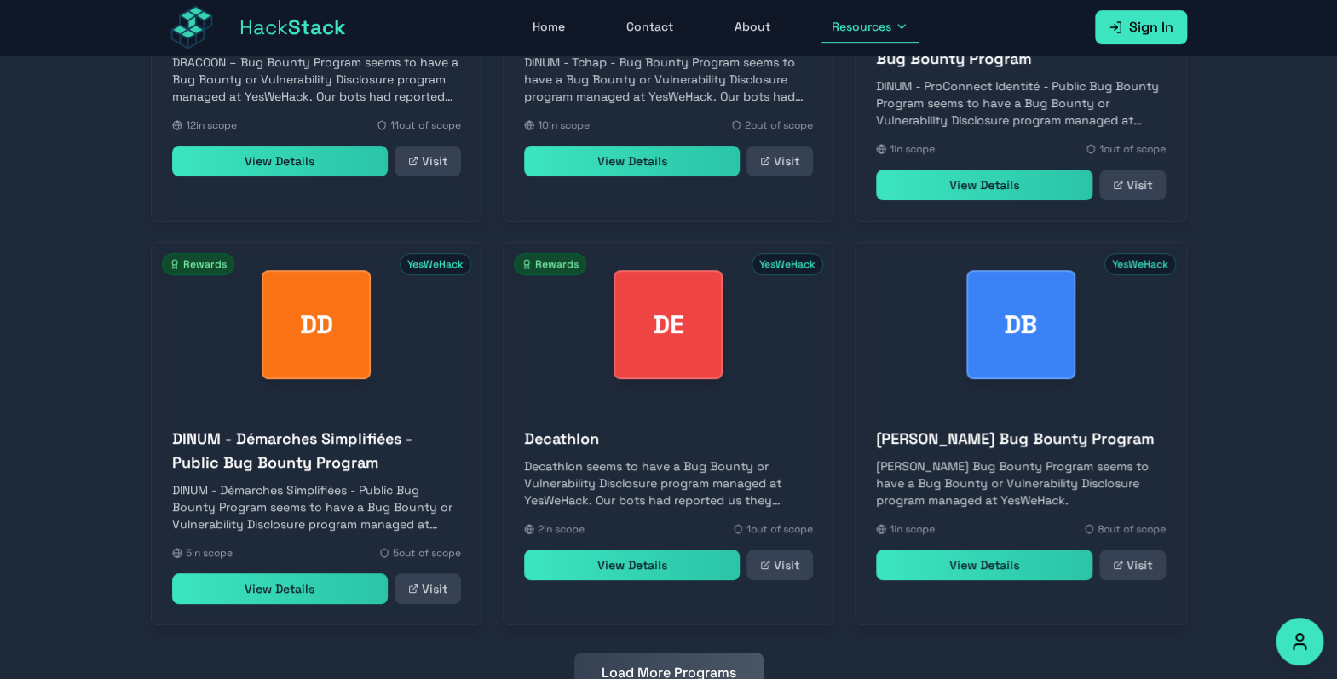
click at [692, 653] on button "Load More Programs" at bounding box center [668, 673] width 189 height 41
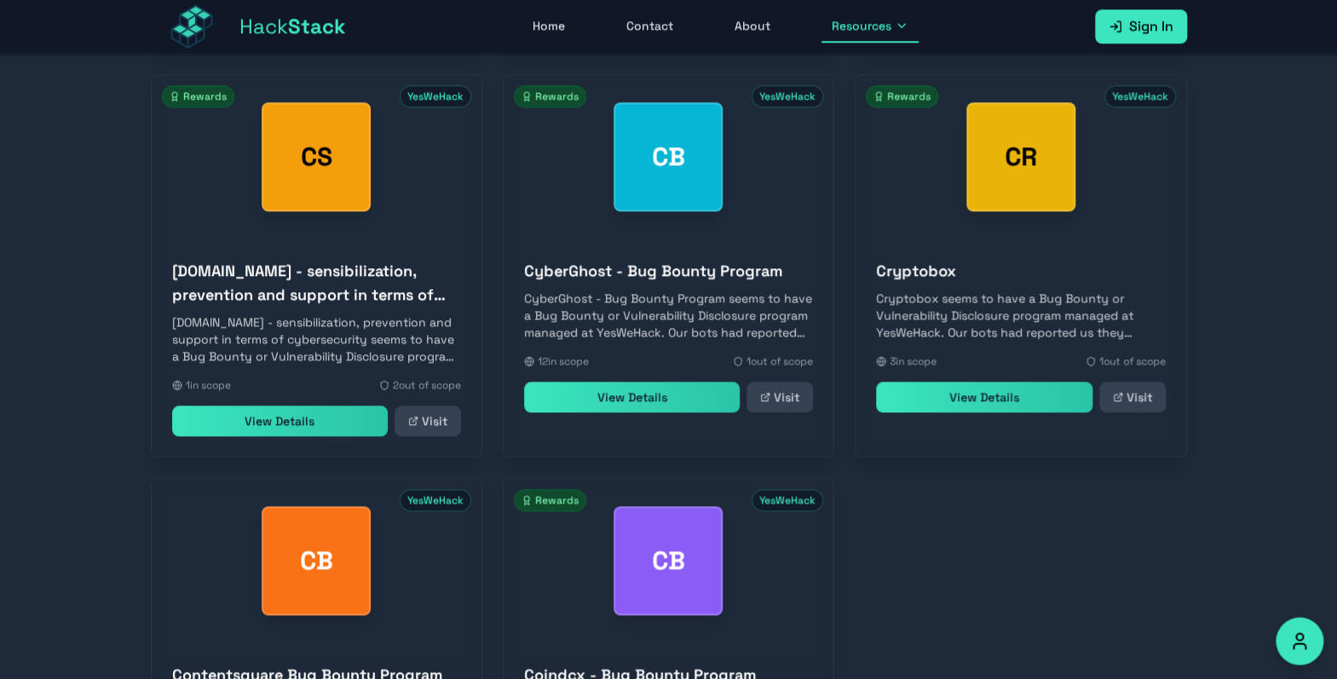
scroll to position [14421, 0]
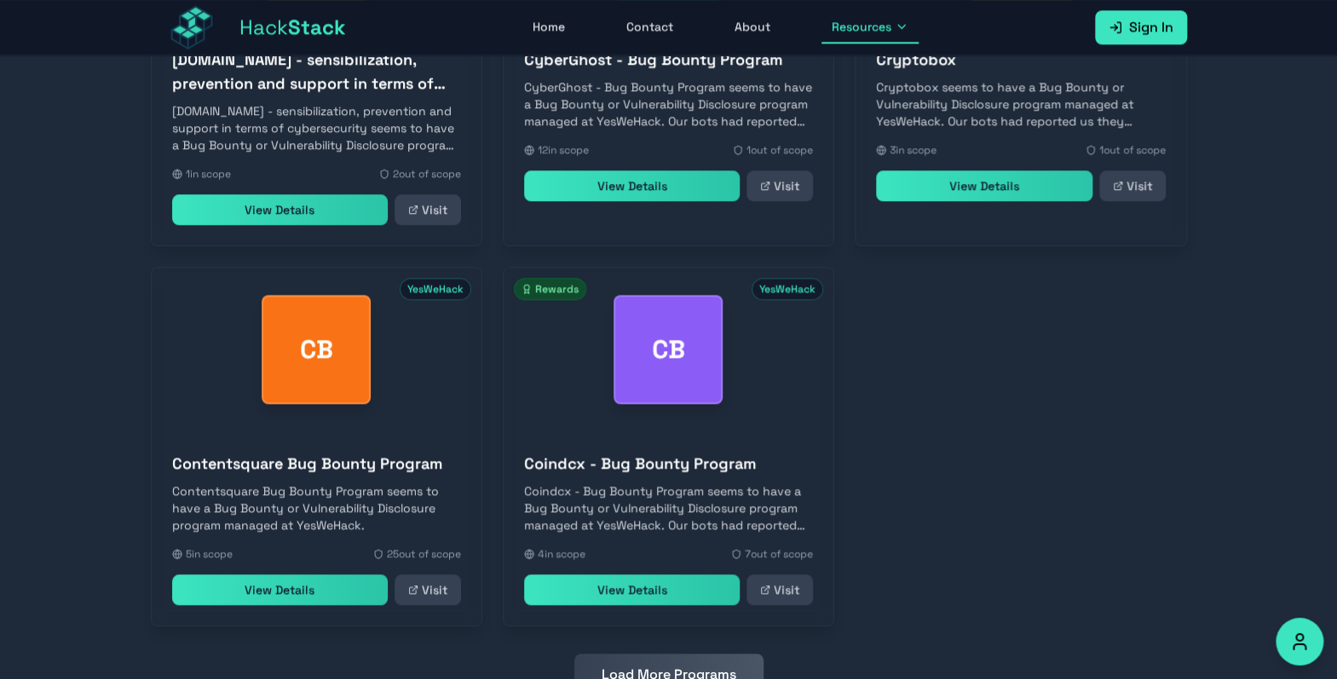
click at [693, 654] on button "Load More Programs" at bounding box center [668, 674] width 189 height 41
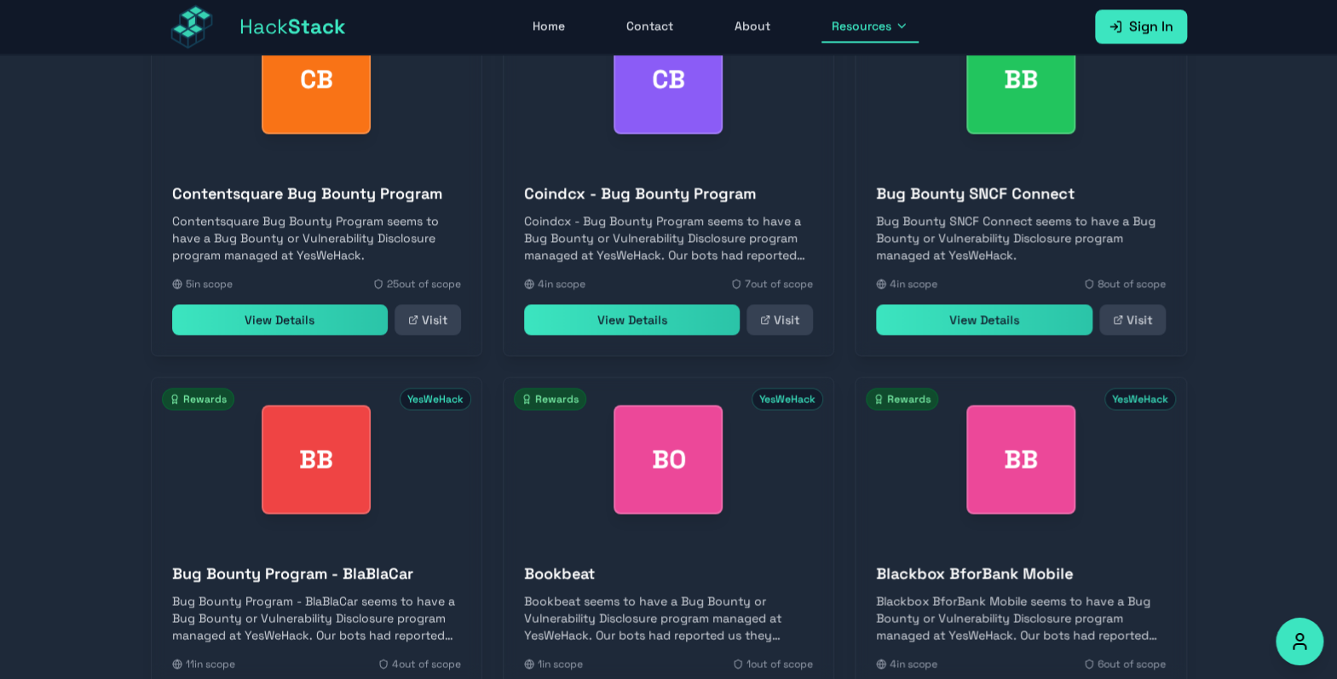
scroll to position [15181, 0]
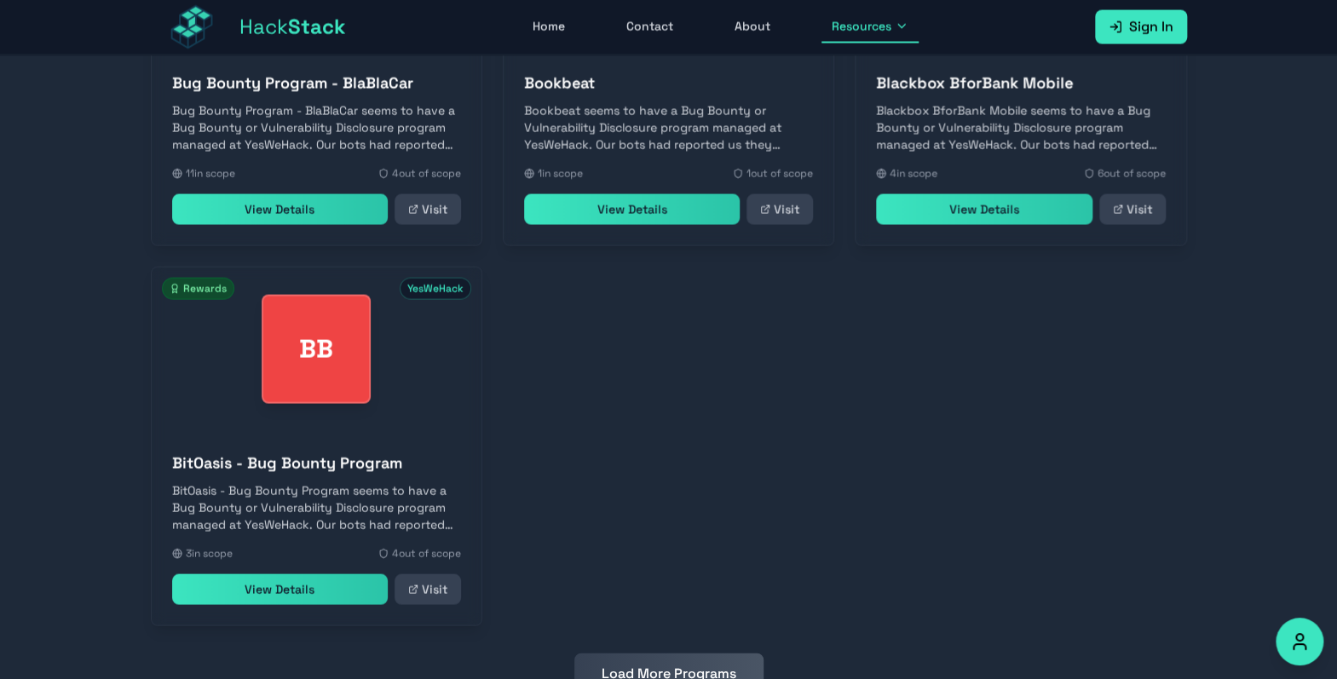
click at [694, 654] on button "Load More Programs" at bounding box center [668, 674] width 189 height 41
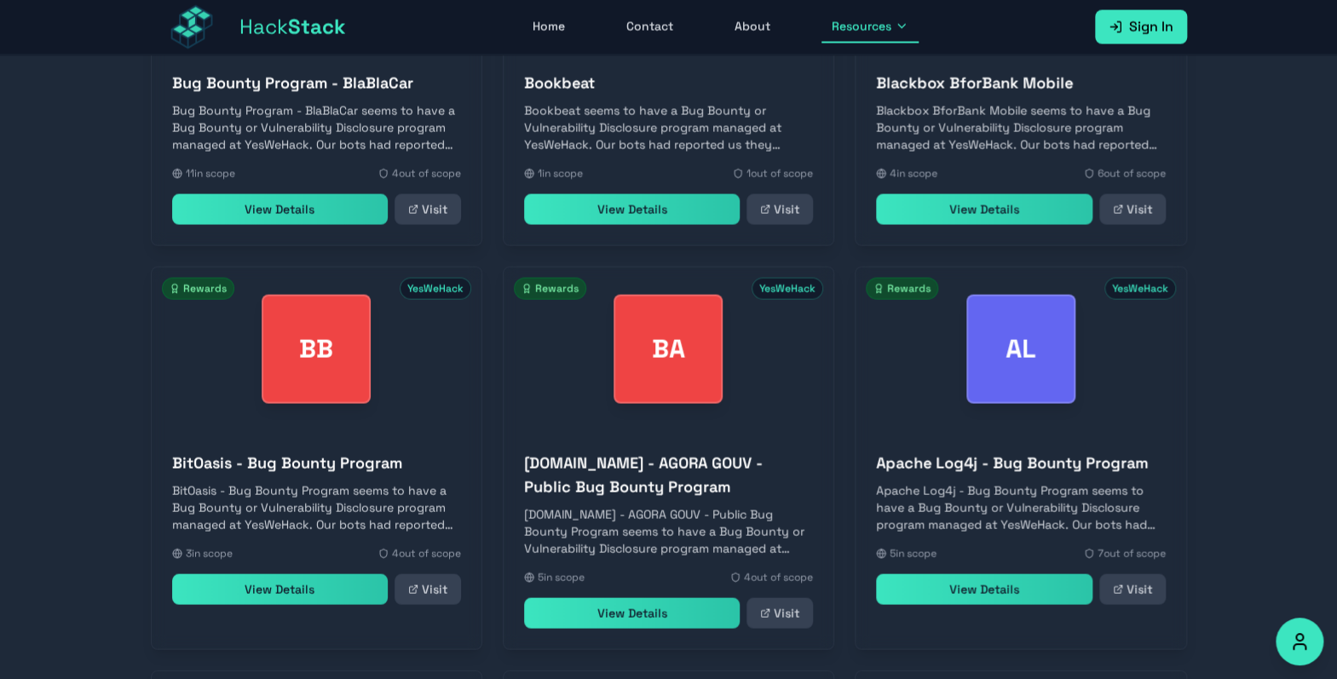
scroll to position [15608, 0]
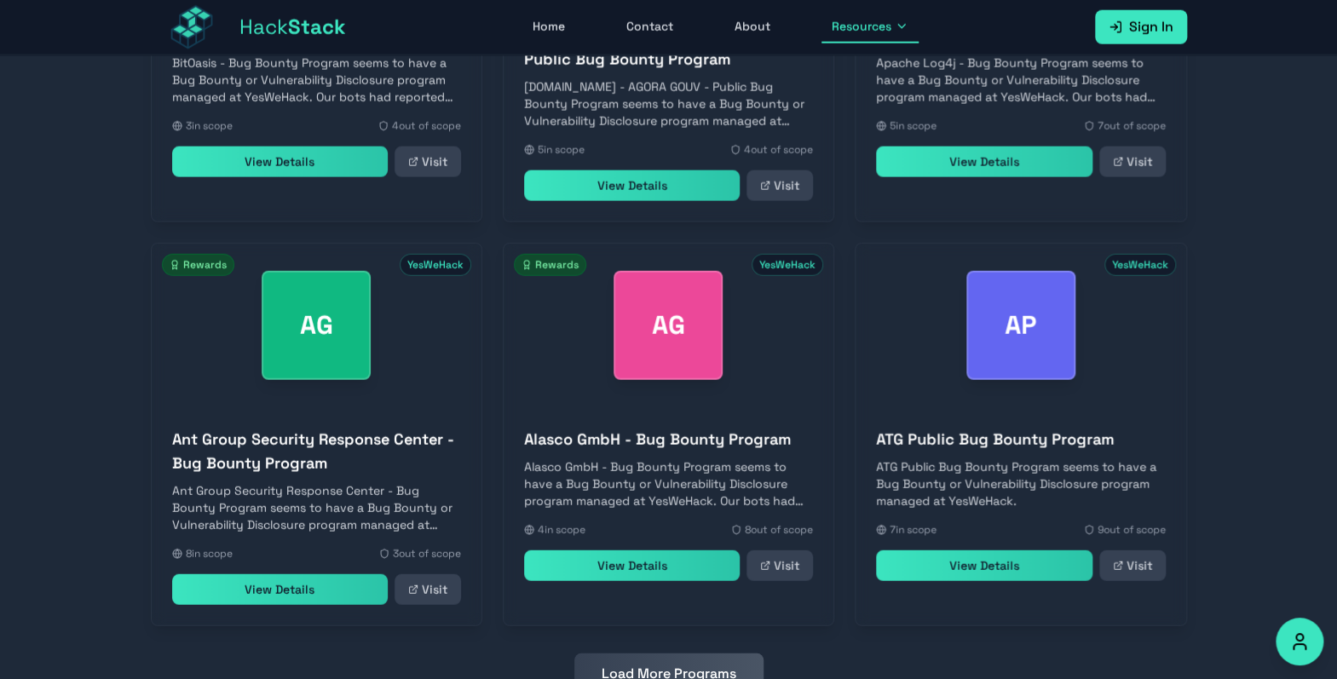
click at [694, 654] on button "Load More Programs" at bounding box center [668, 674] width 189 height 41
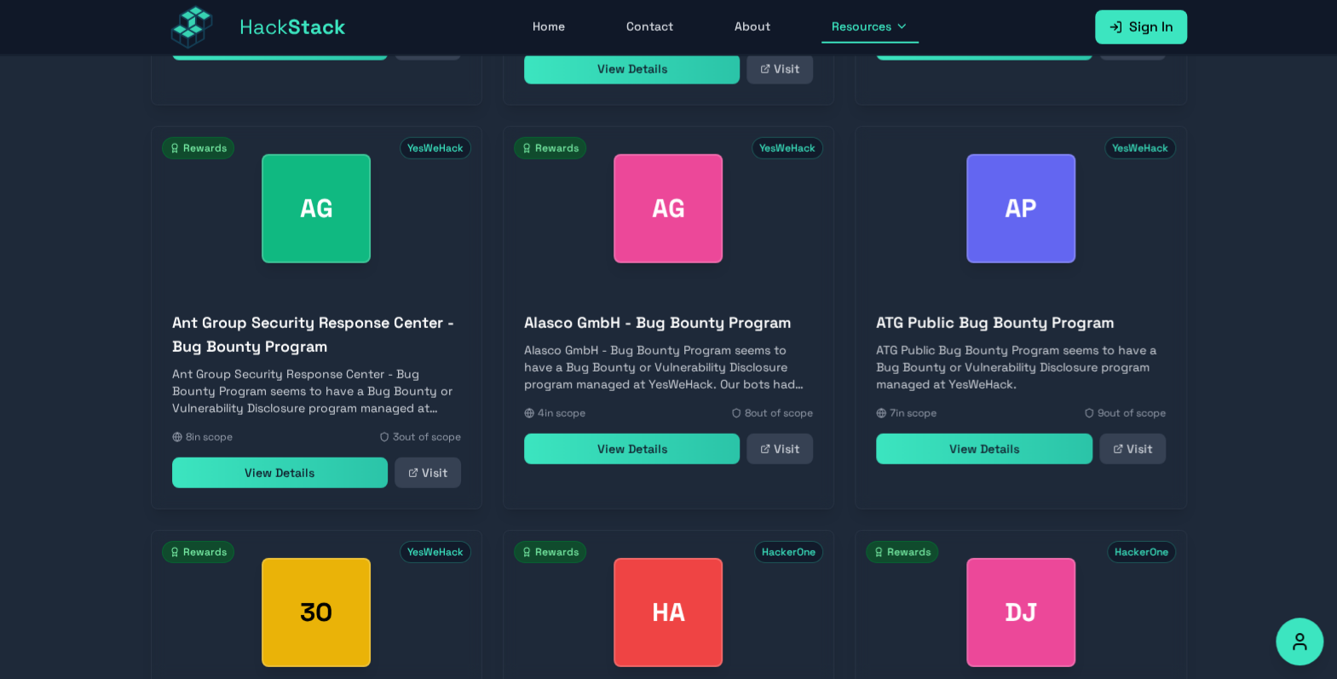
scroll to position [16306, 0]
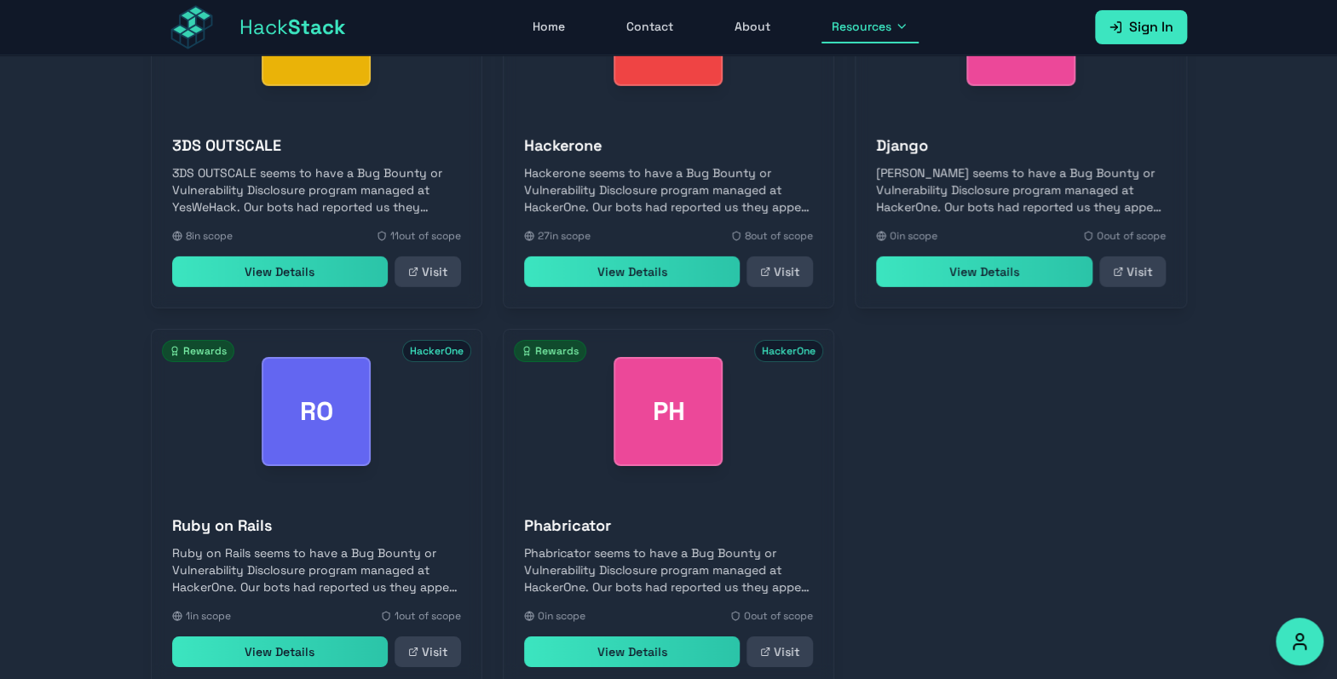
click at [694, 618] on div "Phabricator Phabricator seems to have a Bug Bounty or Vulnerability Disclosure …" at bounding box center [669, 590] width 330 height 194
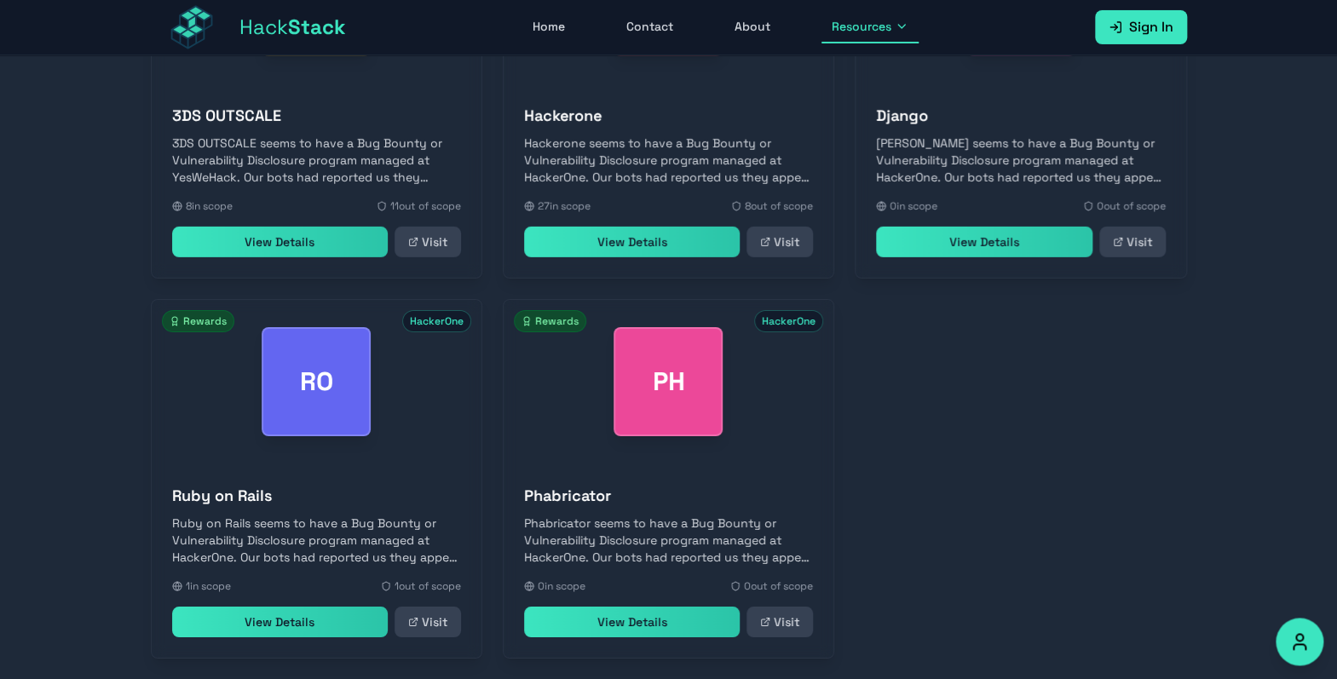
scroll to position [16369, 0]
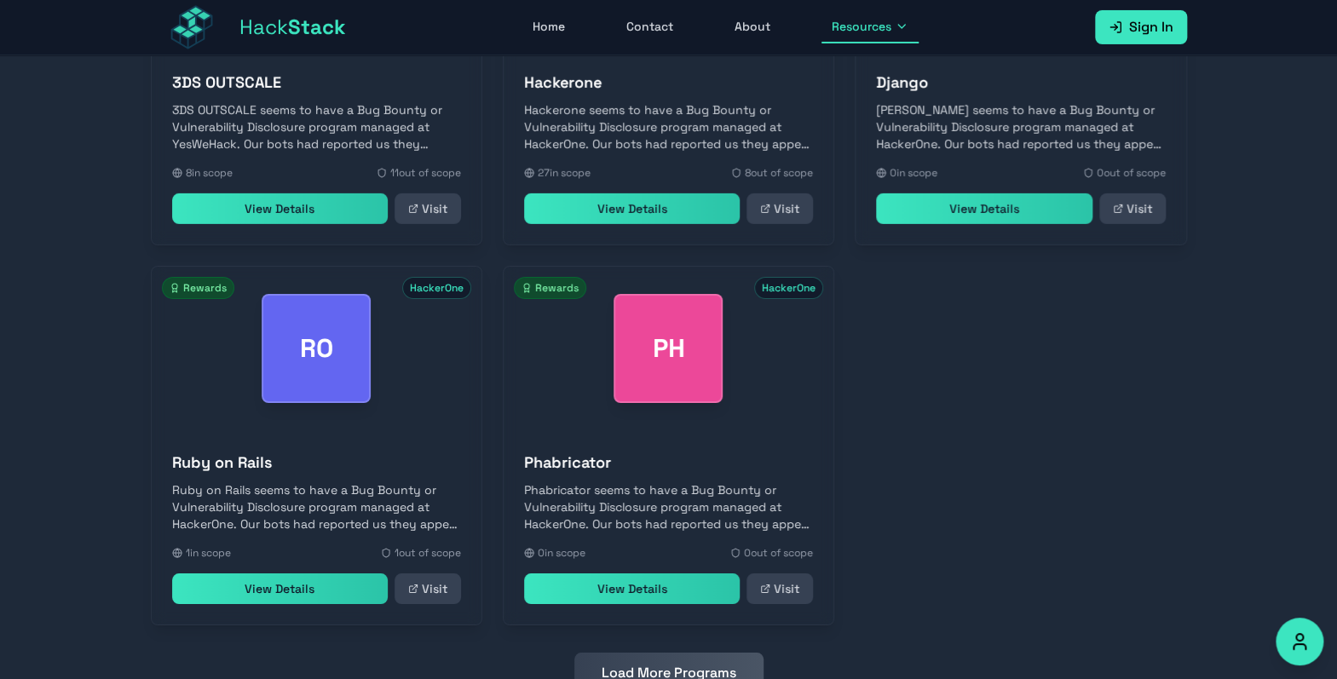
click at [694, 653] on button "Load More Programs" at bounding box center [668, 673] width 189 height 41
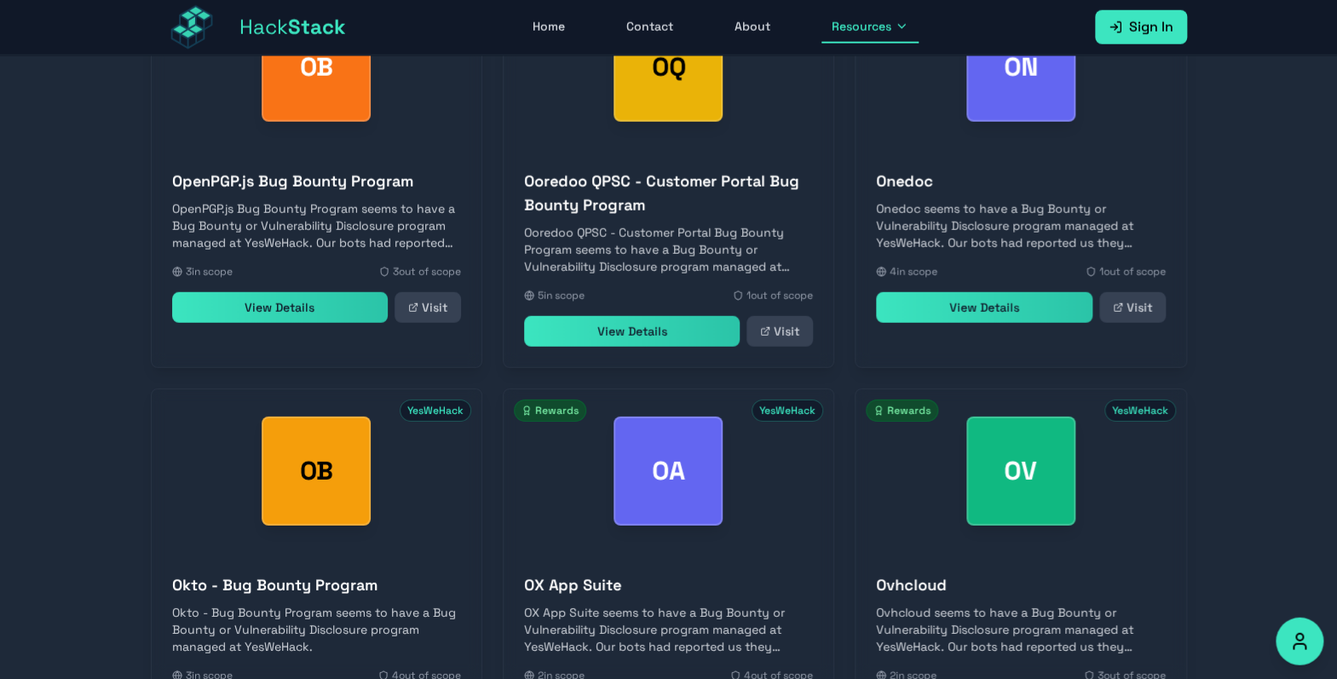
scroll to position [9110, 0]
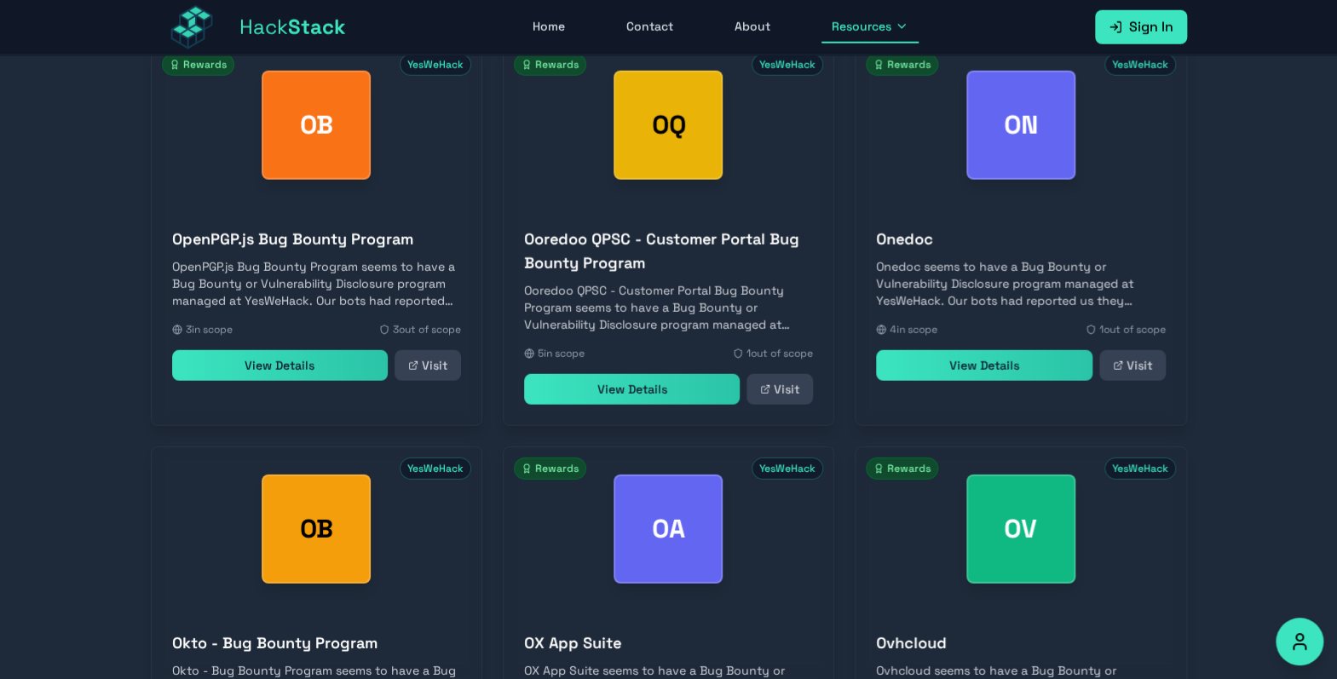
click at [548, 28] on link "Home" at bounding box center [548, 27] width 53 height 32
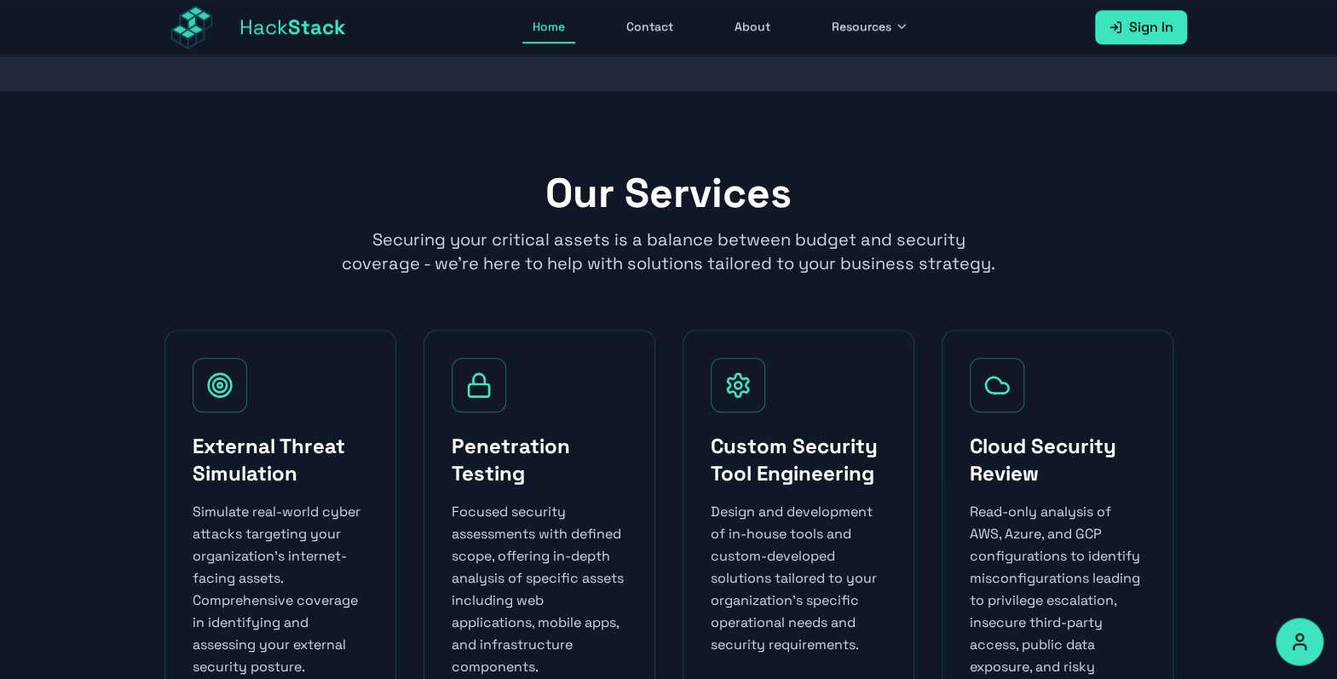
scroll to position [598, 0]
